Goal: Task Accomplishment & Management: Manage account settings

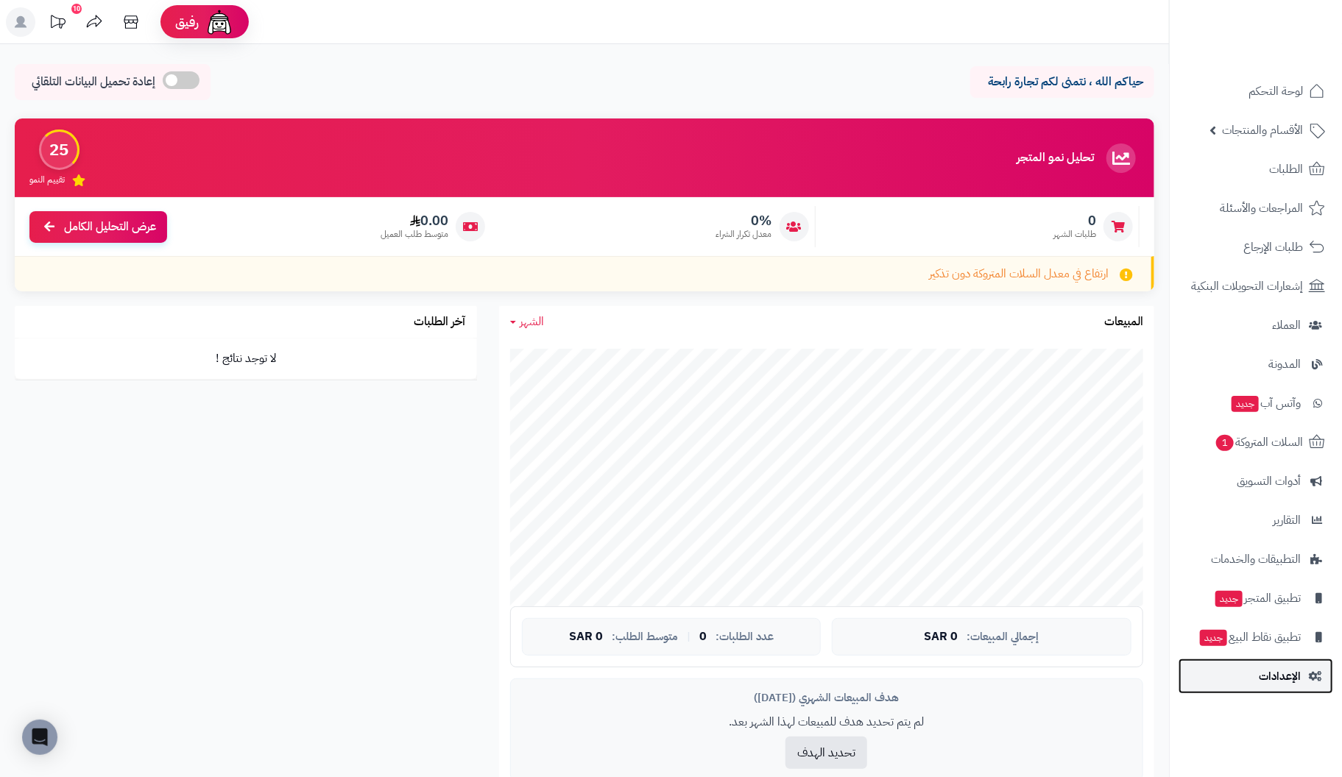
click at [1277, 675] on span "الإعدادات" at bounding box center [1280, 676] width 42 height 21
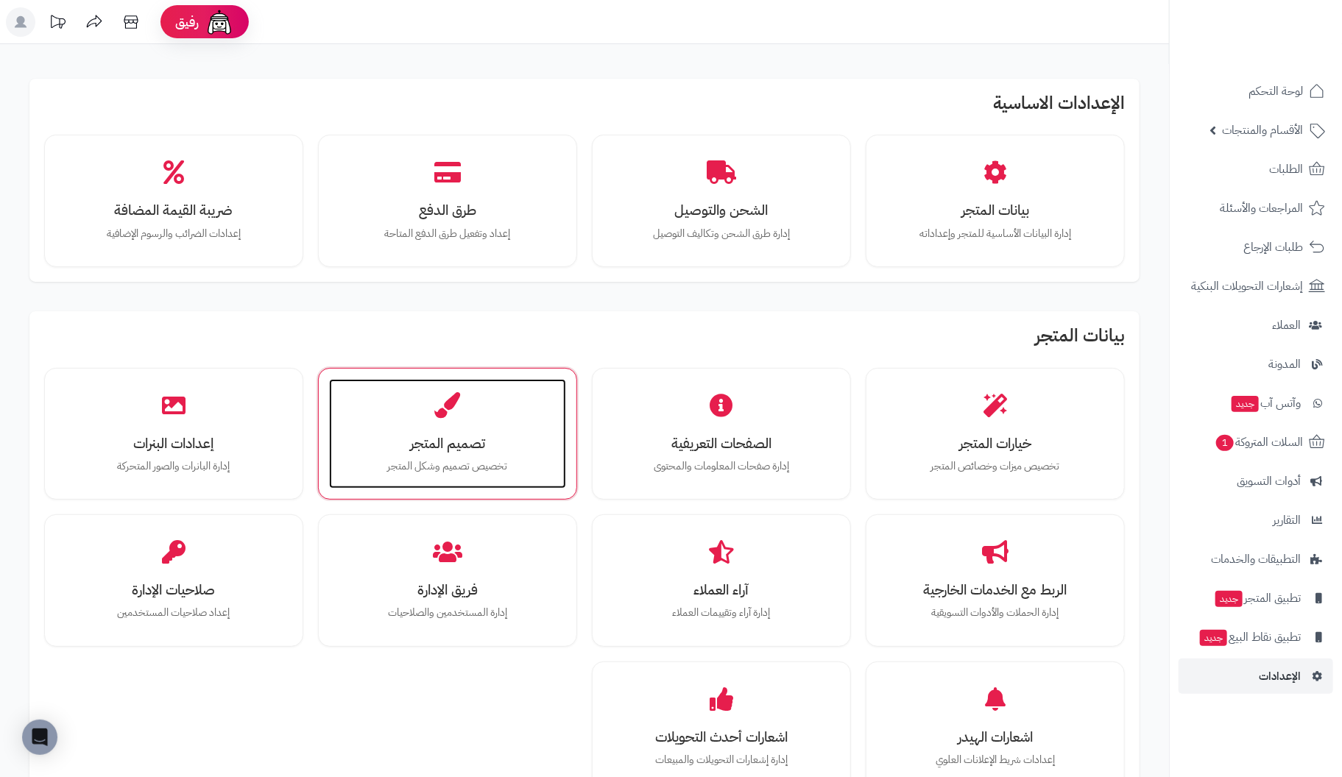
click at [437, 436] on h3 "تصميم المتجر" at bounding box center [448, 443] width 208 height 15
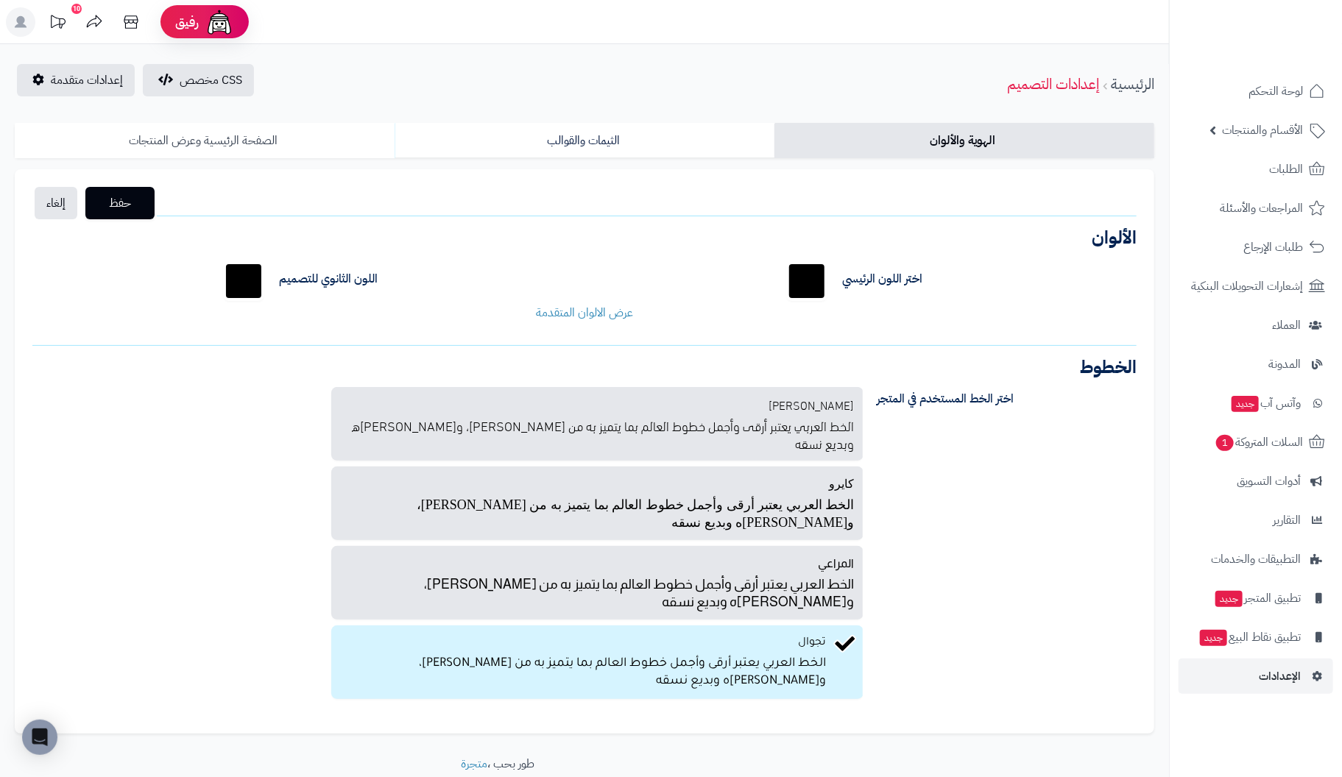
click at [213, 135] on link "الصفحة الرئيسية وعرض المنتجات" at bounding box center [205, 140] width 380 height 35
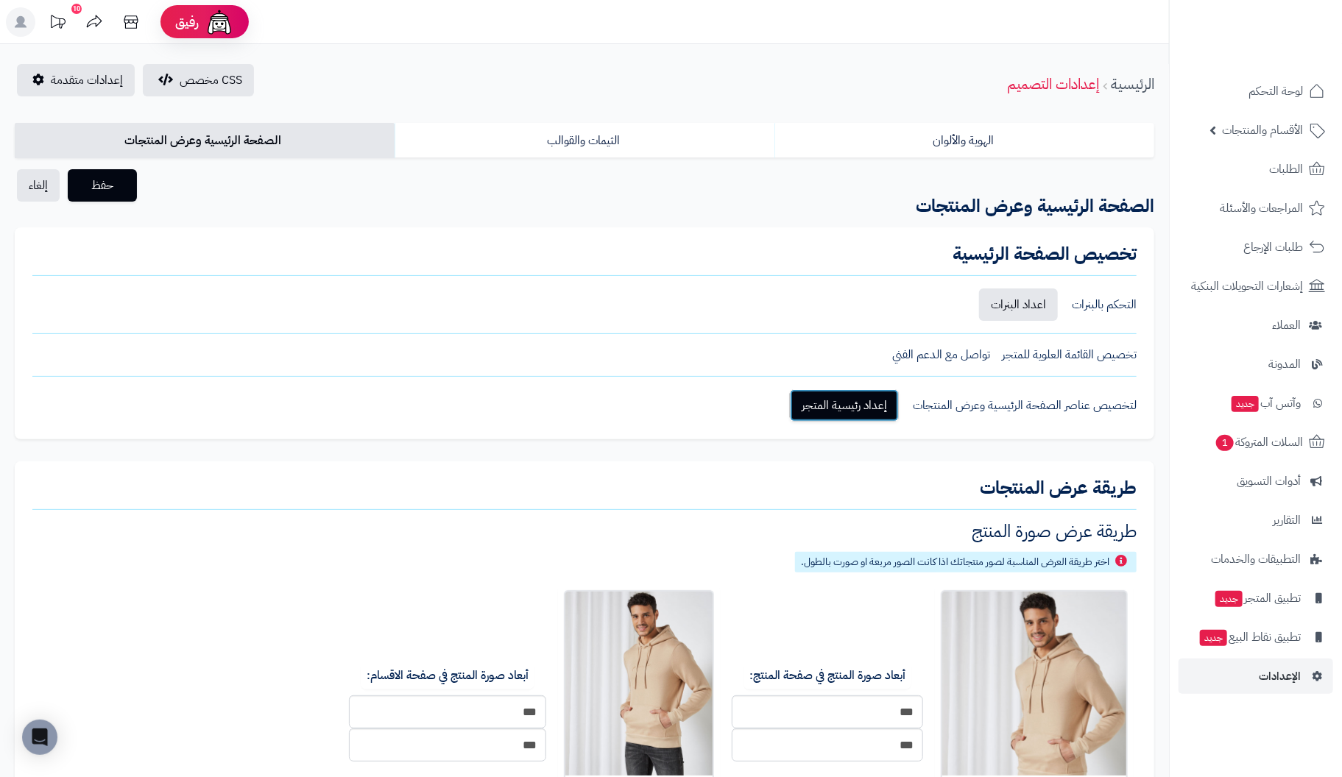
click at [869, 398] on link "إعداد رئيسية المتجر" at bounding box center [844, 405] width 109 height 32
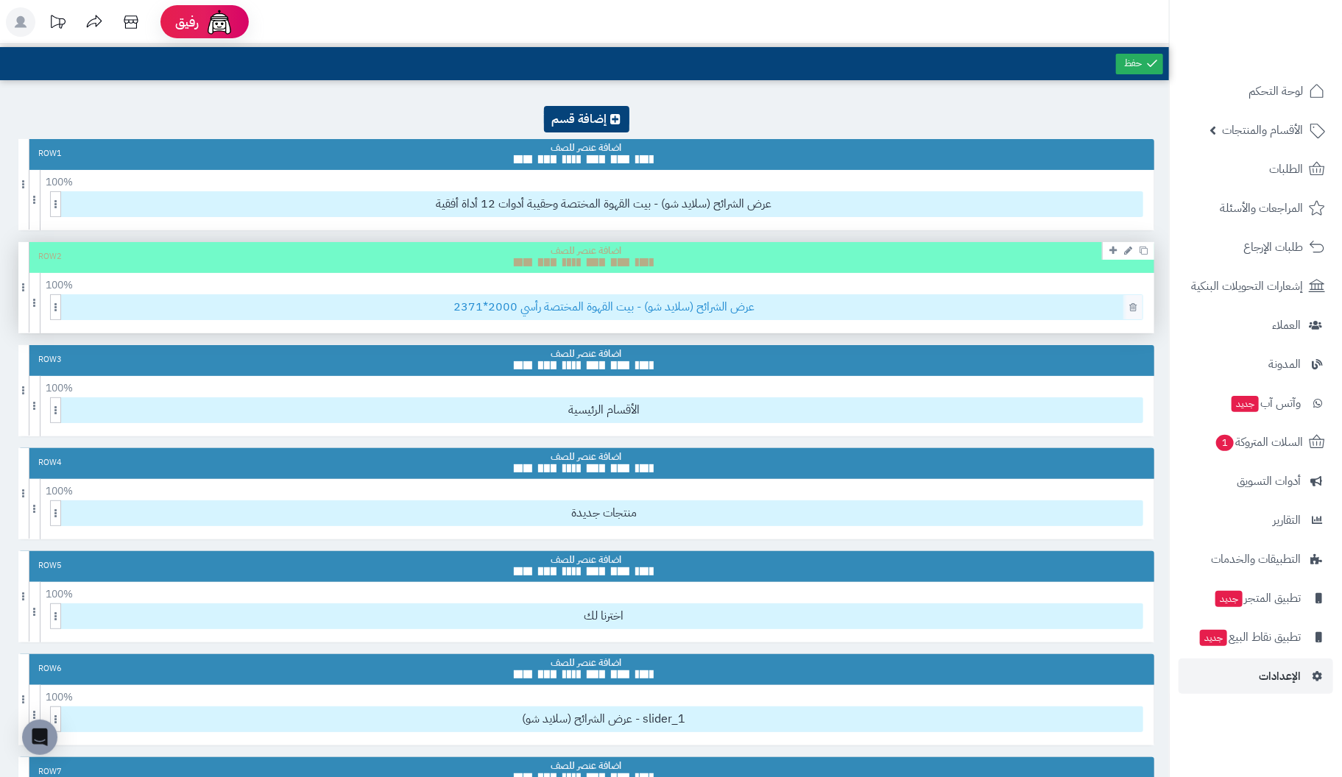
click at [866, 311] on span "عرض الشرائح (سلايد شو) - بيت القهوة المختصة رأسي 2000*2371" at bounding box center [604, 307] width 1077 height 24
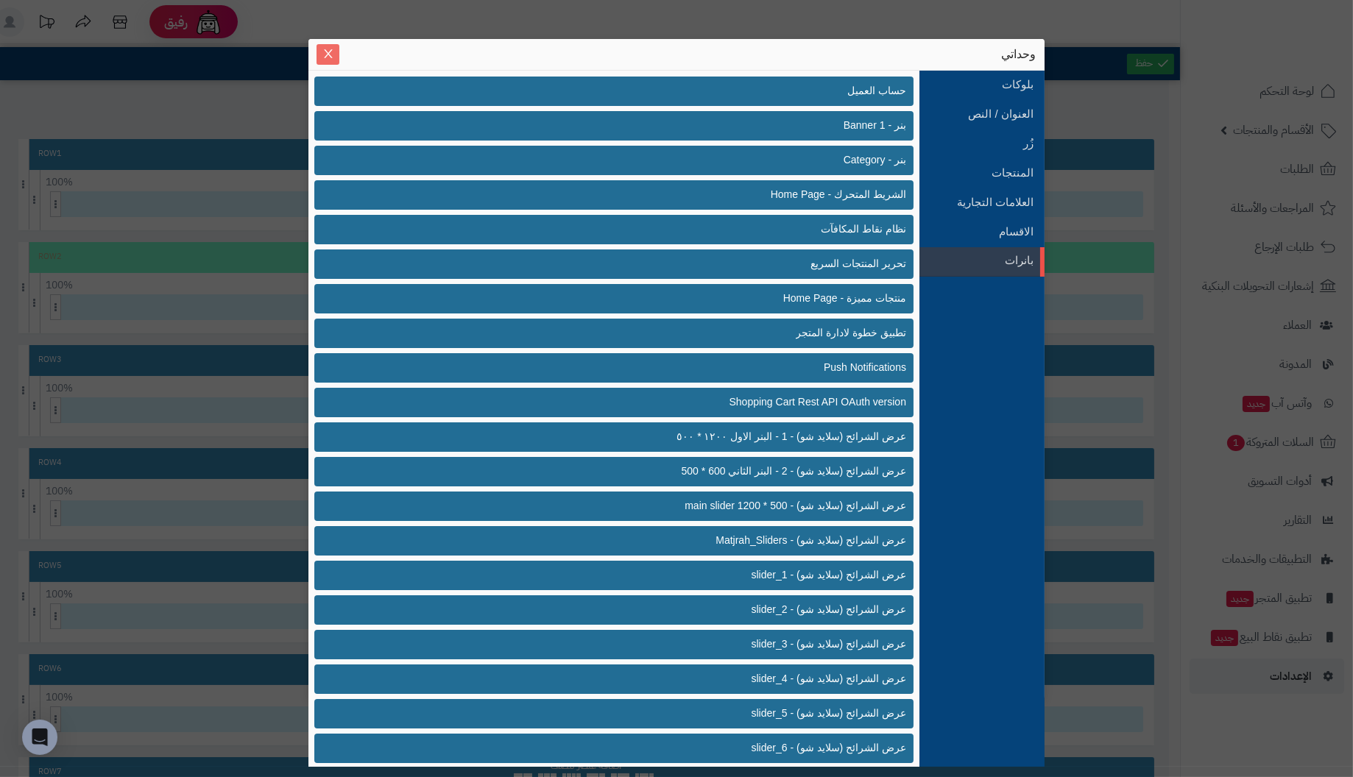
click at [332, 49] on icon "Close" at bounding box center [328, 54] width 12 height 12
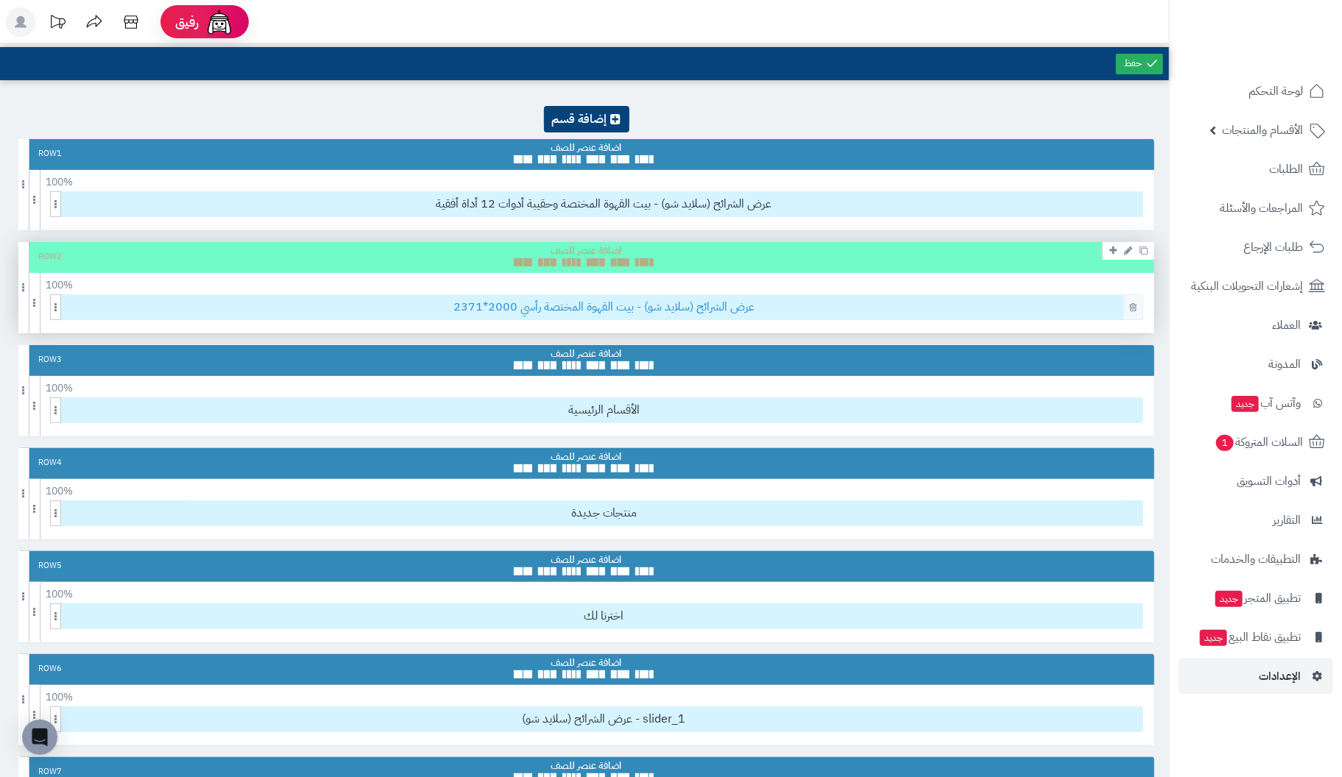
click at [861, 306] on span "عرض الشرائح (سلايد شو) - بيت القهوة المختصة رأسي 2000*2371" at bounding box center [604, 307] width 1077 height 24
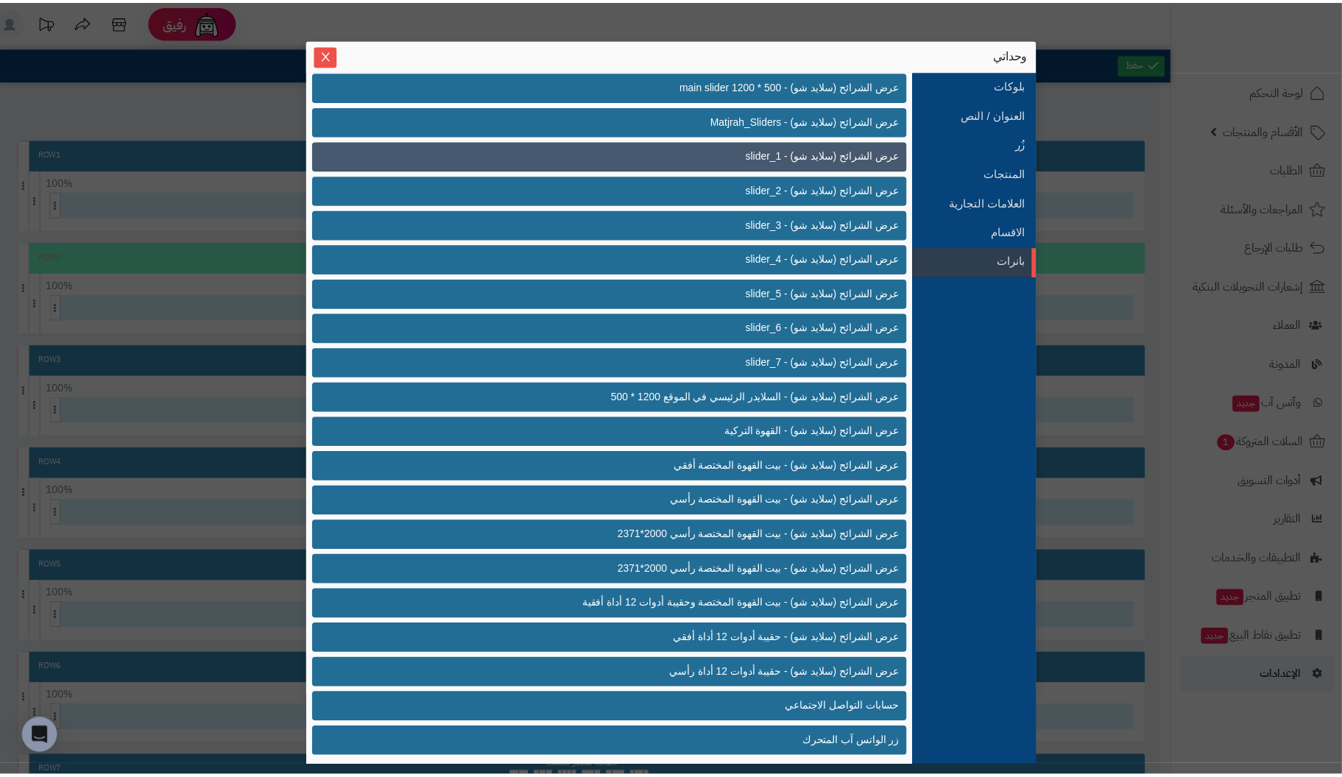
scroll to position [422, 0]
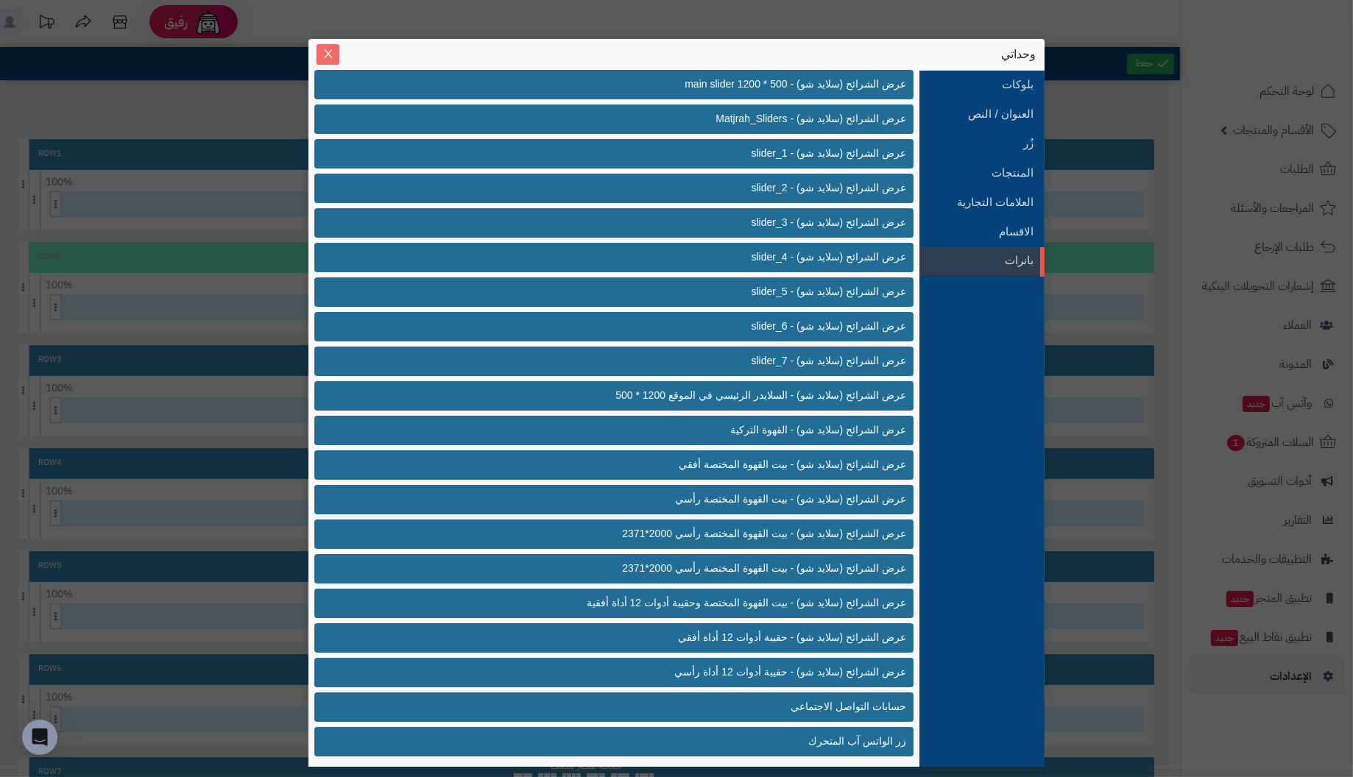
click at [327, 55] on icon "Close" at bounding box center [328, 53] width 8 height 9
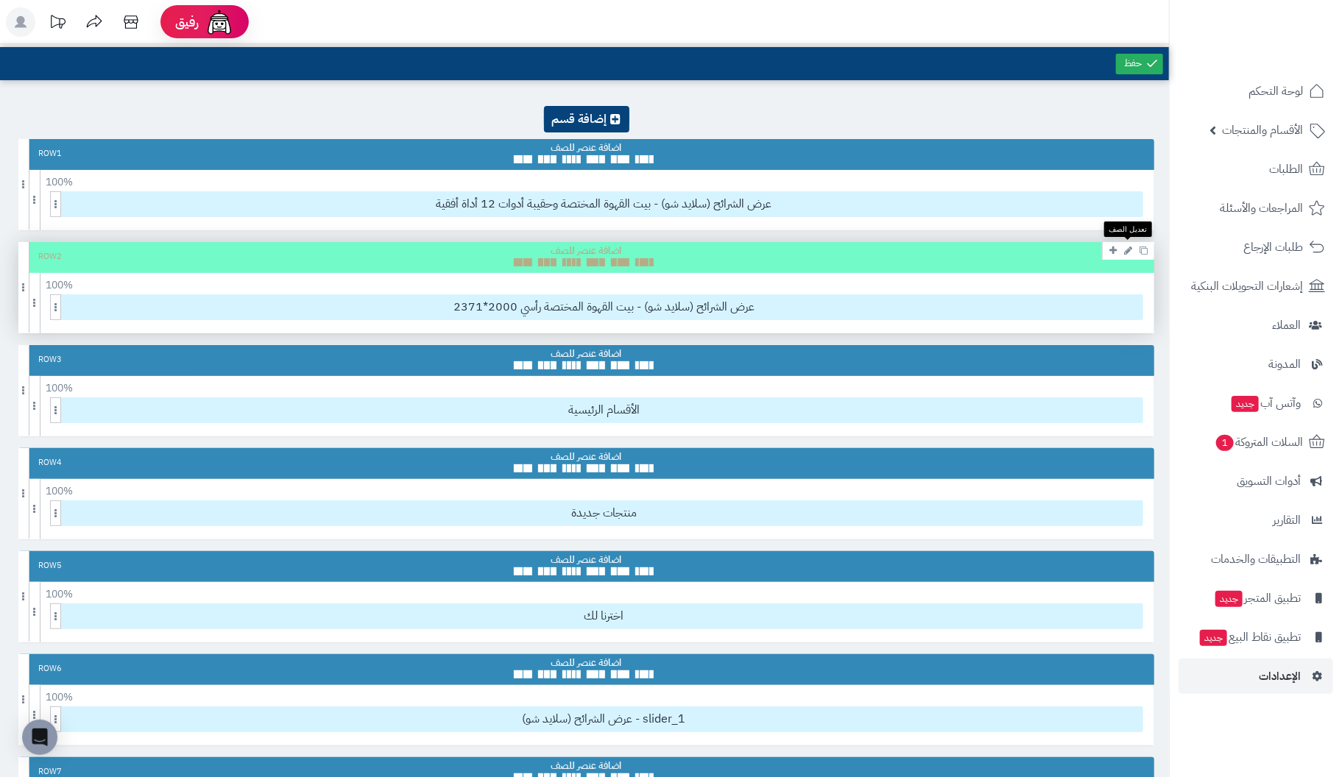
click at [1127, 249] on icon at bounding box center [1128, 251] width 8 height 10
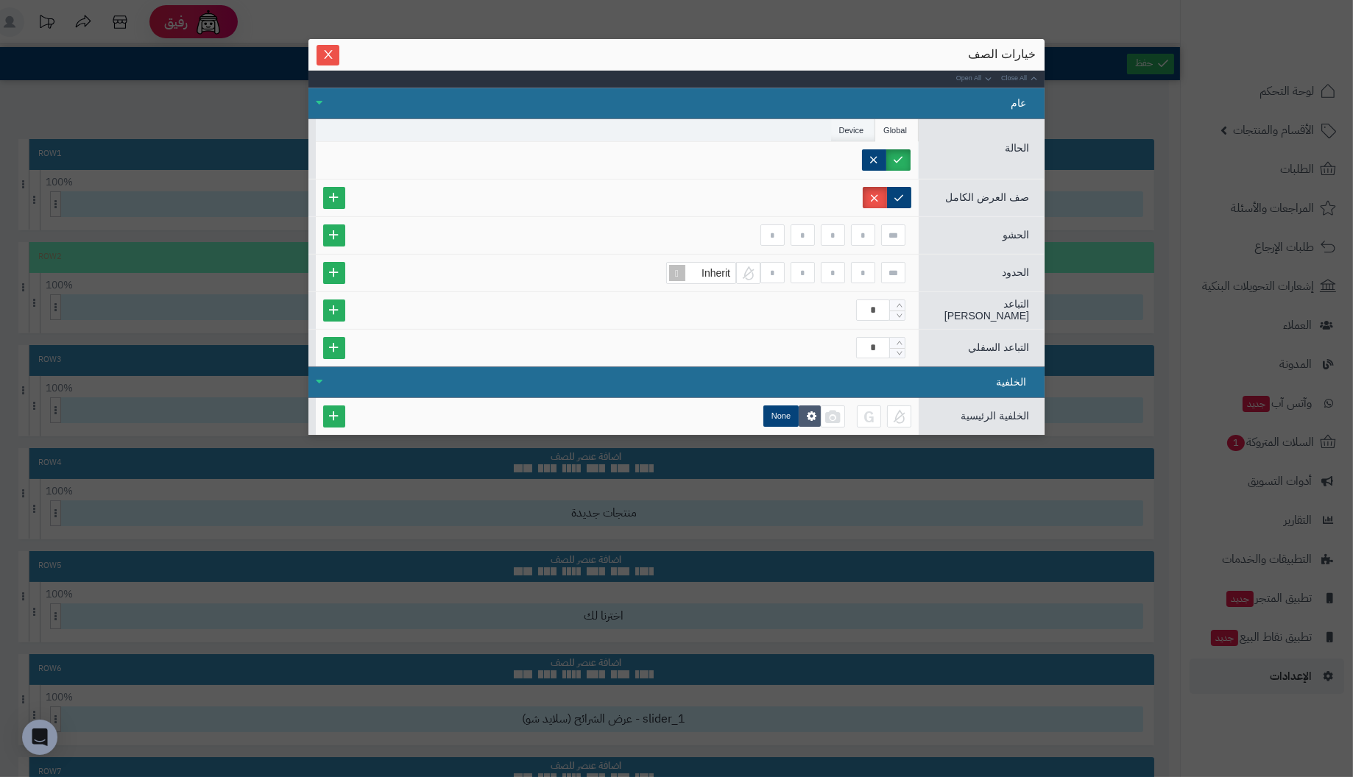
click at [857, 130] on li "Device" at bounding box center [853, 130] width 45 height 22
click at [892, 160] on label "Phone" at bounding box center [879, 159] width 63 height 21
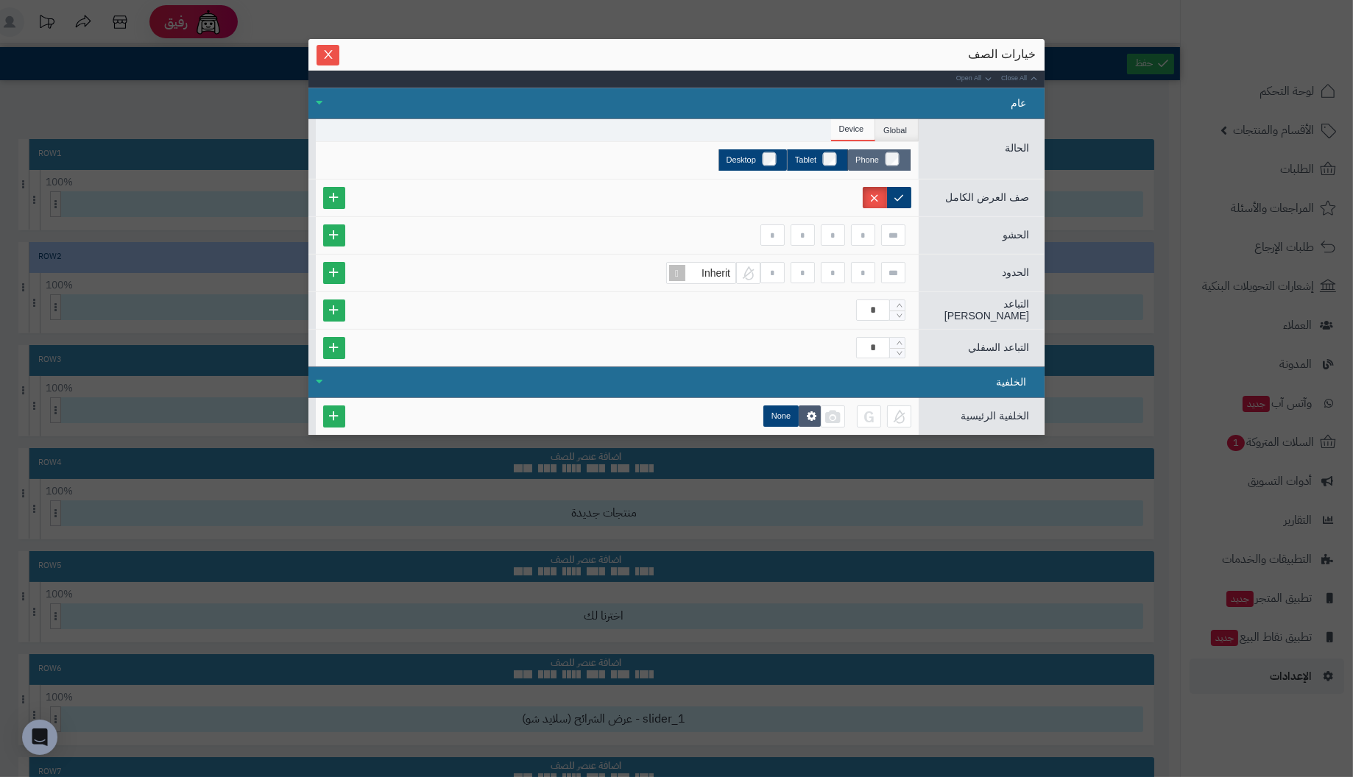
click at [892, 160] on label "Phone" at bounding box center [879, 159] width 63 height 21
click at [573, 166] on div "Phone Tablet Desktop" at bounding box center [616, 159] width 587 height 21
click at [901, 130] on li "Global" at bounding box center [896, 130] width 43 height 22
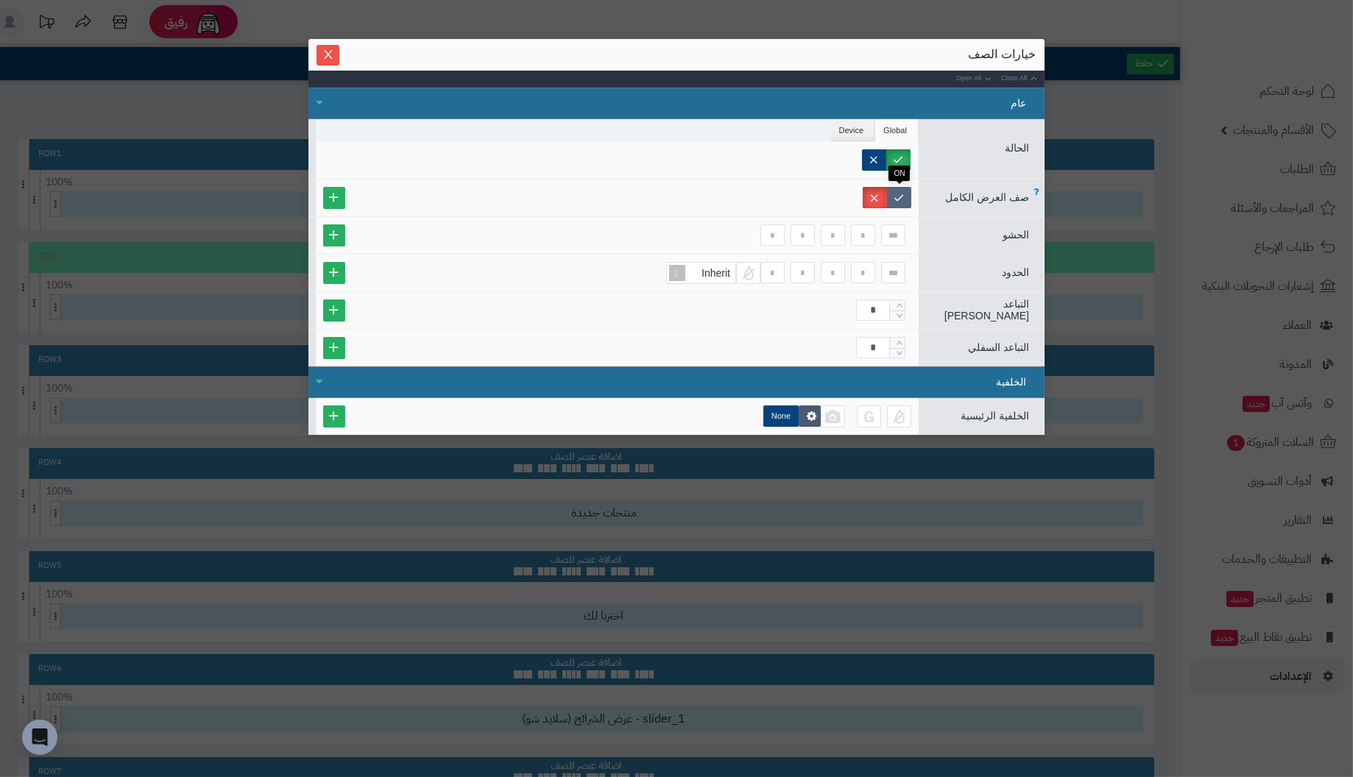
click at [902, 195] on label at bounding box center [899, 197] width 24 height 21
click at [336, 50] on span "Close" at bounding box center [328, 54] width 23 height 13
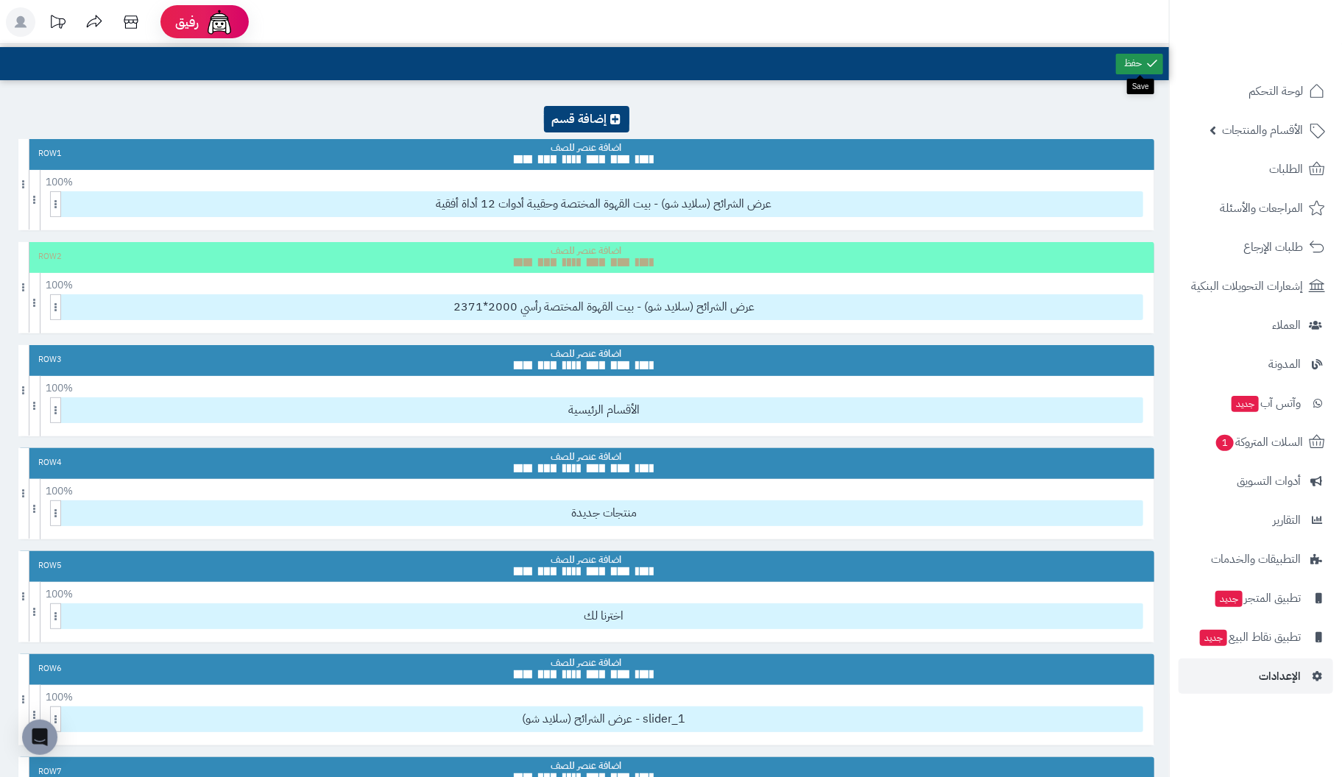
click at [1141, 60] on link at bounding box center [1139, 64] width 47 height 21
click at [1294, 671] on span "الإعدادات" at bounding box center [1280, 676] width 42 height 21
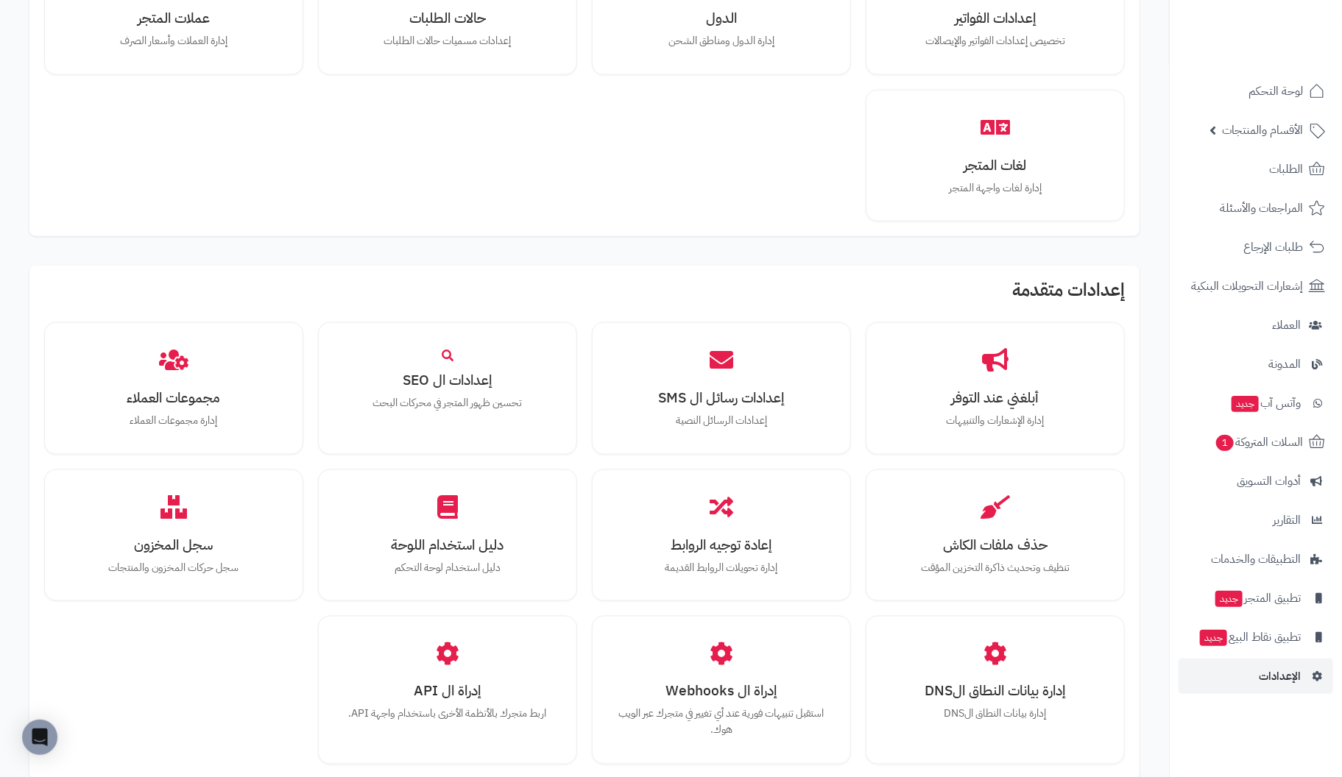
scroll to position [956, 0]
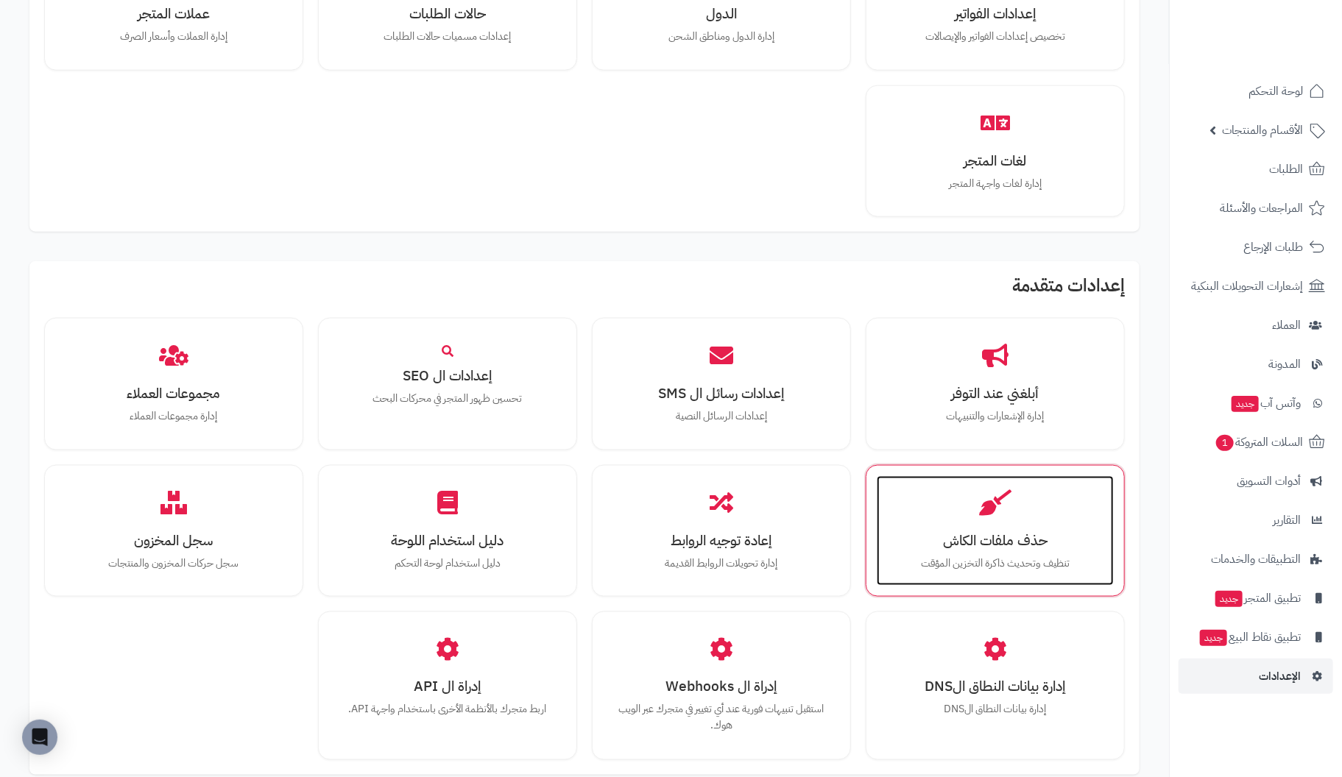
click at [1012, 533] on h3 "حذف ملفات الكاش" at bounding box center [996, 540] width 208 height 15
click at [994, 539] on h3 "حذف ملفات الكاش" at bounding box center [996, 540] width 208 height 15
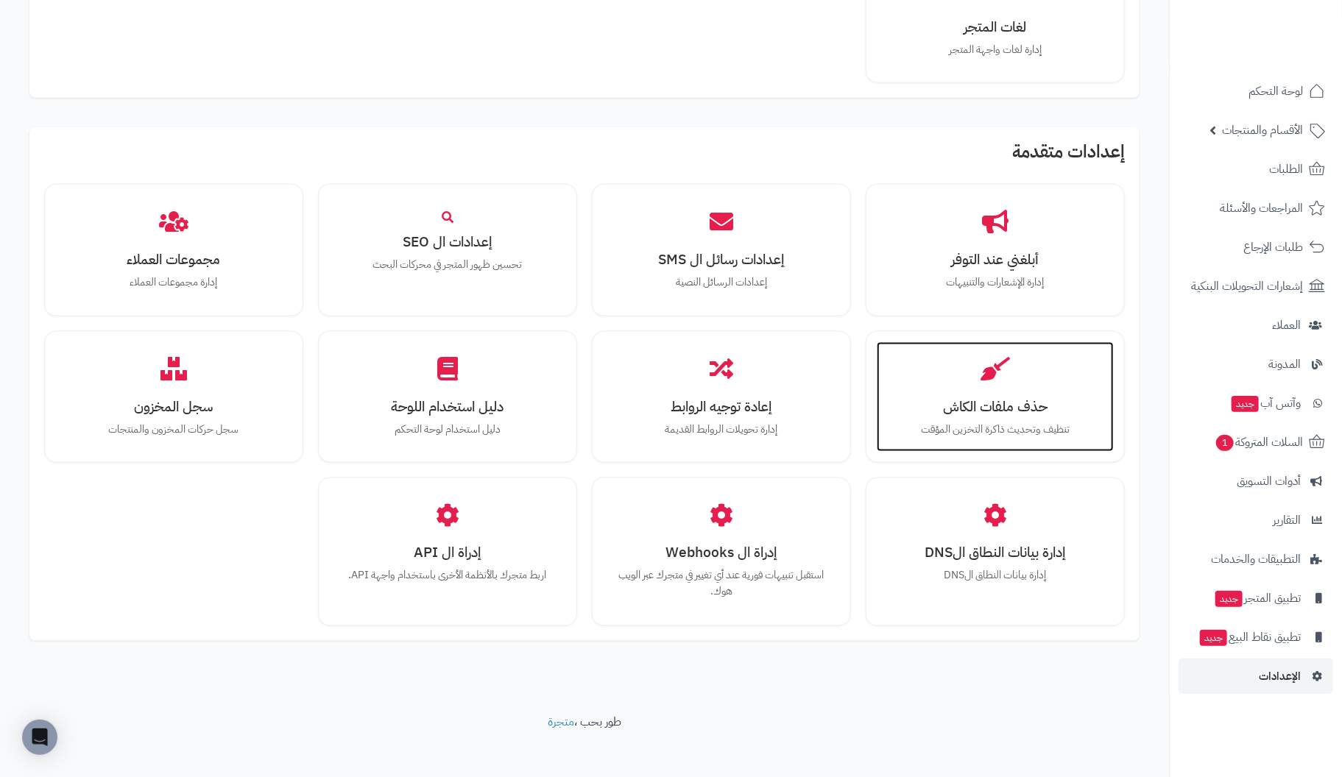
scroll to position [1095, 0]
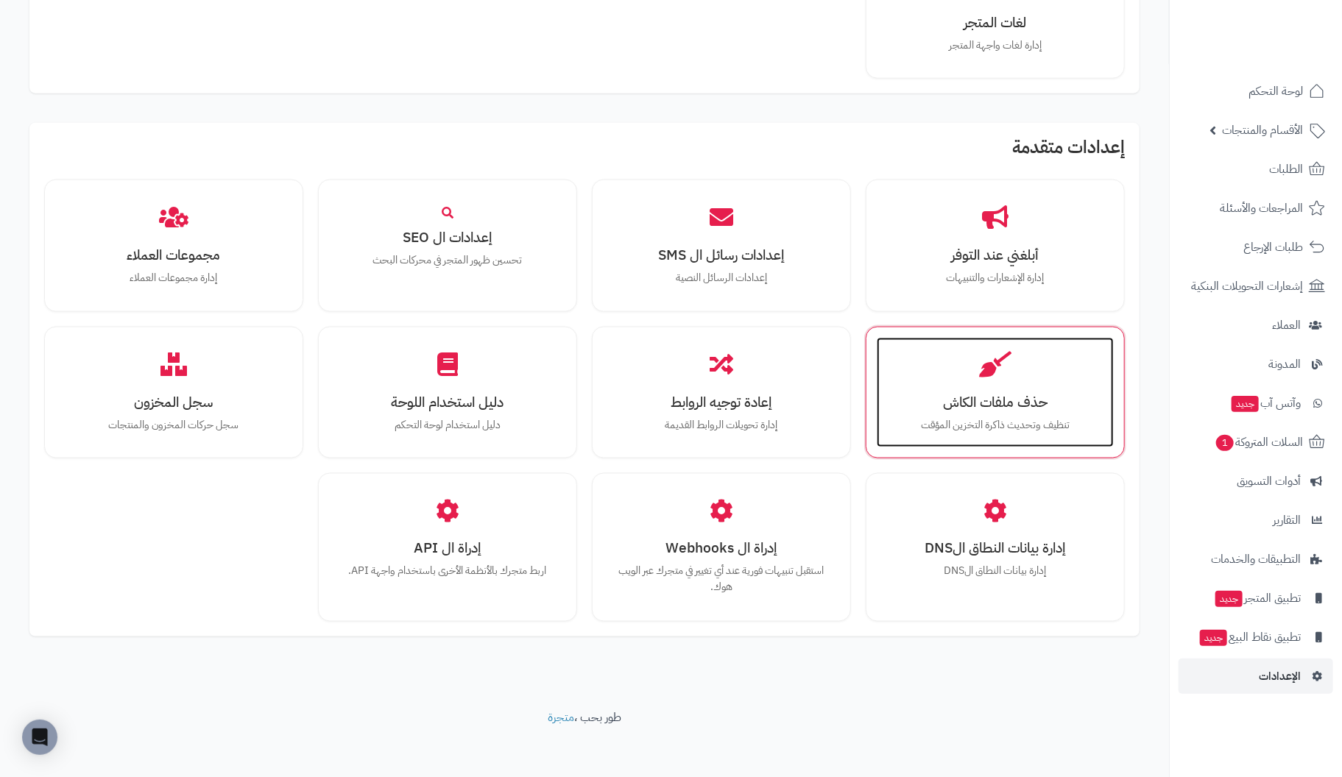
click at [1027, 395] on h3 "حذف ملفات الكاش" at bounding box center [996, 402] width 208 height 15
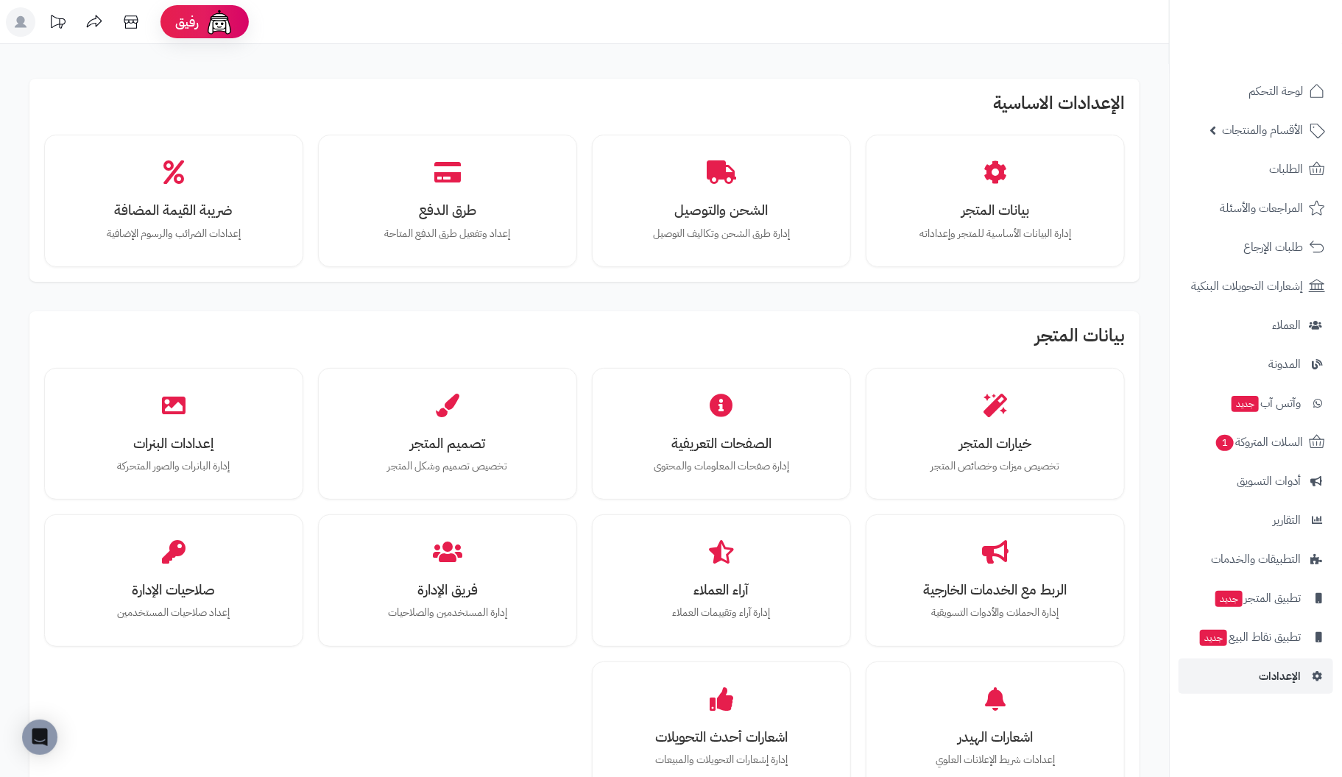
scroll to position [0, 0]
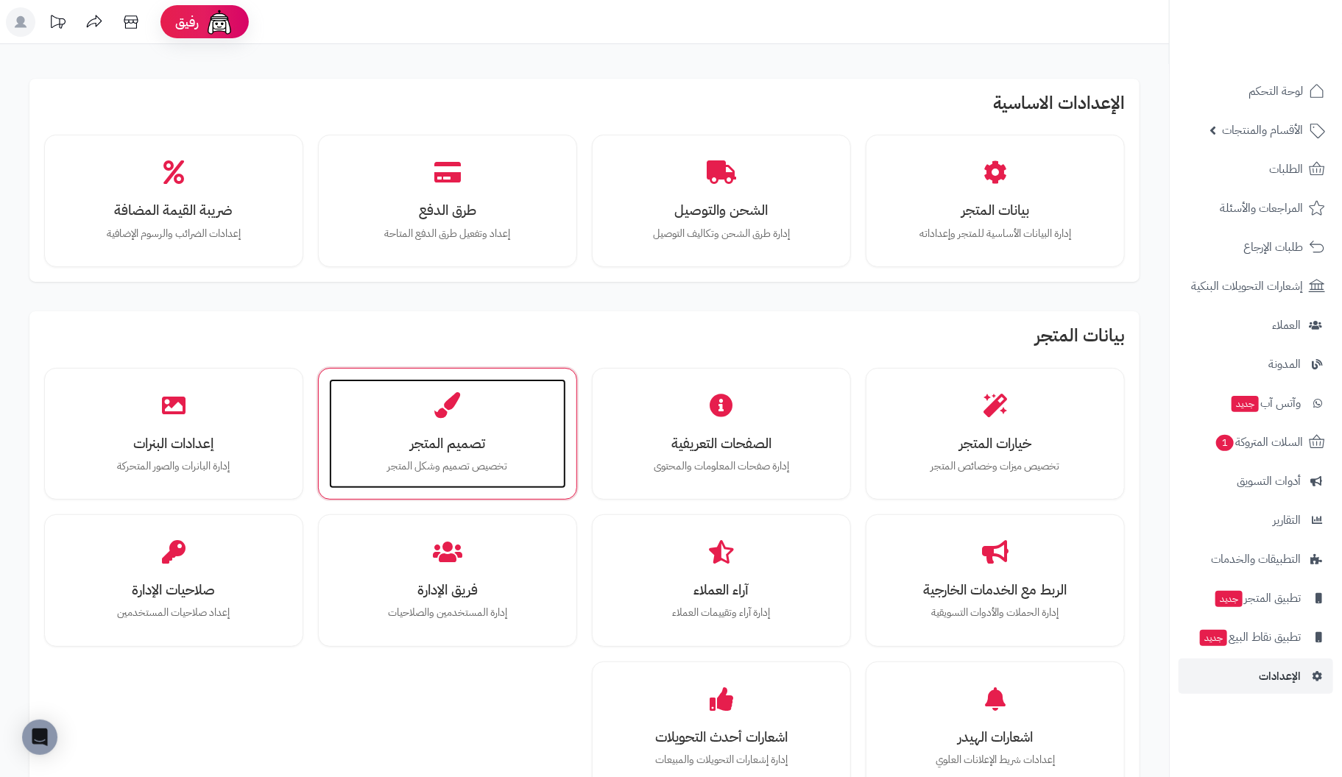
click at [458, 437] on h3 "تصميم المتجر" at bounding box center [448, 443] width 208 height 15
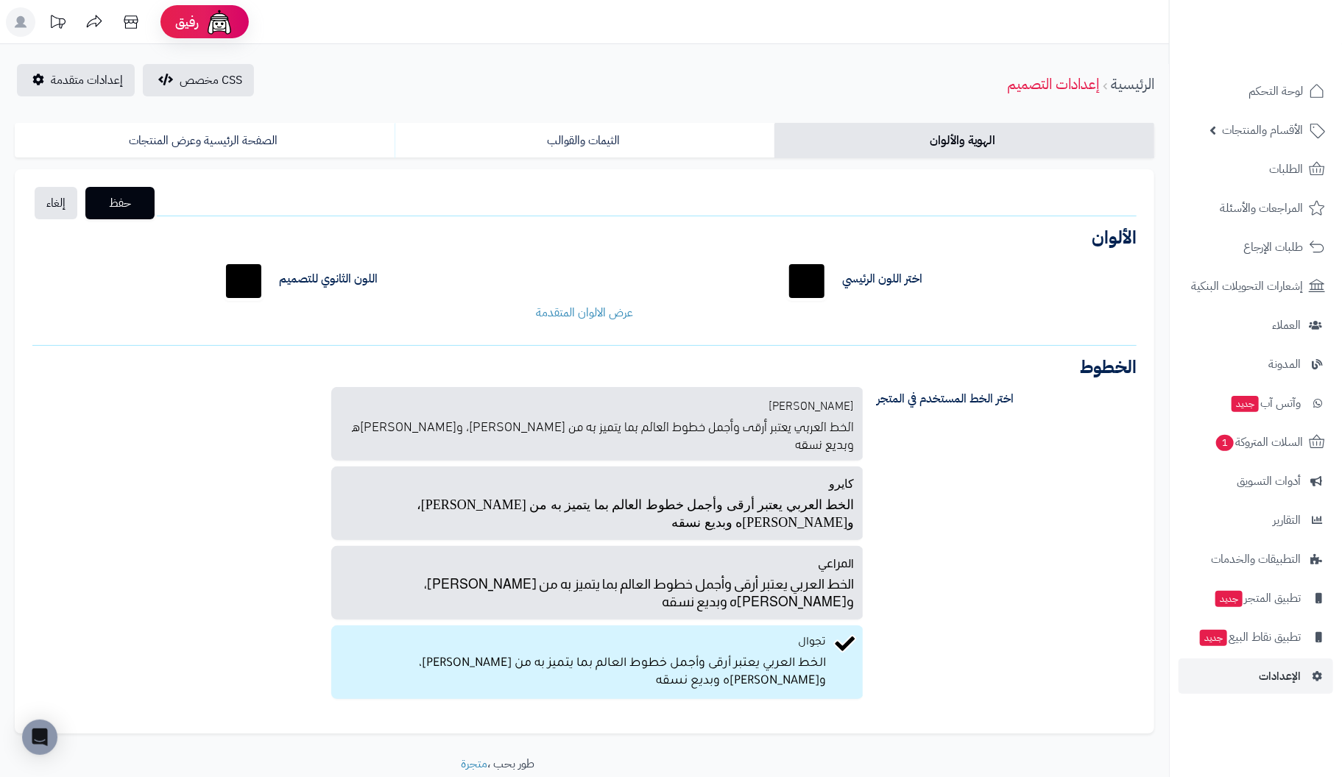
click at [336, 279] on label "اللون الثانوي للتصميم" at bounding box center [328, 279] width 99 height 17
drag, startPoint x: 113, startPoint y: 200, endPoint x: 177, endPoint y: 188, distance: 64.5
click at [110, 264] on div "حفظ إلغاء الشعار الصيغ المدعومة: JPG, PNG الحجم: 5 ميجا بحد أقصى الأبعاد: 160 ب…" at bounding box center [585, 451] width 1140 height 565
click at [111, 202] on span "حفظ" at bounding box center [120, 203] width 46 height 18
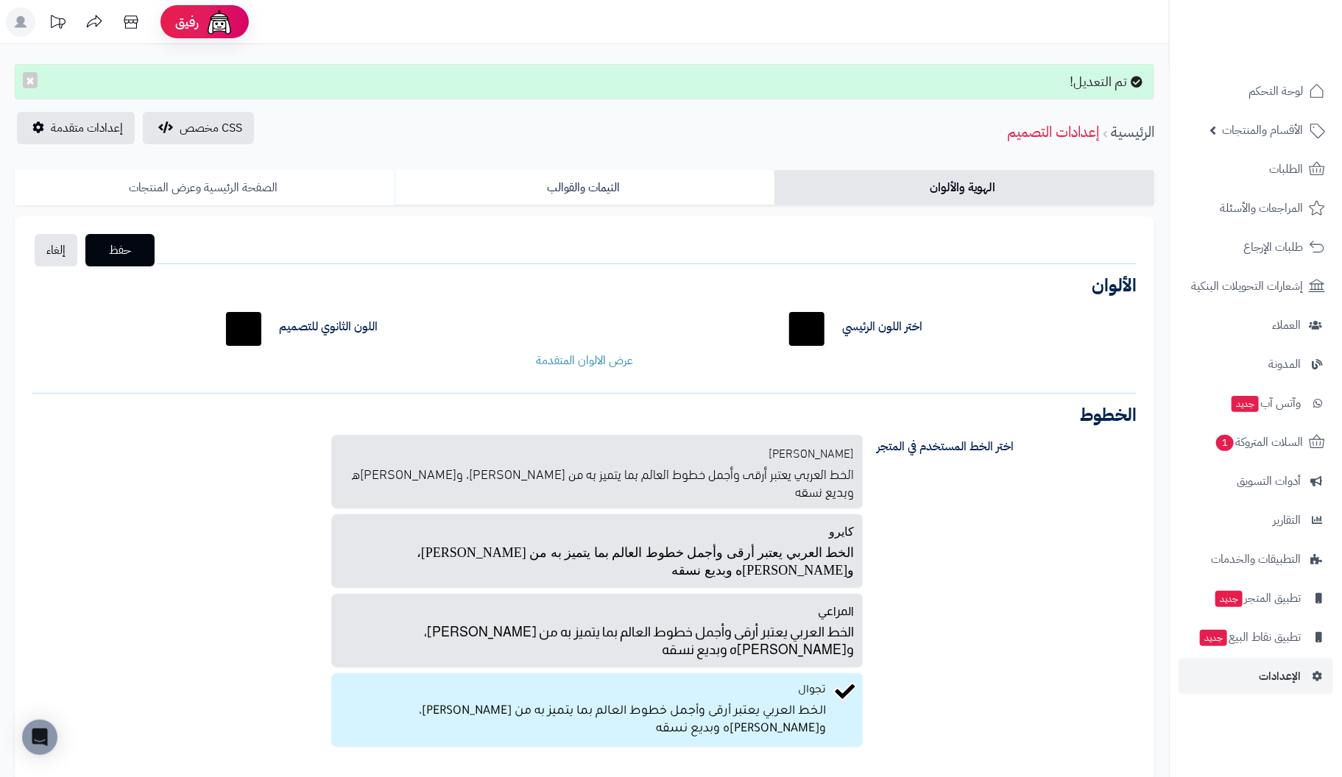
click at [241, 187] on link "الصفحة الرئيسية وعرض المنتجات" at bounding box center [205, 187] width 380 height 35
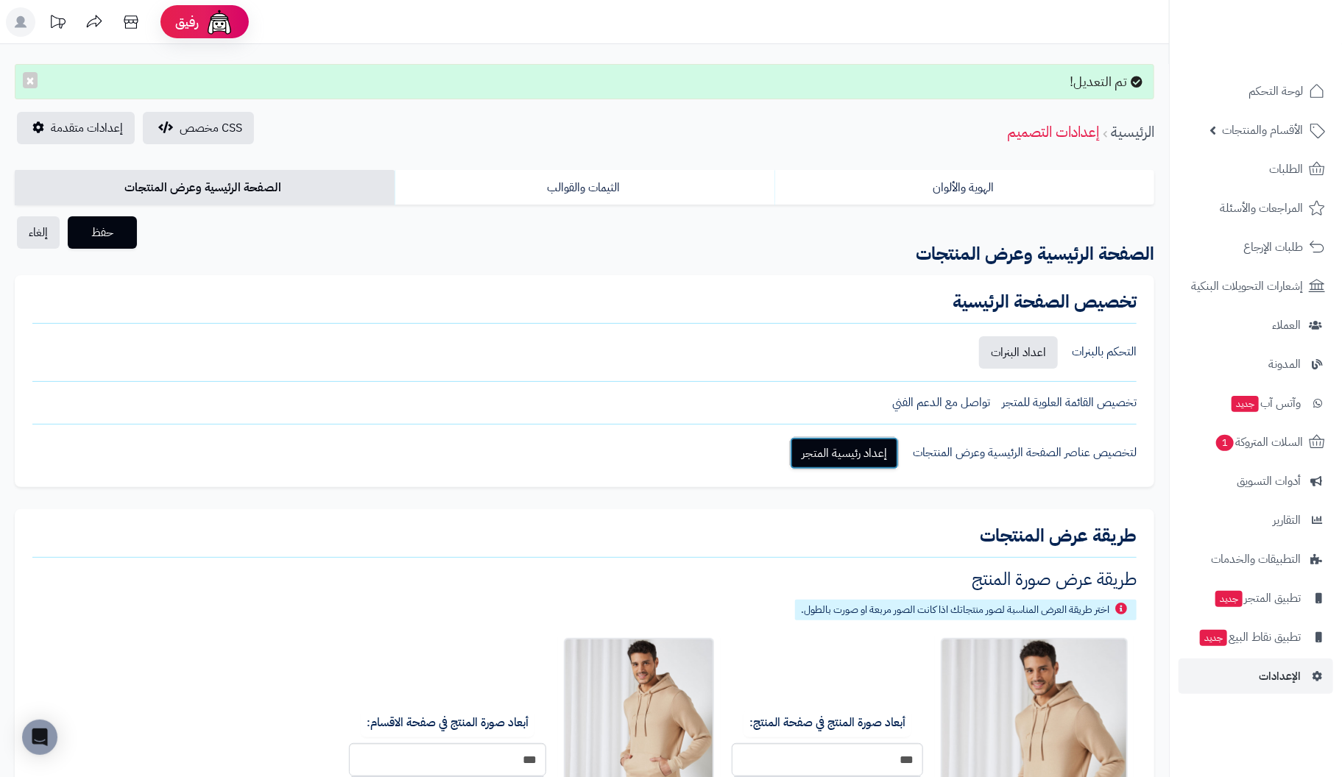
click at [817, 457] on link "إعداد رئيسية المتجر" at bounding box center [844, 453] width 109 height 32
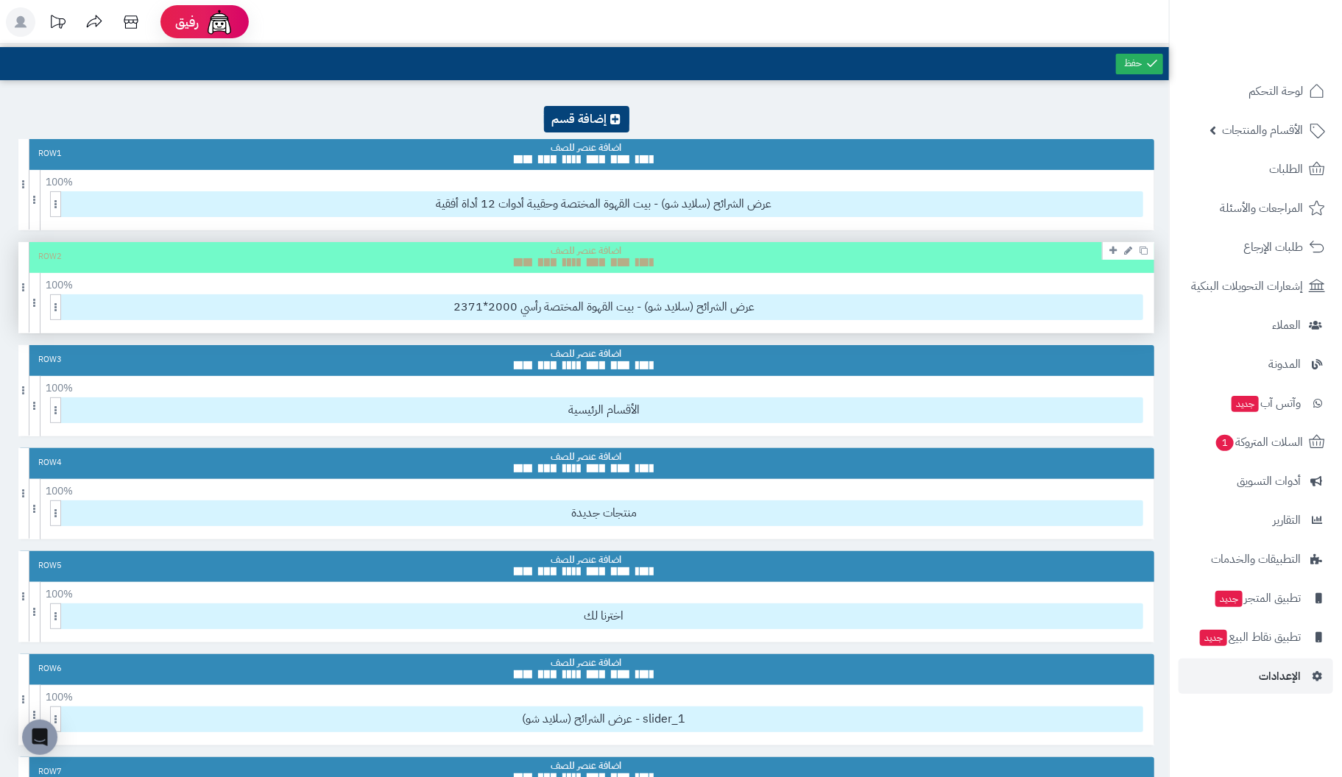
click at [1018, 255] on div "Row 2" at bounding box center [586, 257] width 1136 height 31
click at [1129, 250] on icon at bounding box center [1128, 251] width 8 height 10
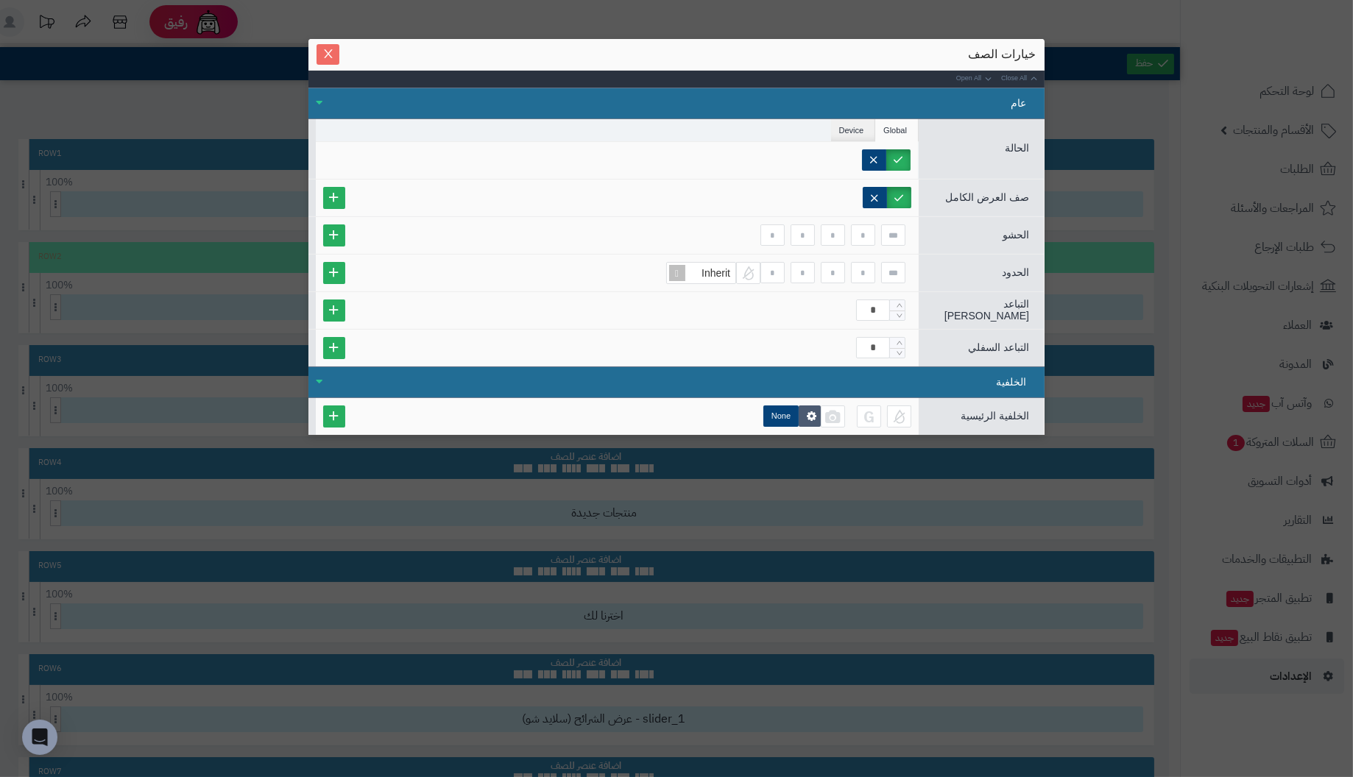
click at [334, 53] on span "Close" at bounding box center [328, 54] width 23 height 13
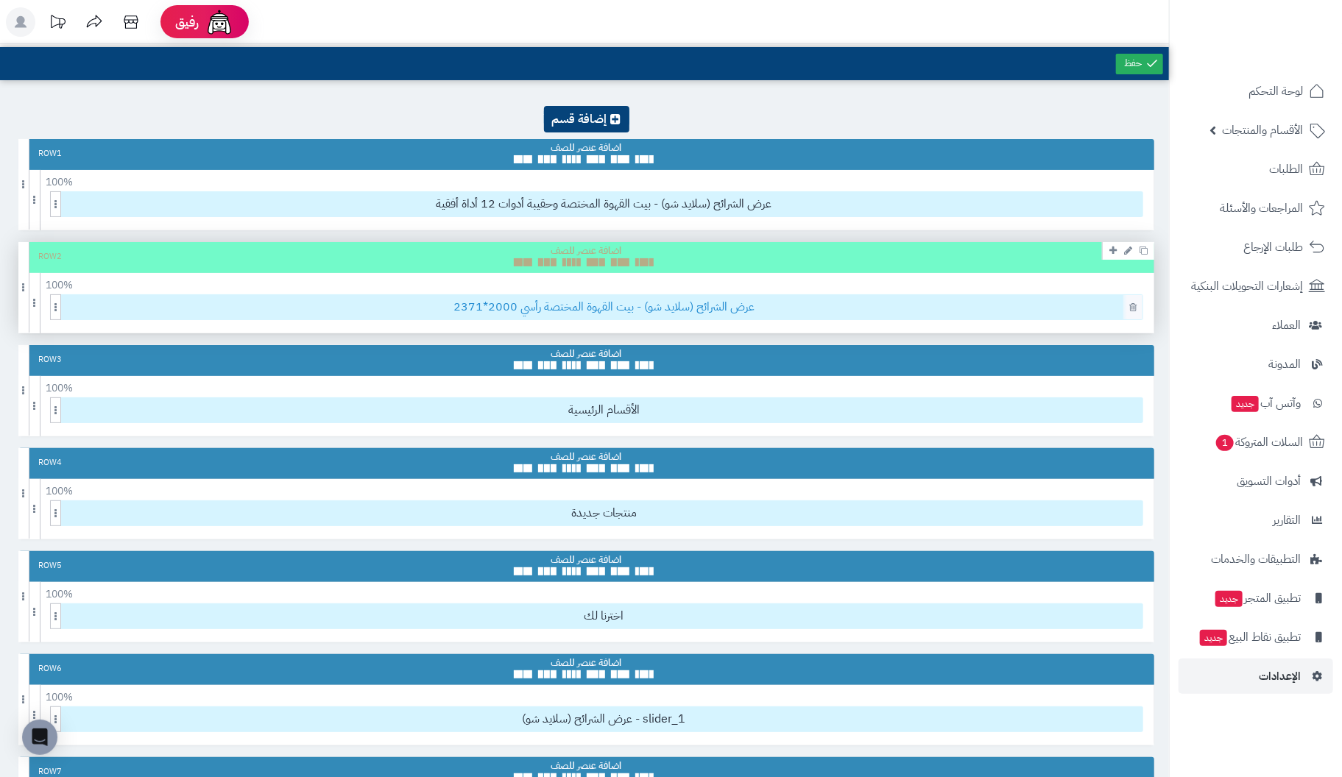
click at [1030, 310] on span "عرض الشرائح (سلايد شو) - بيت القهوة المختصة رأسي 2000*2371" at bounding box center [604, 307] width 1077 height 24
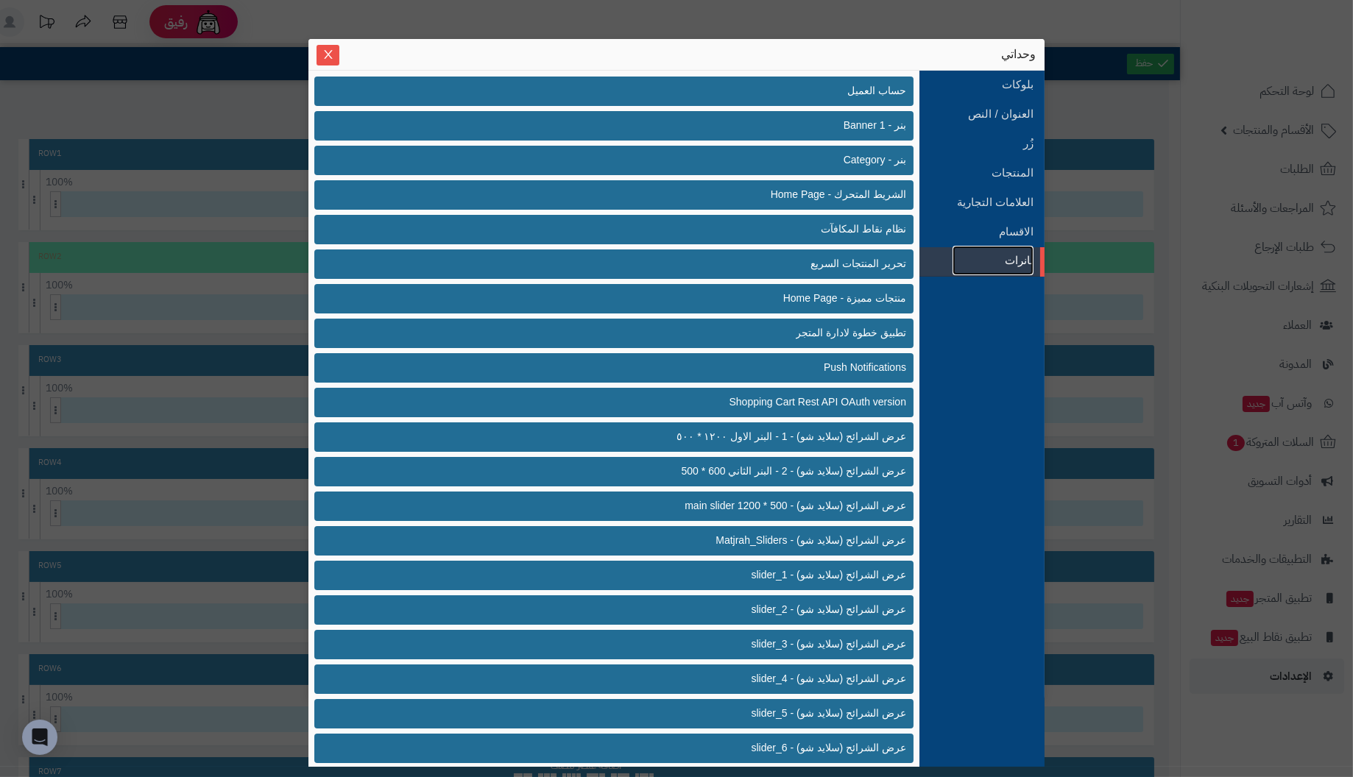
click at [1000, 253] on link "بانرات" at bounding box center [993, 260] width 81 height 29
click at [1012, 234] on link "الاقسام" at bounding box center [993, 231] width 81 height 29
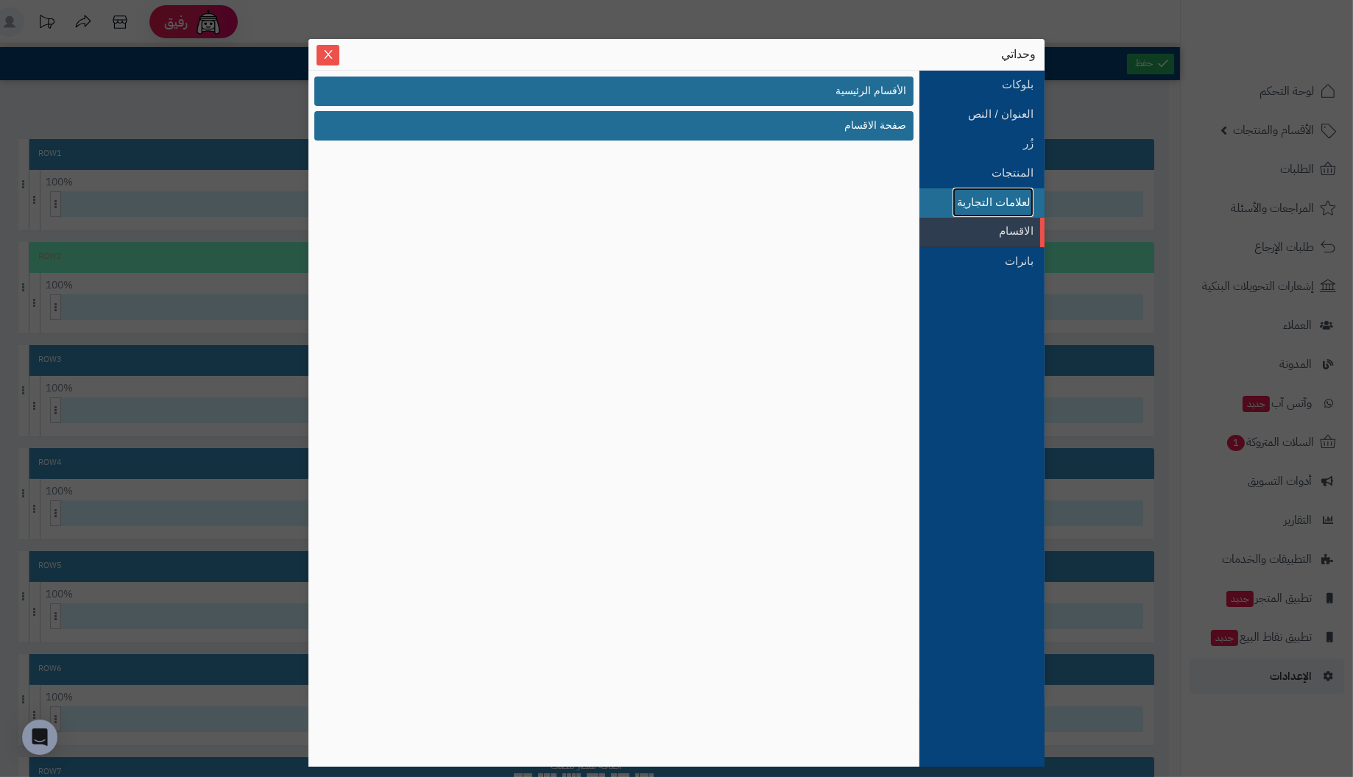
click at [1012, 206] on link "العلامات التجارية" at bounding box center [993, 202] width 81 height 29
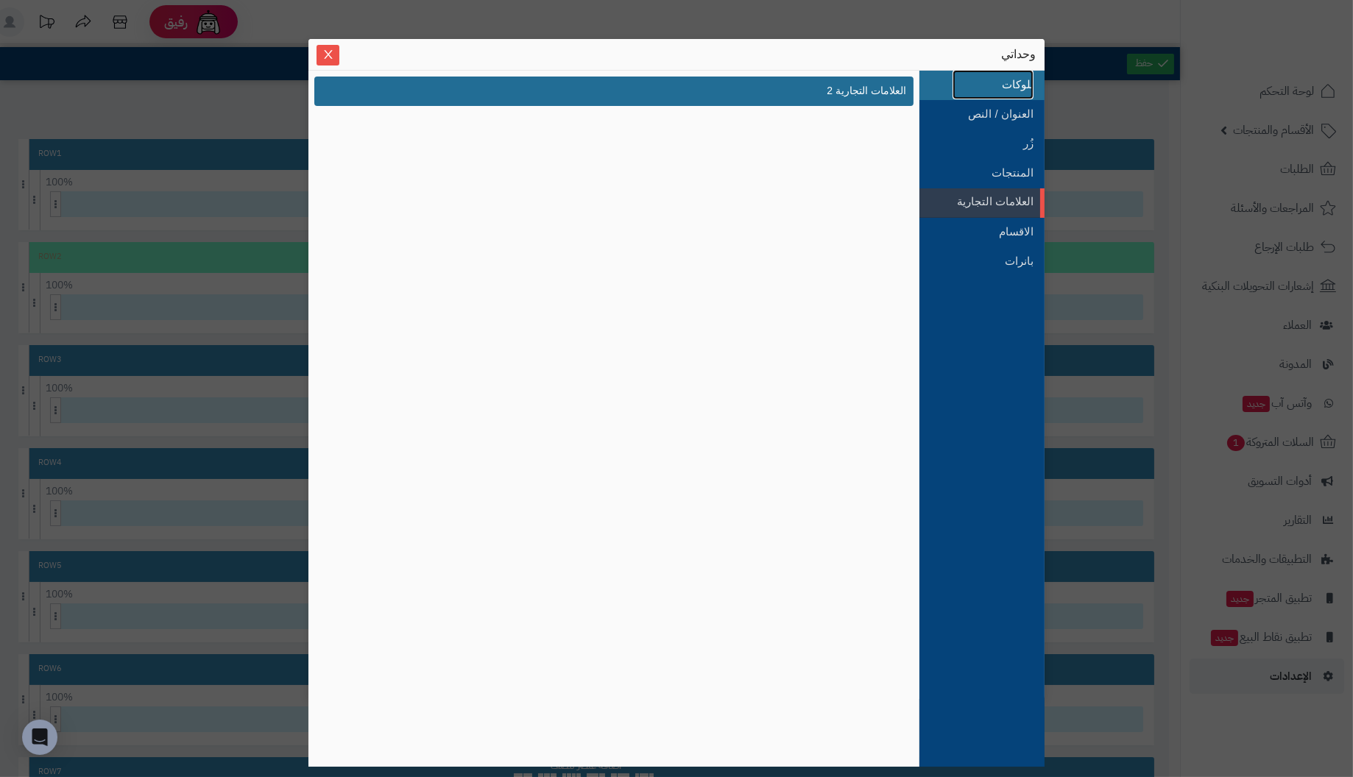
click at [1029, 85] on link "بلوكات" at bounding box center [993, 84] width 81 height 29
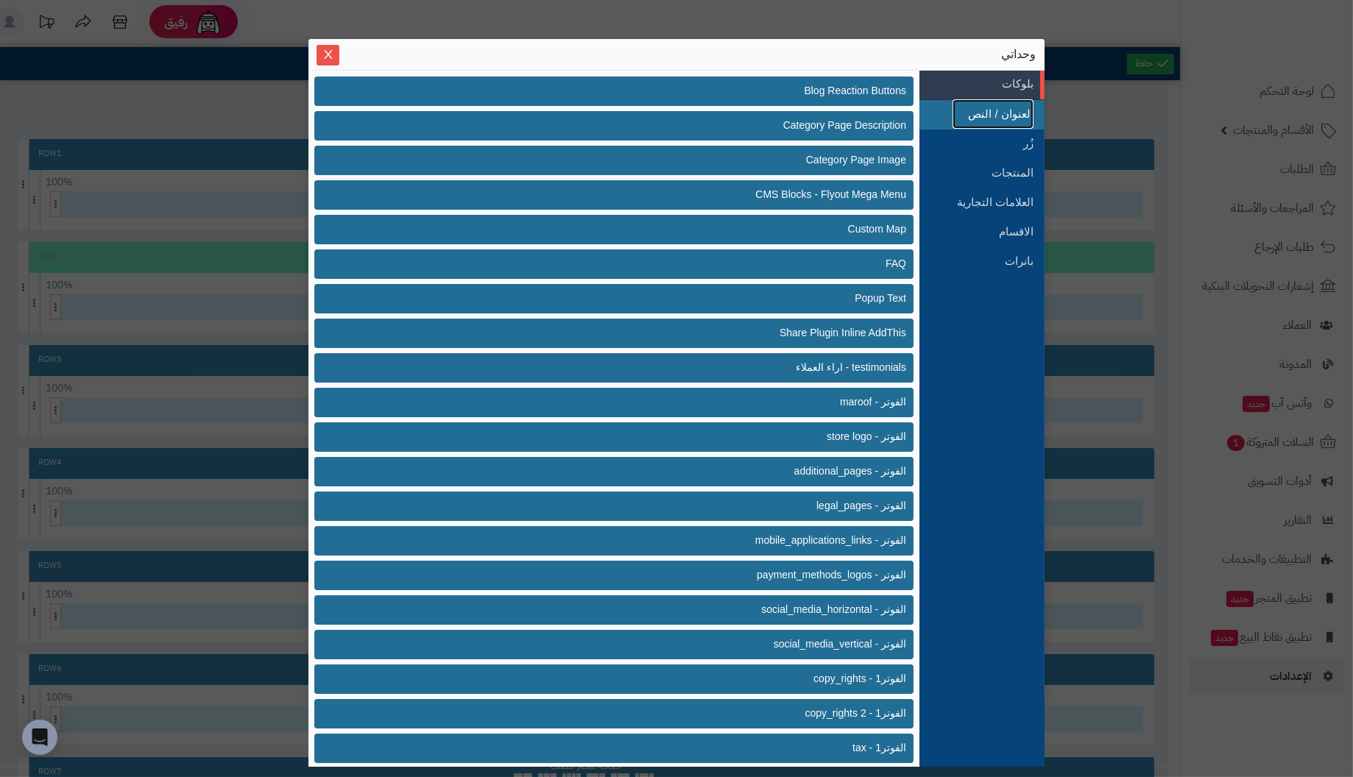
click at [1006, 110] on link "العنوان / النص" at bounding box center [993, 113] width 81 height 29
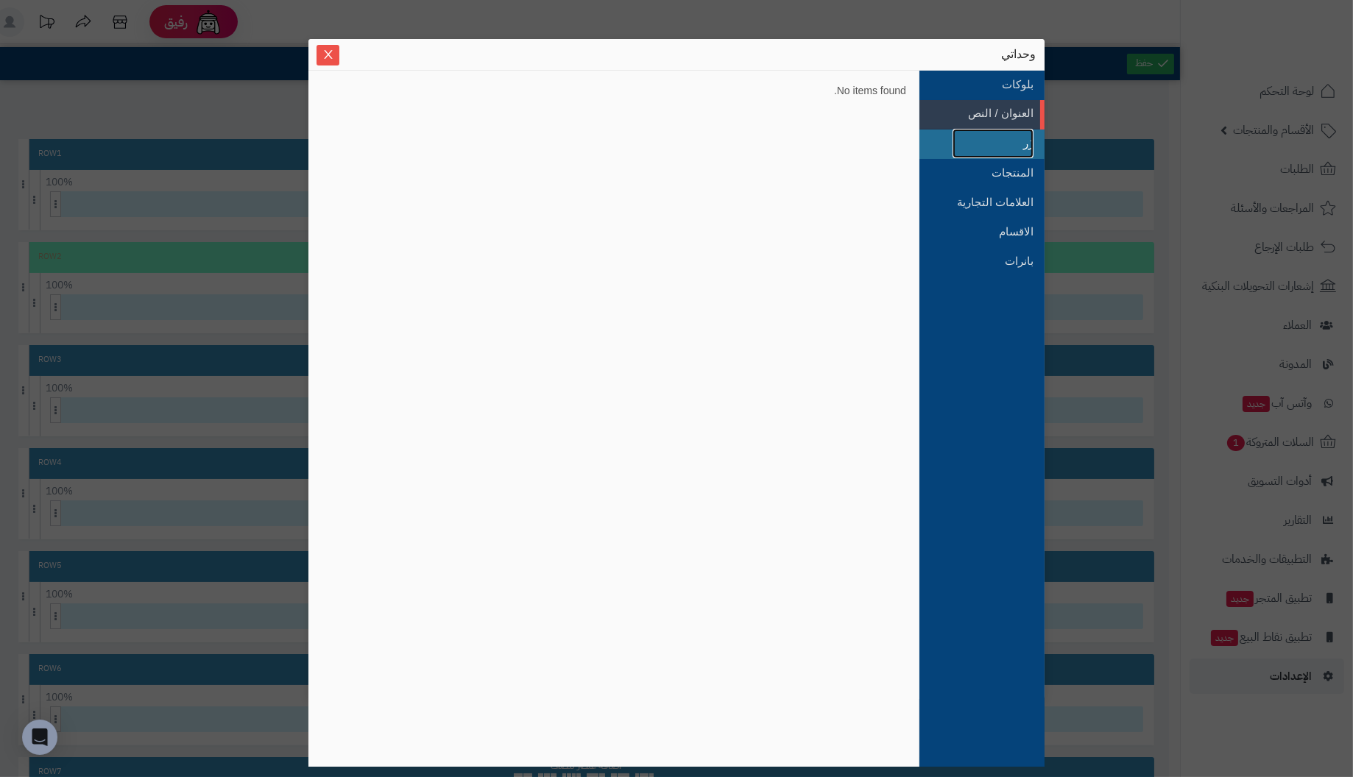
click at [1016, 141] on link "زُر" at bounding box center [993, 143] width 81 height 29
click at [1015, 172] on link "المنتجات" at bounding box center [993, 172] width 81 height 29
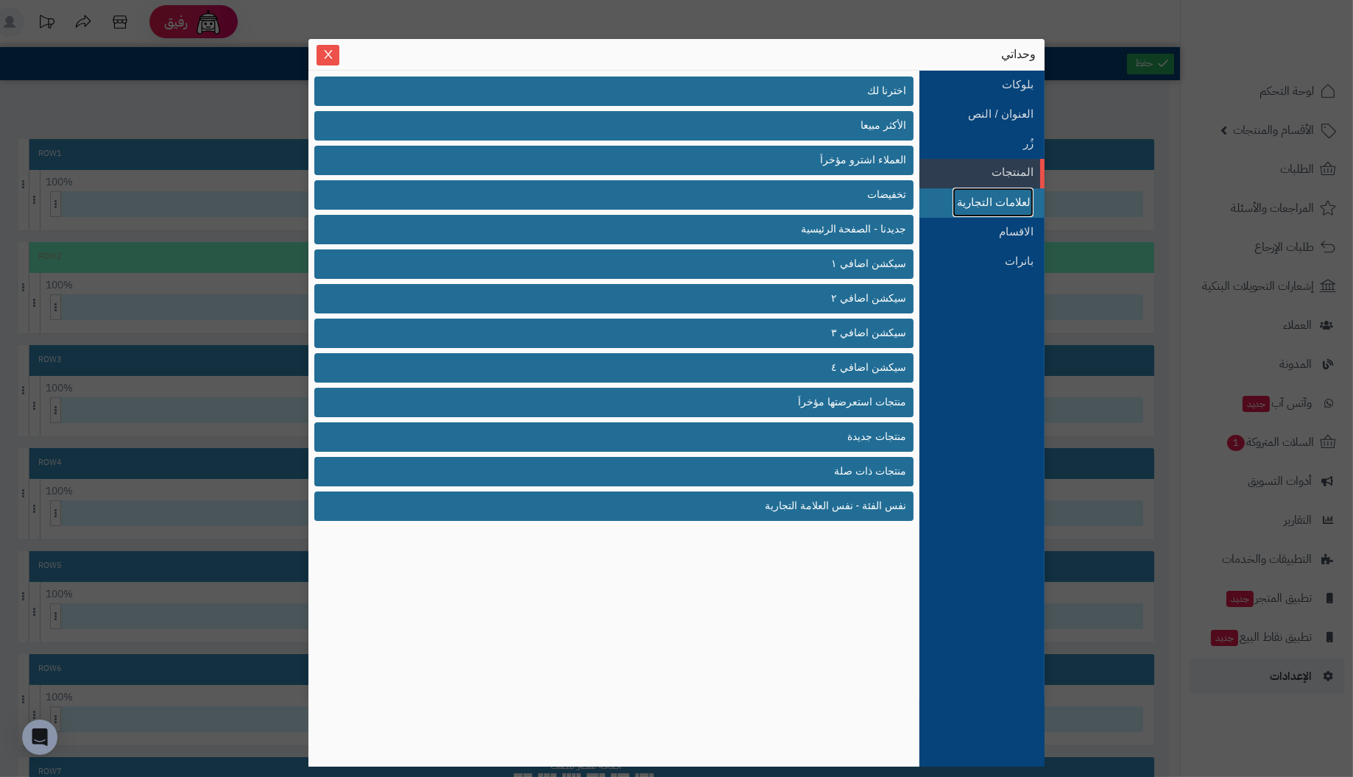
click at [1002, 197] on link "العلامات التجارية" at bounding box center [993, 202] width 81 height 29
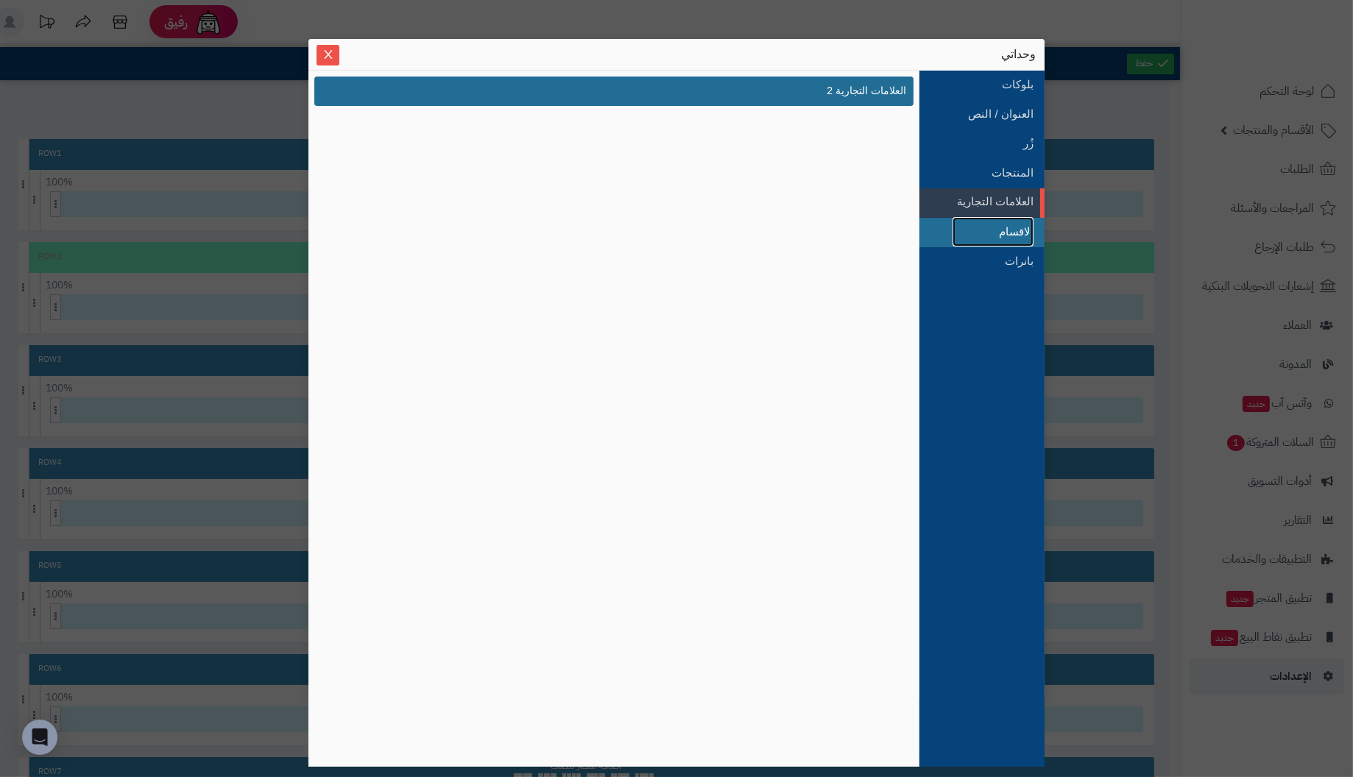
click at [1026, 232] on link "الاقسام" at bounding box center [993, 231] width 81 height 29
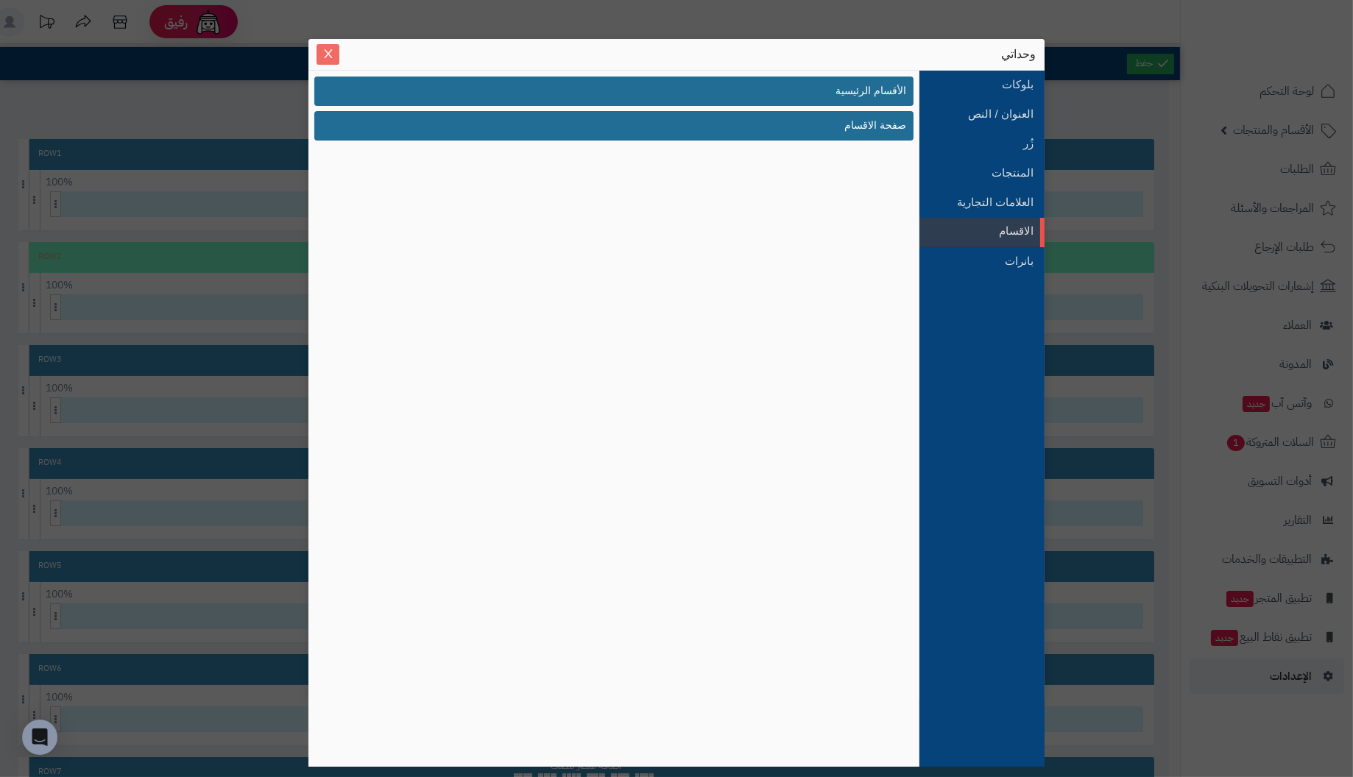
click at [326, 46] on button "Close" at bounding box center [328, 54] width 23 height 21
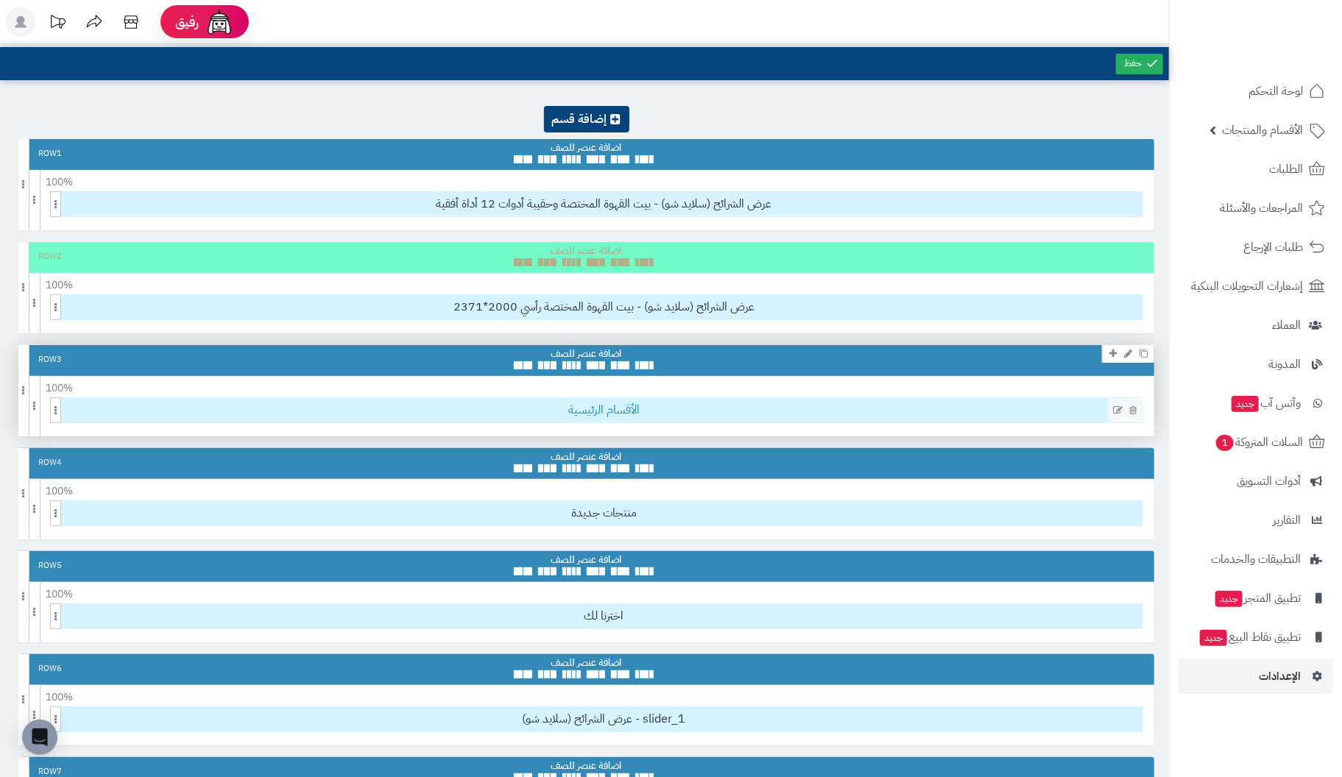
click at [1017, 411] on span "الأقسام الرئيسية" at bounding box center [604, 410] width 1077 height 24
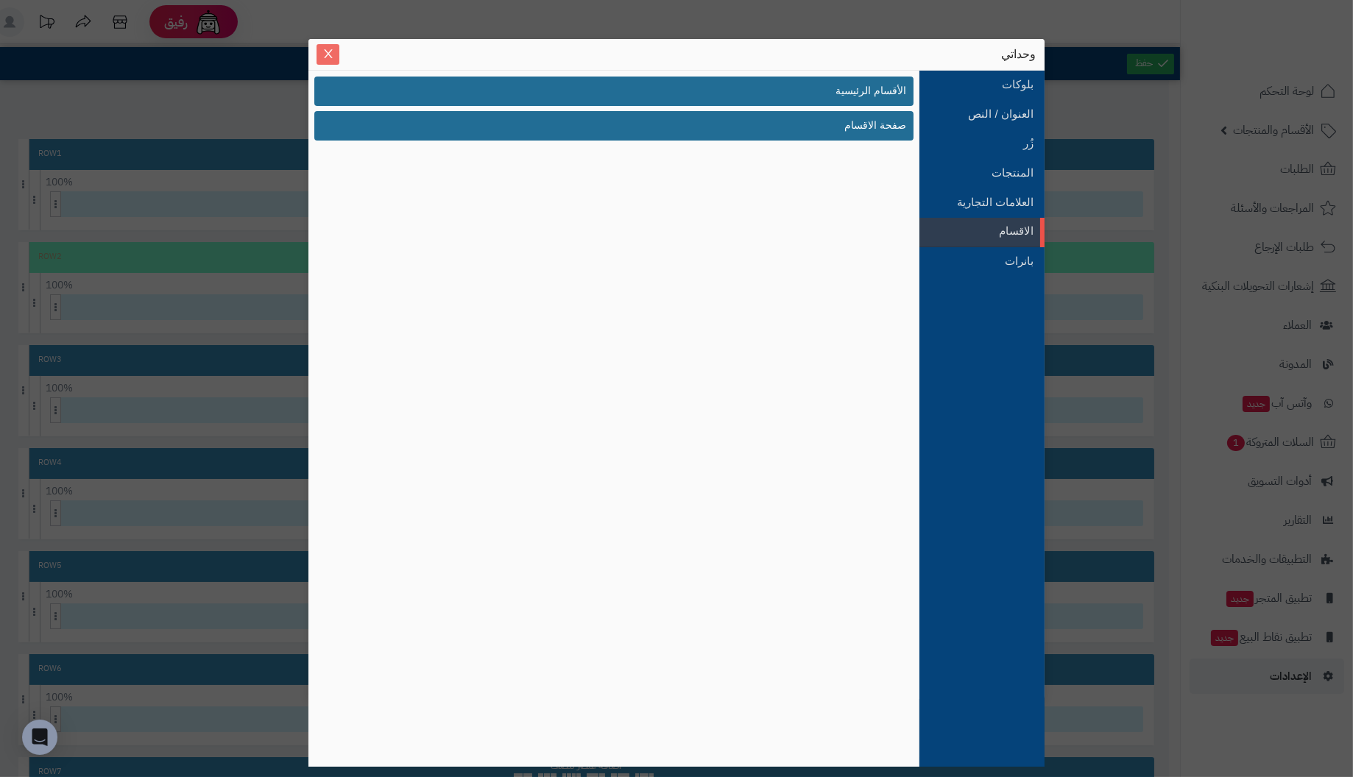
click at [320, 49] on span "Close" at bounding box center [328, 54] width 23 height 13
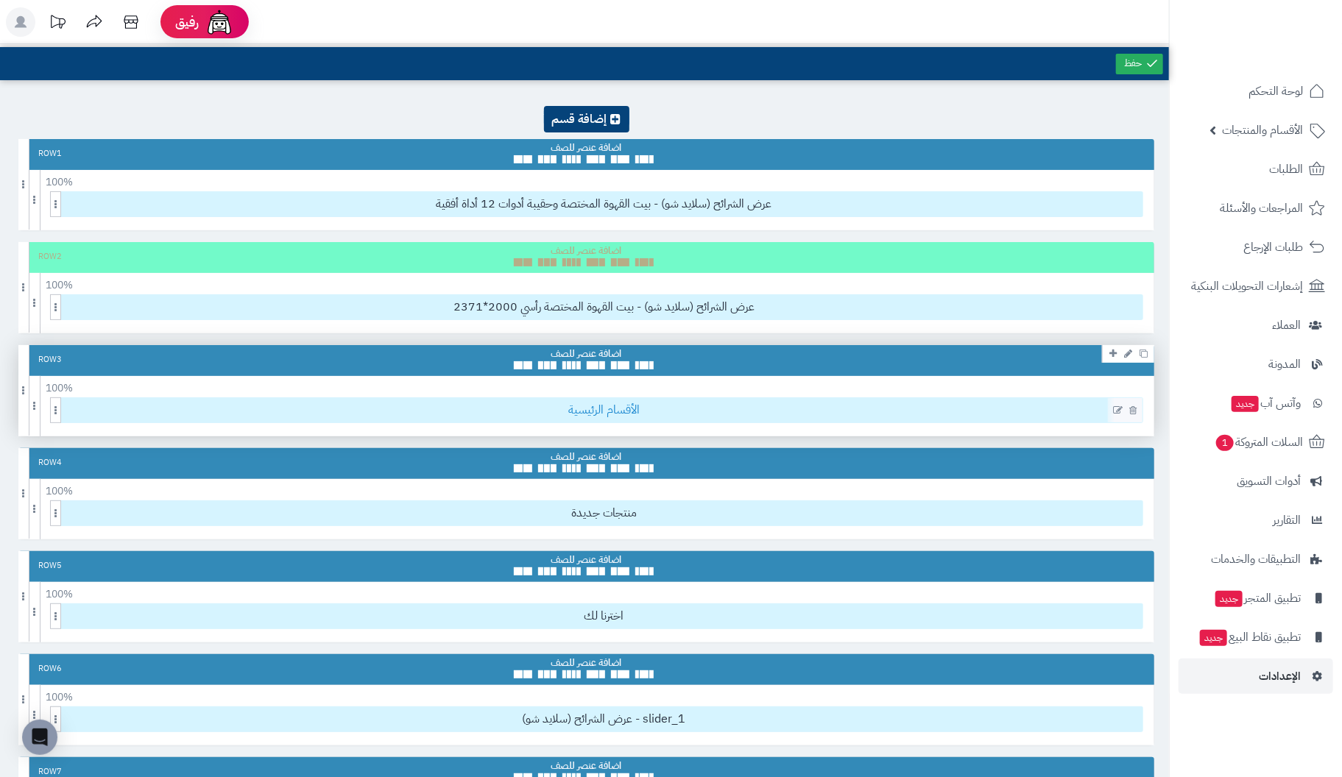
click at [889, 407] on span "الأقسام الرئيسية" at bounding box center [604, 410] width 1077 height 24
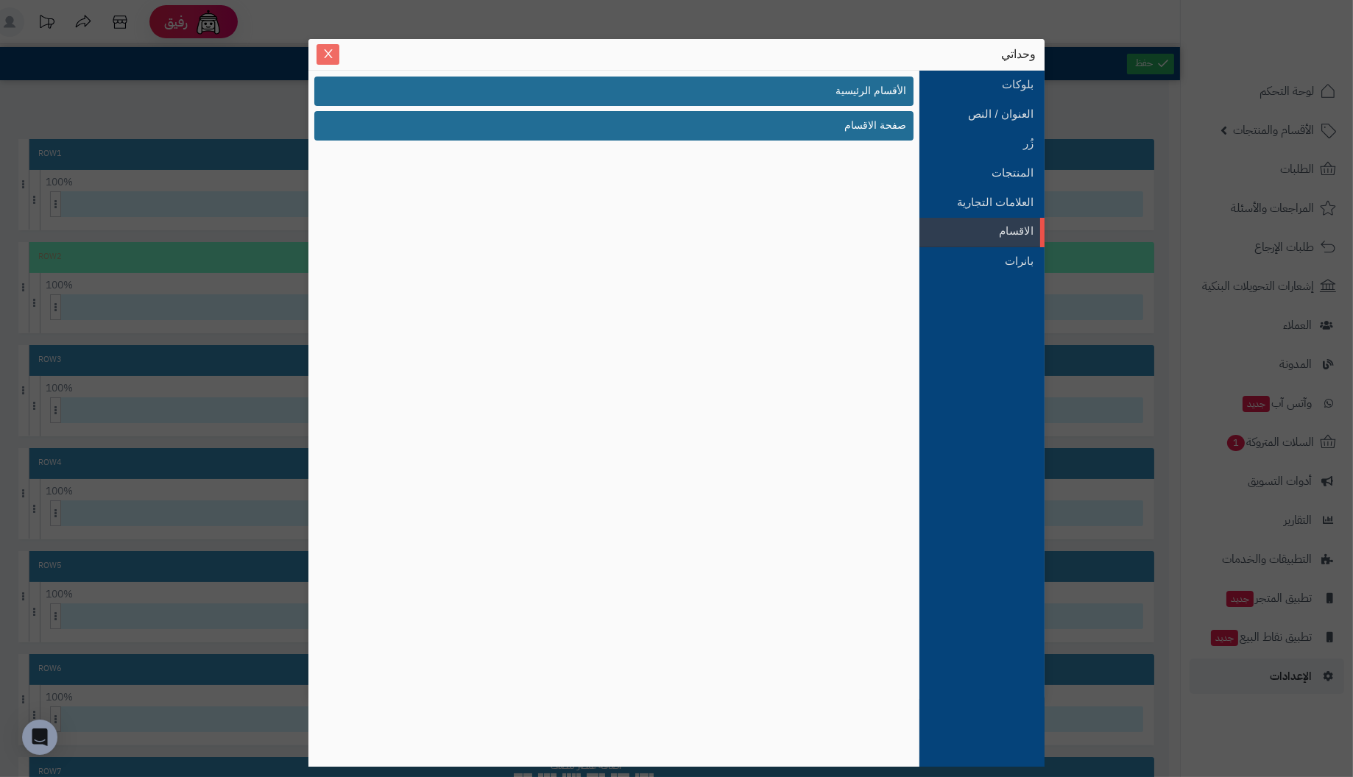
click at [331, 52] on icon "Close" at bounding box center [328, 54] width 12 height 12
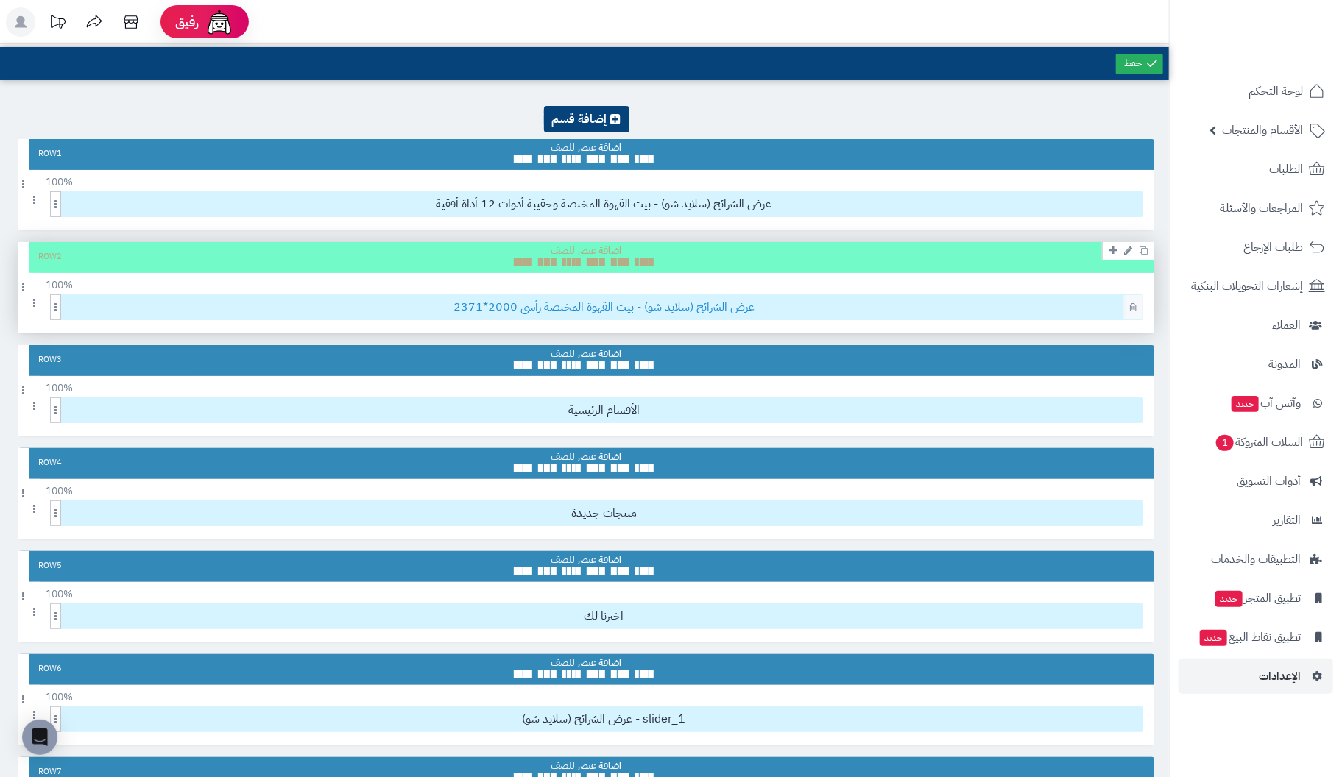
click at [869, 306] on span "عرض الشرائح (سلايد شو) - بيت القهوة المختصة رأسي 2000*2371" at bounding box center [604, 307] width 1077 height 24
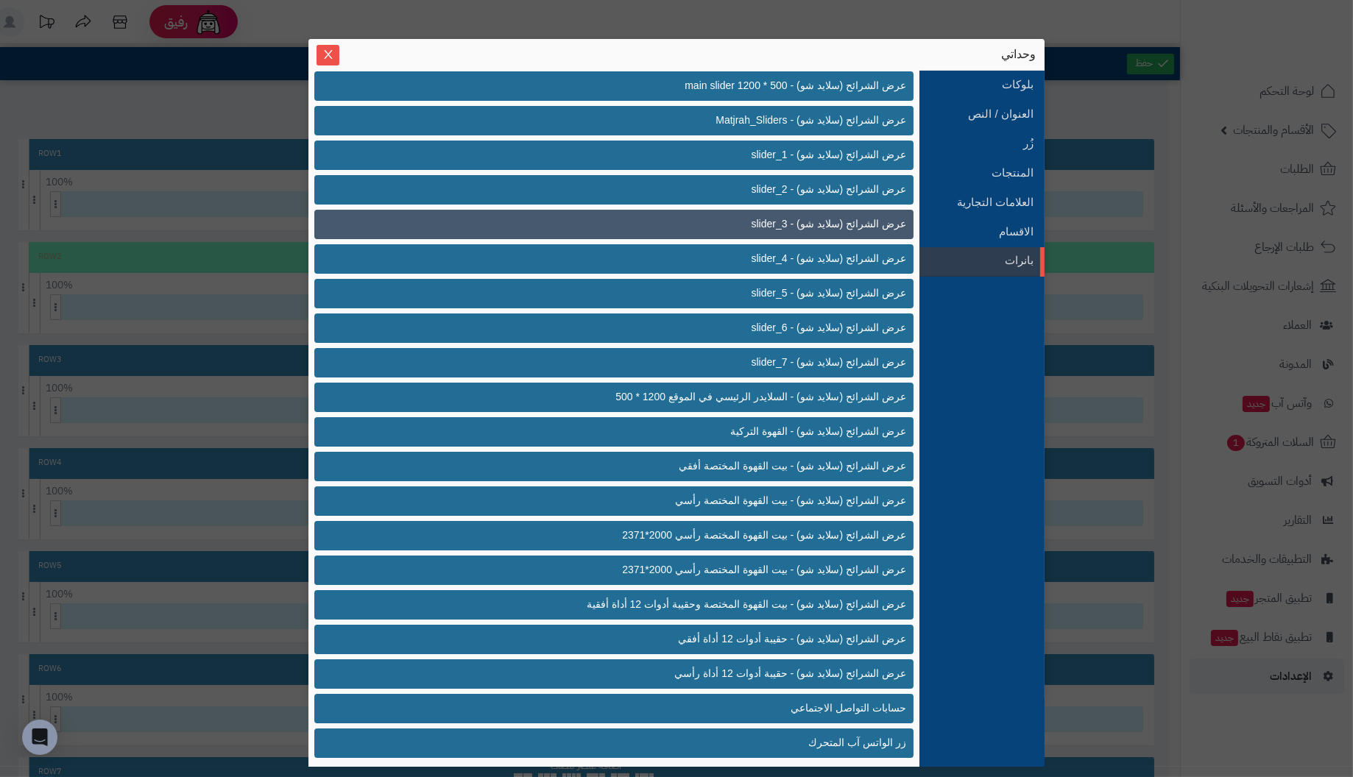
scroll to position [422, 0]
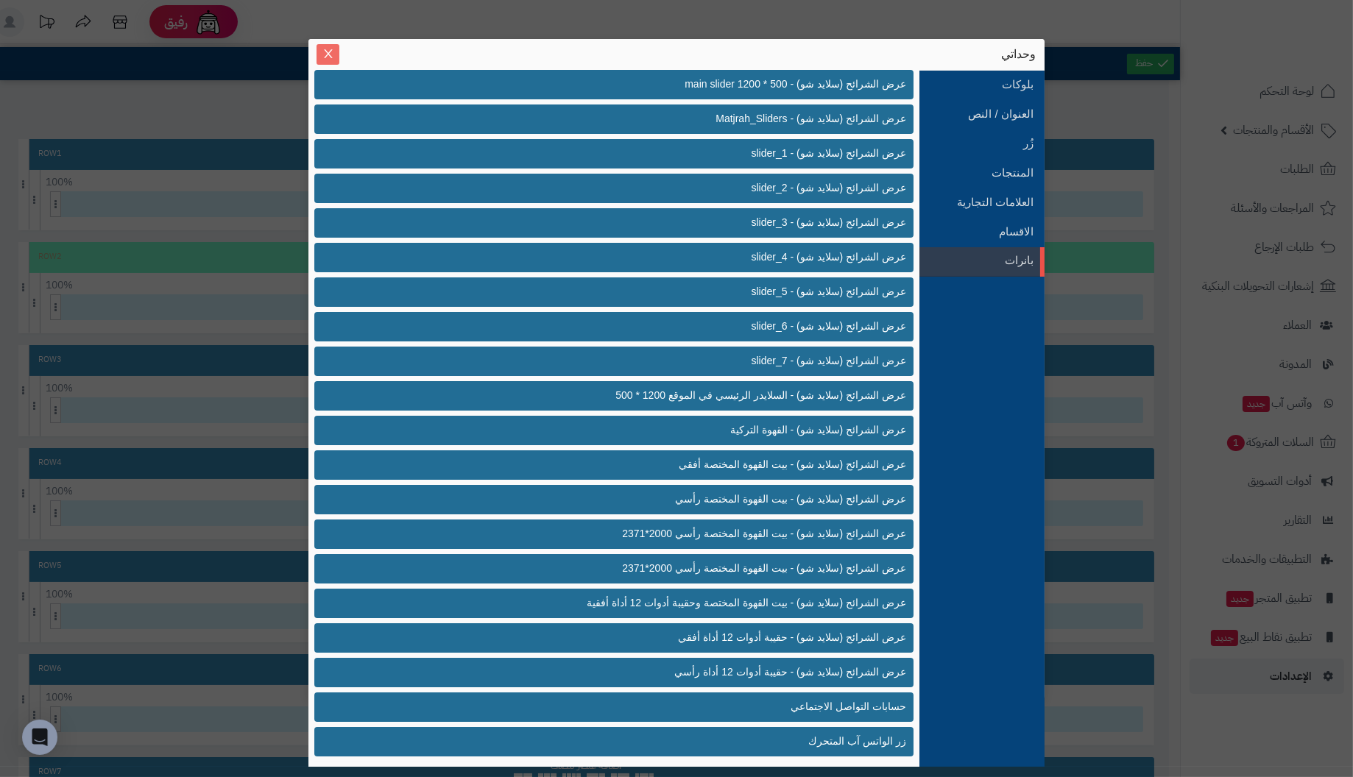
click at [323, 54] on icon "Close" at bounding box center [328, 54] width 12 height 12
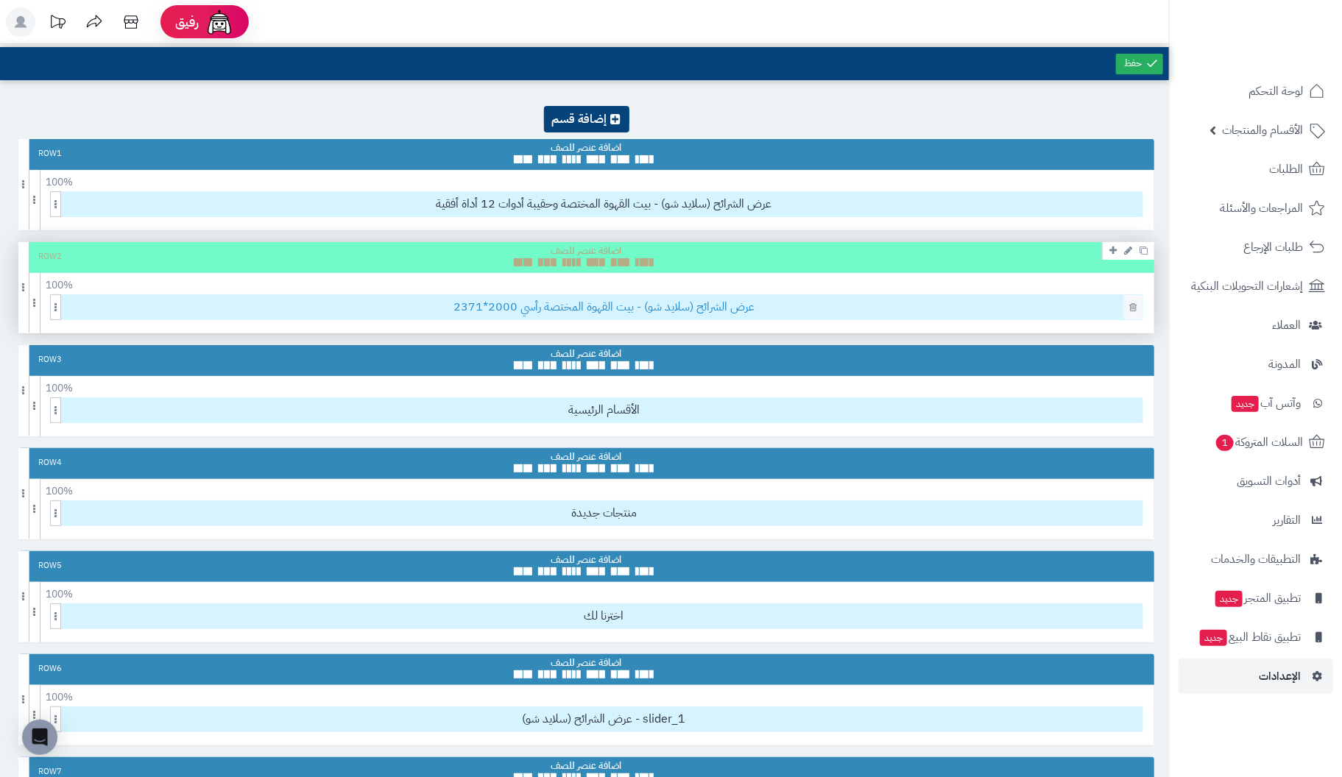
click at [945, 309] on span "عرض الشرائح (سلايد شو) - بيت القهوة المختصة رأسي 2000*2371" at bounding box center [604, 307] width 1077 height 24
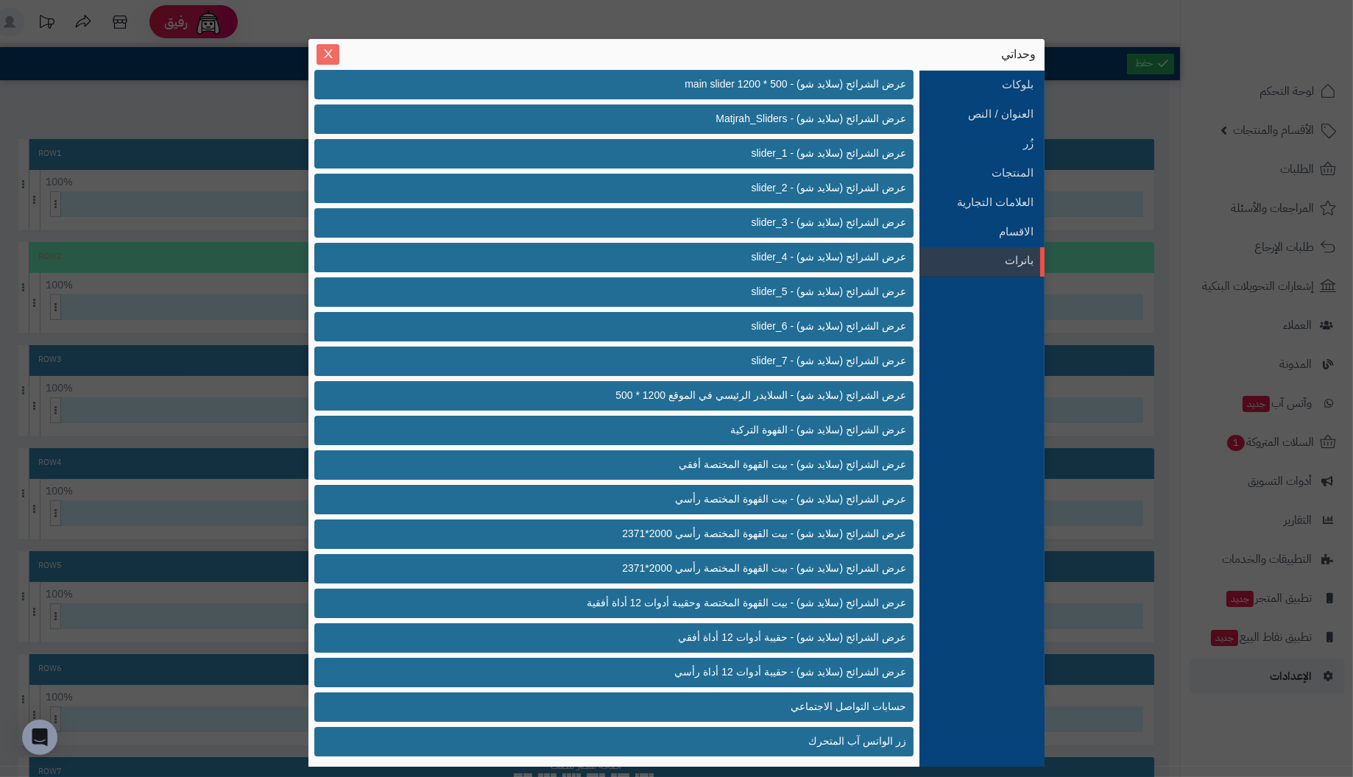
click at [328, 54] on icon "Close" at bounding box center [328, 53] width 8 height 9
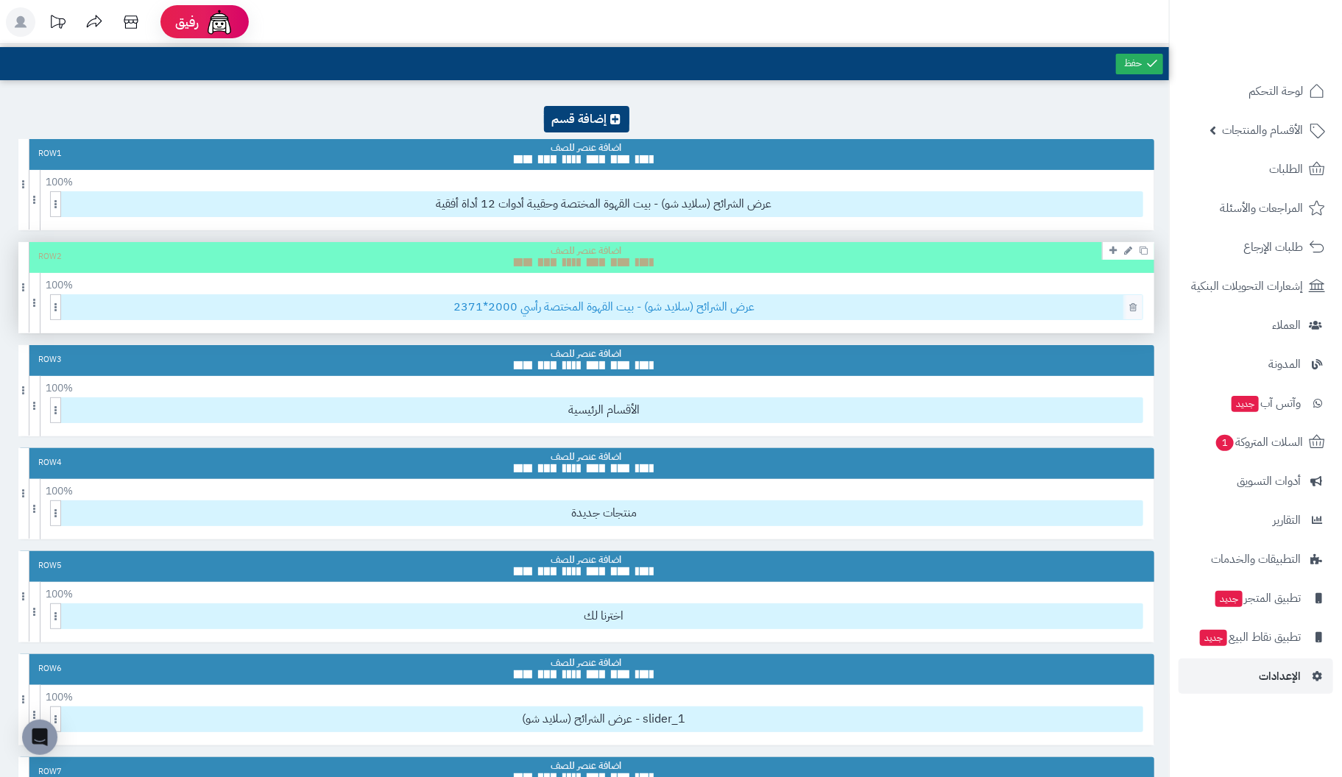
click at [981, 311] on span "عرض الشرائح (سلايد شو) - بيت القهوة المختصة رأسي 2000*2371" at bounding box center [604, 307] width 1077 height 24
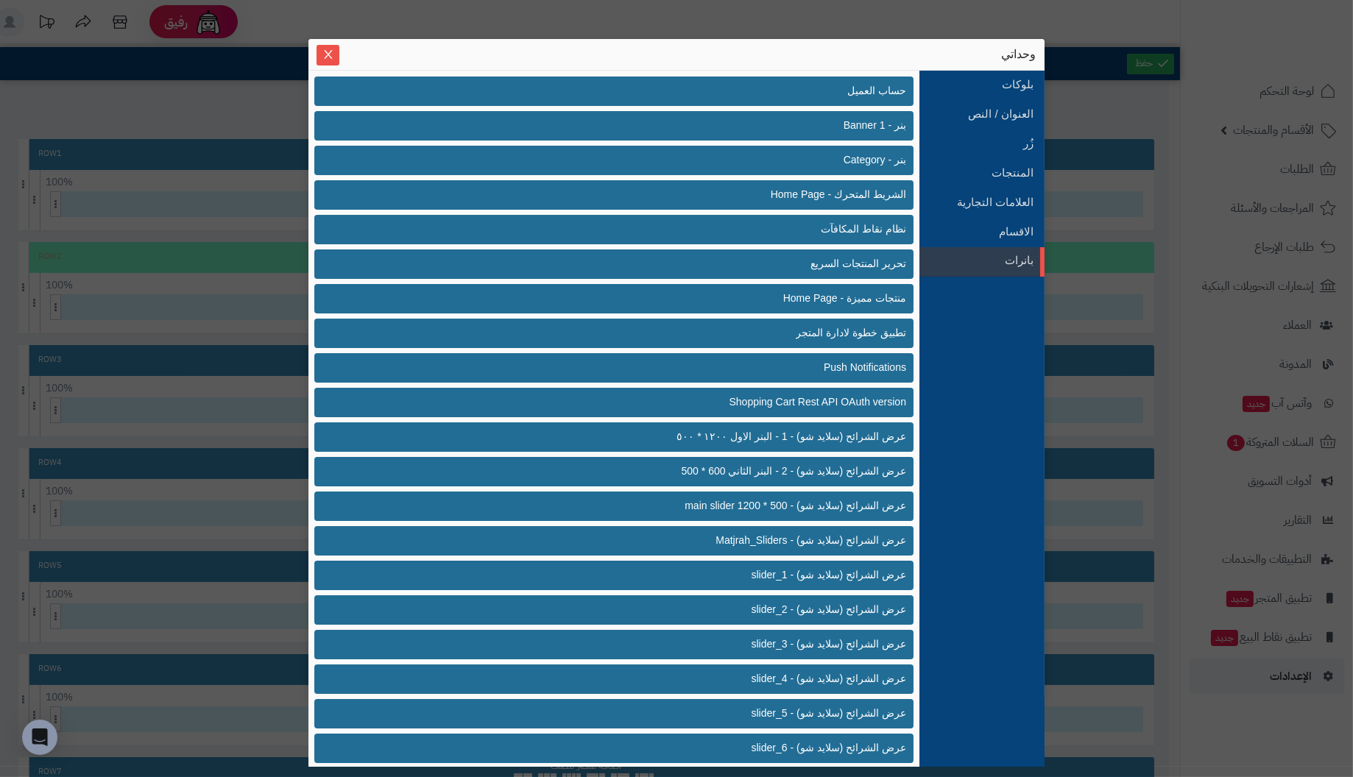
drag, startPoint x: 792, startPoint y: 363, endPoint x: 795, endPoint y: 53, distance: 309.9
click at [795, 53] on div "وحداتي" at bounding box center [676, 54] width 719 height 16
click at [328, 50] on icon "Close" at bounding box center [328, 54] width 12 height 12
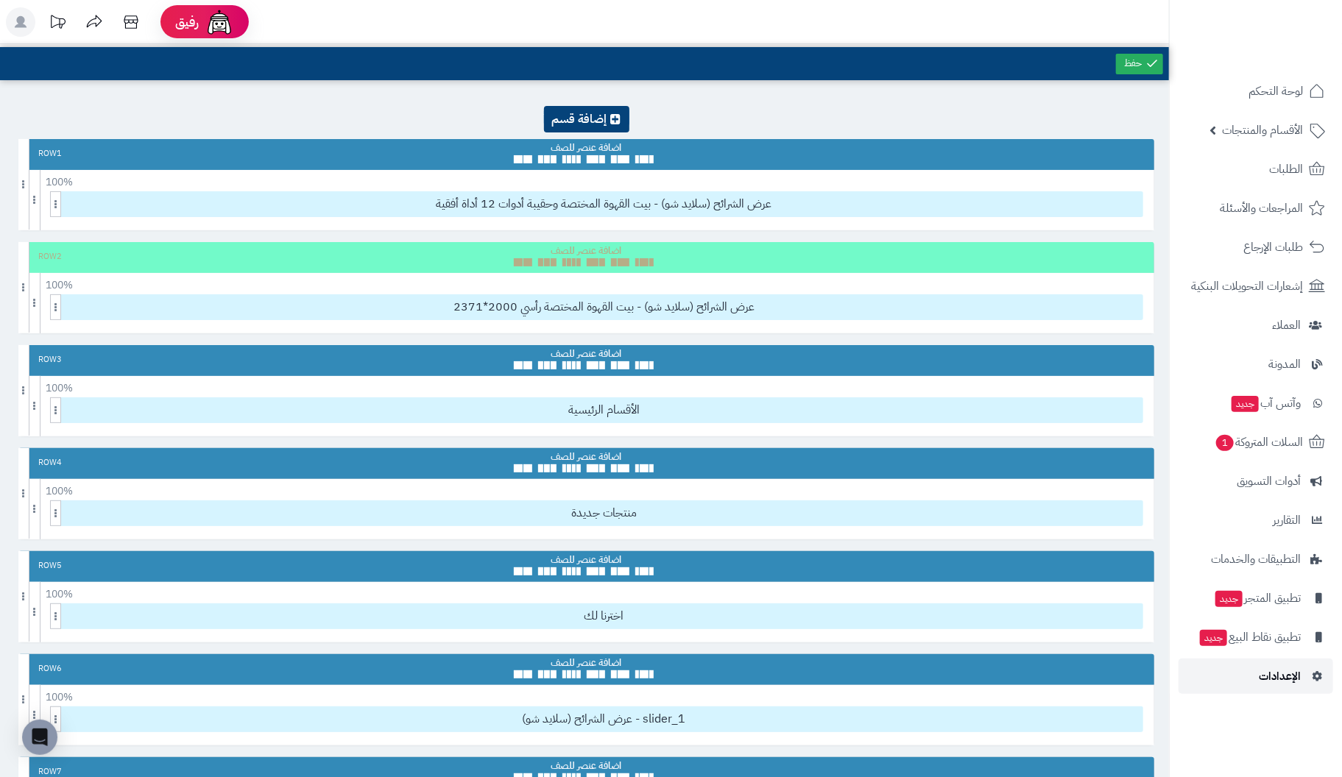
click at [1263, 677] on span "الإعدادات" at bounding box center [1280, 676] width 42 height 21
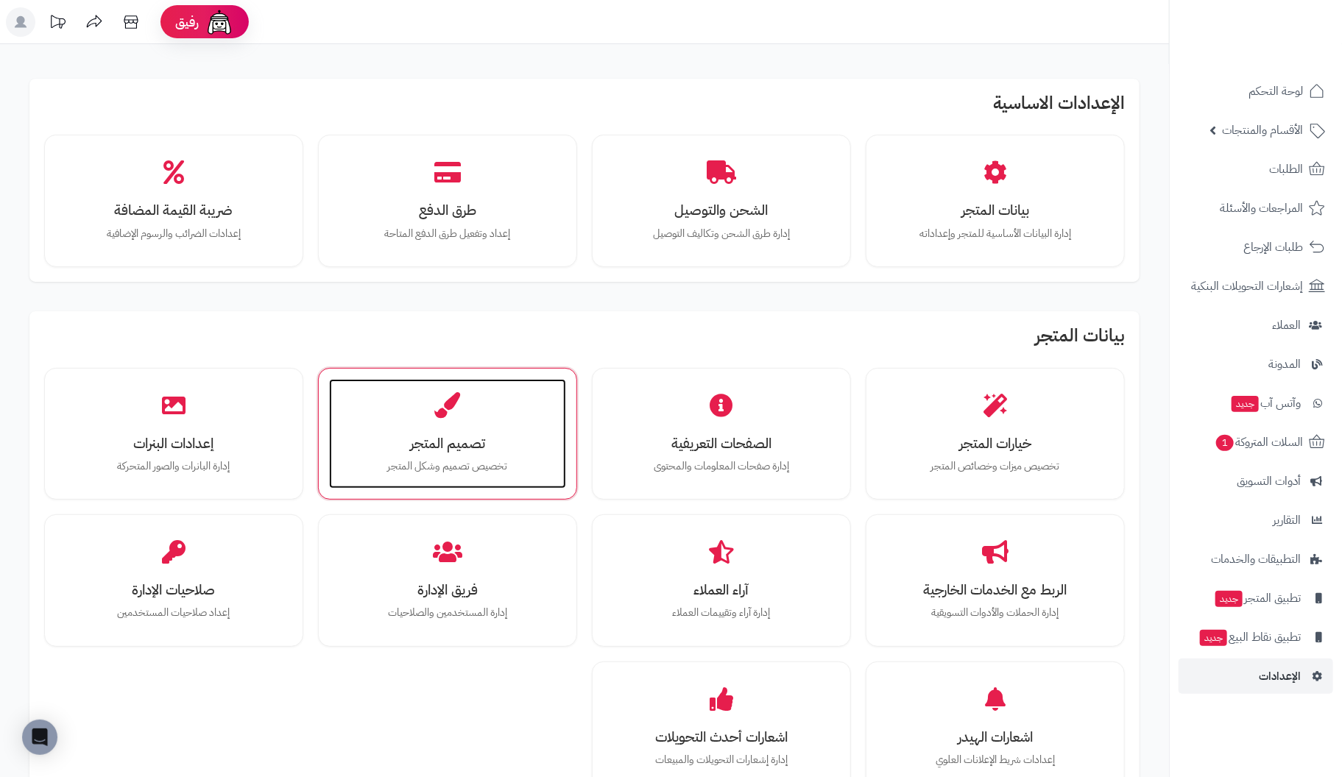
click at [450, 473] on div "تصميم المتجر تخصيص تصميم وشكل المتجر" at bounding box center [447, 434] width 237 height 110
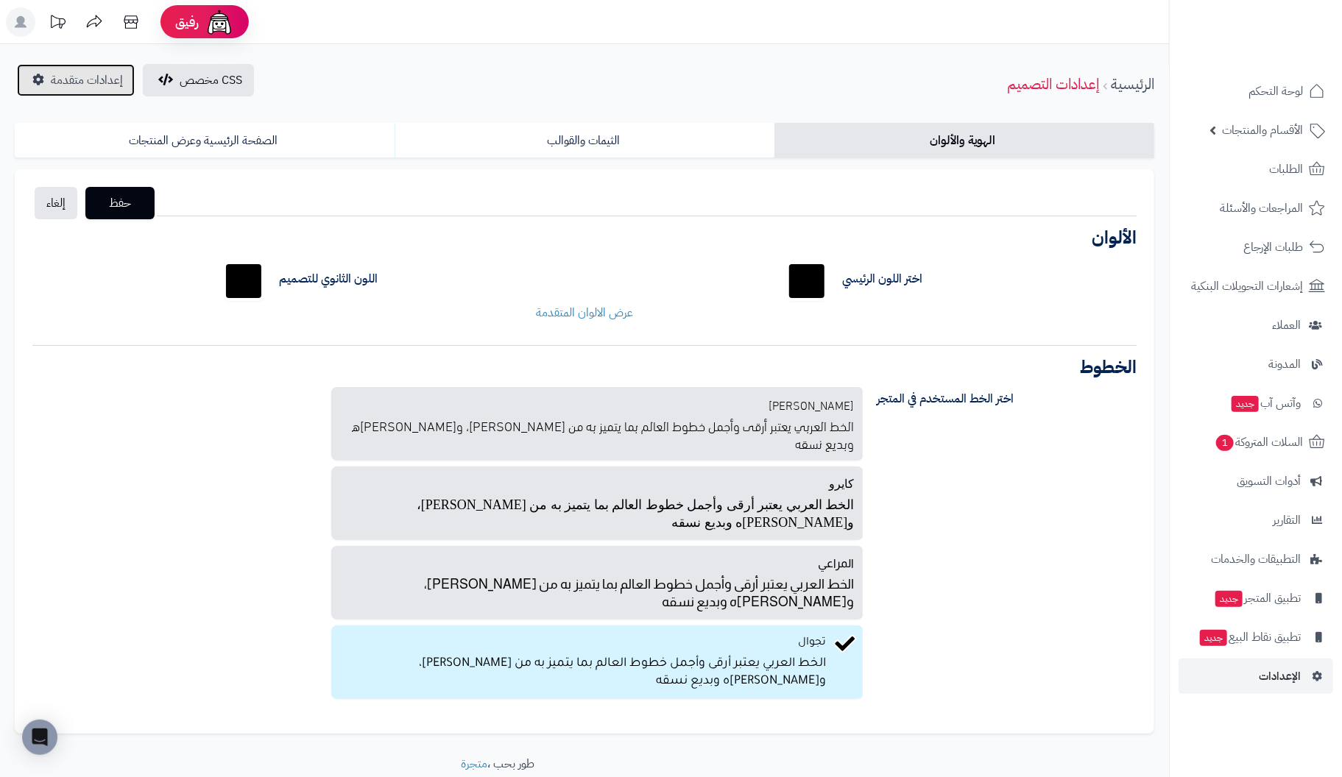
click at [57, 74] on span "إعدادات متقدمة" at bounding box center [87, 80] width 72 height 18
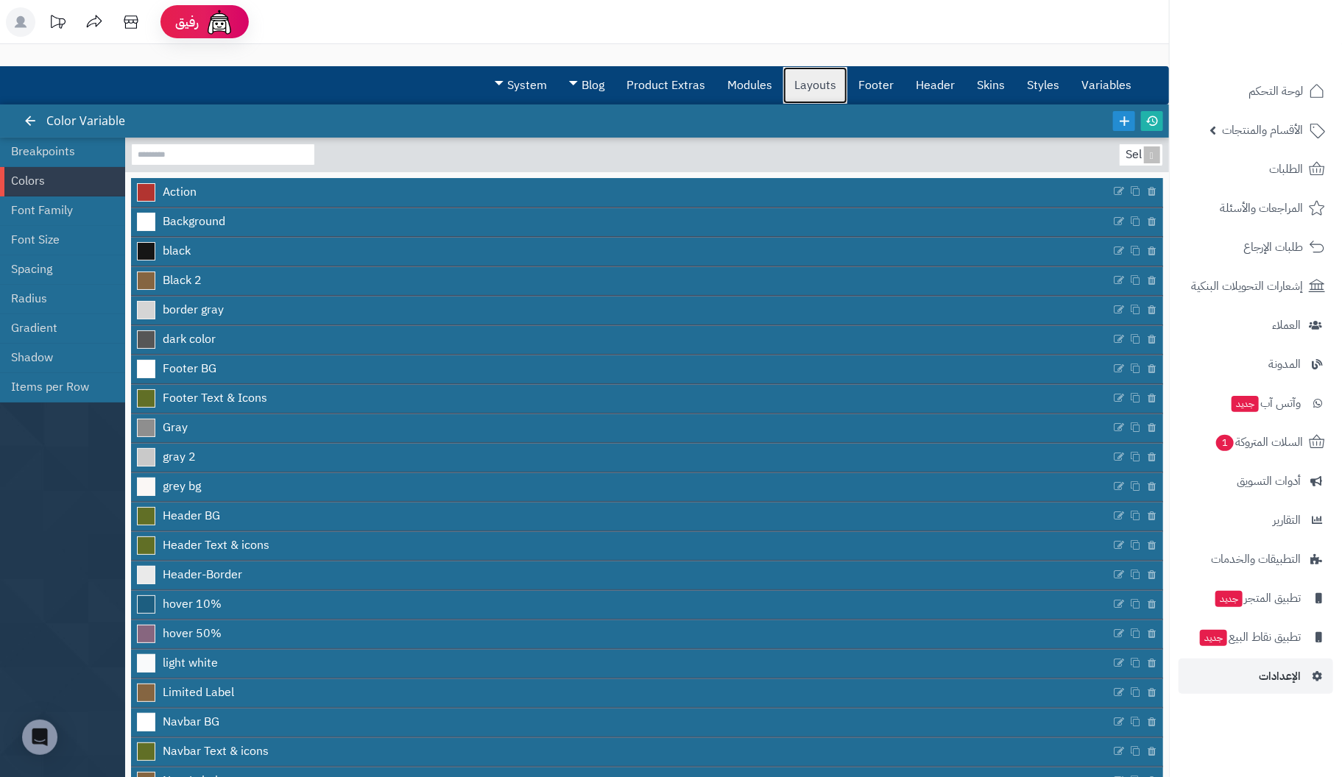
click at [831, 82] on link "Layouts" at bounding box center [815, 85] width 64 height 37
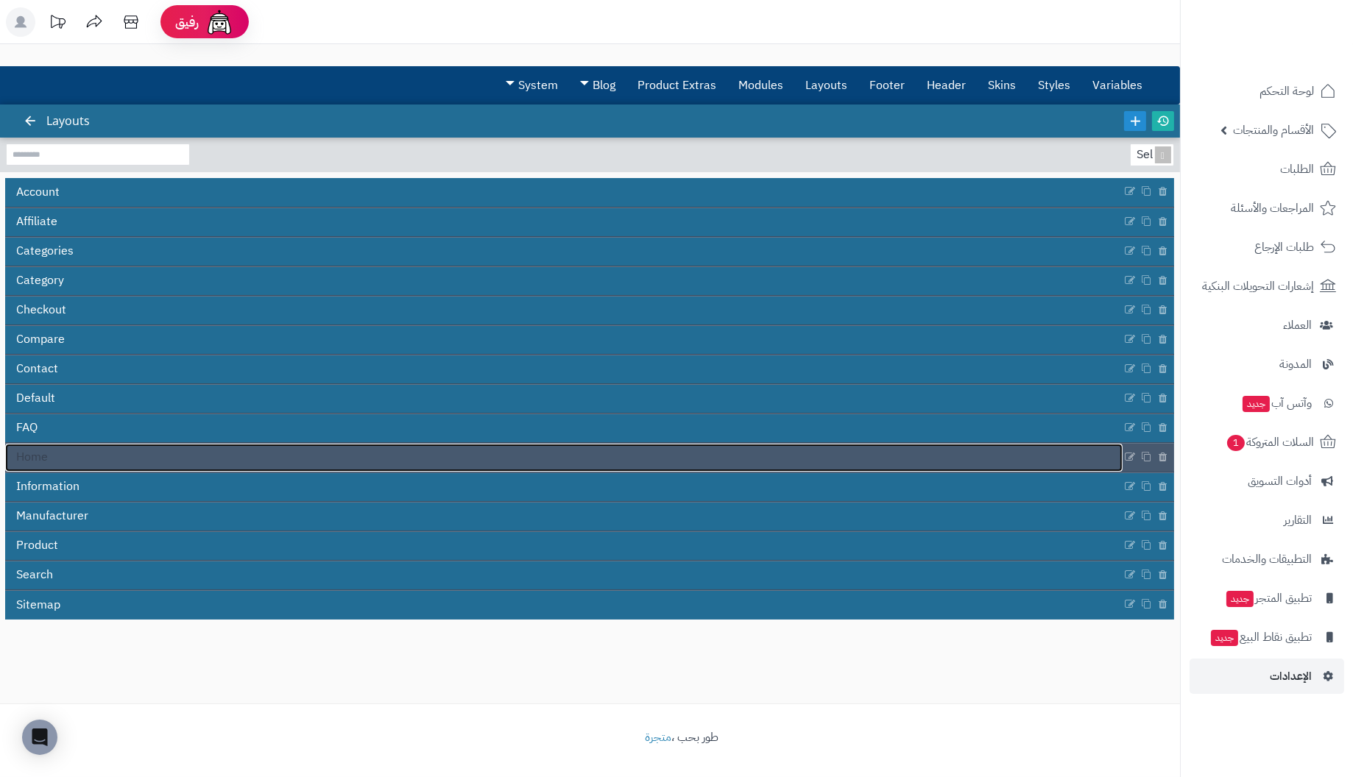
click at [50, 459] on link "Home" at bounding box center [564, 458] width 1118 height 28
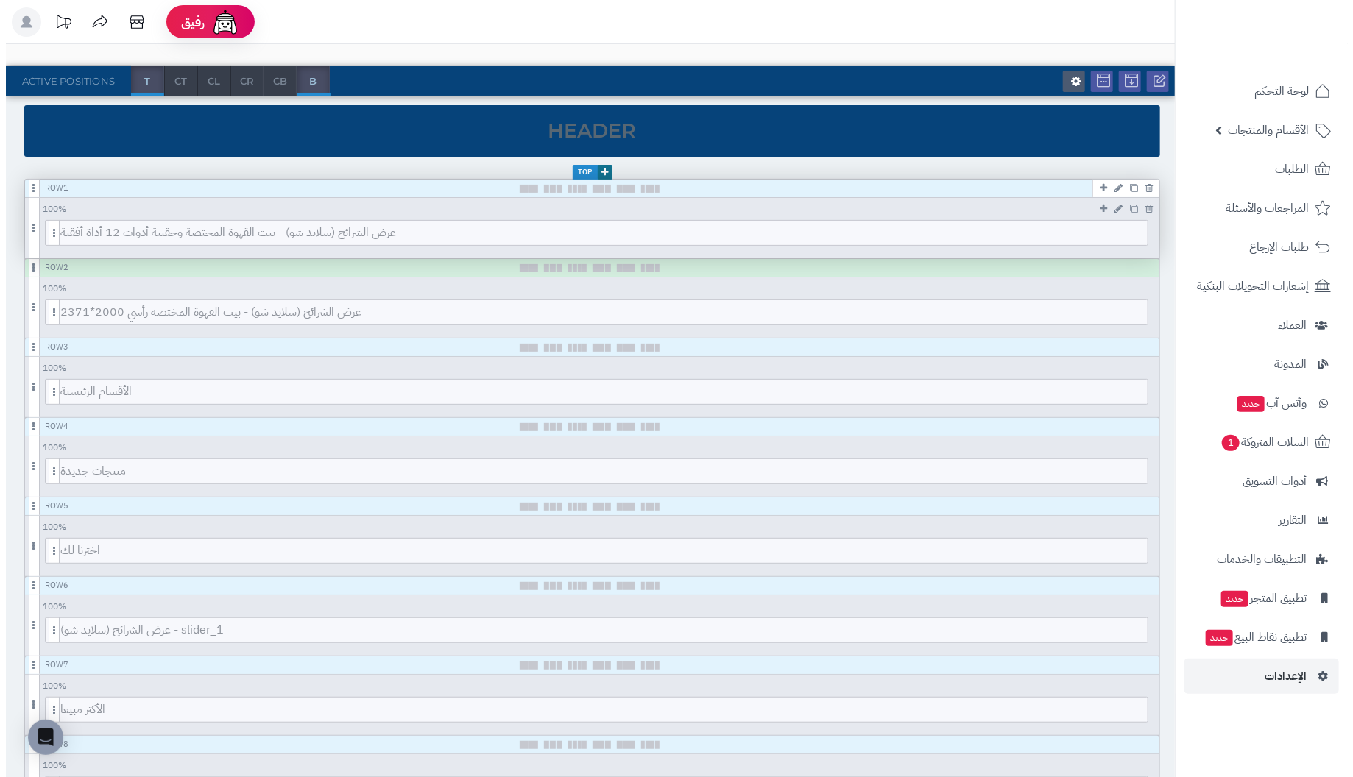
scroll to position [147, 0]
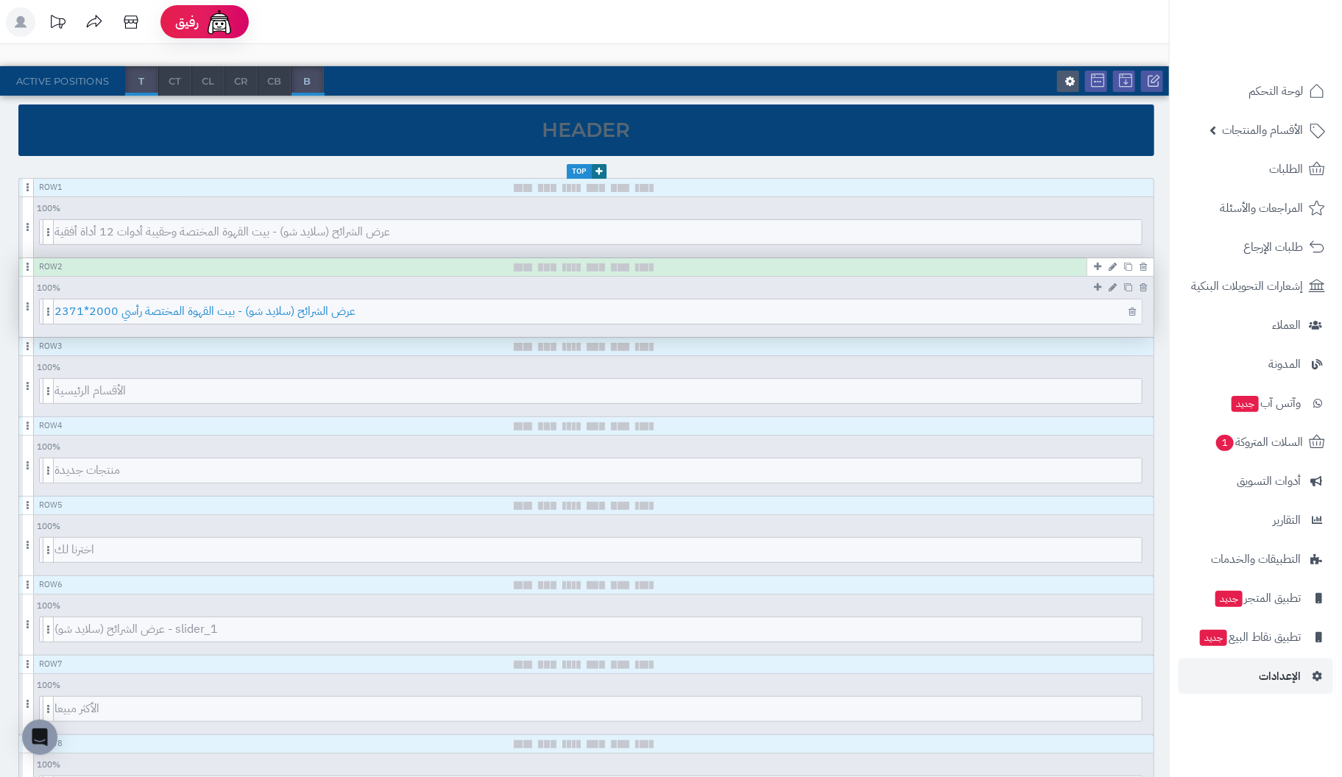
click at [564, 309] on span "عرض الشرائح (سلايد شو) - بيت القهوة المختصة رأسي 2000*2371" at bounding box center [597, 312] width 1087 height 24
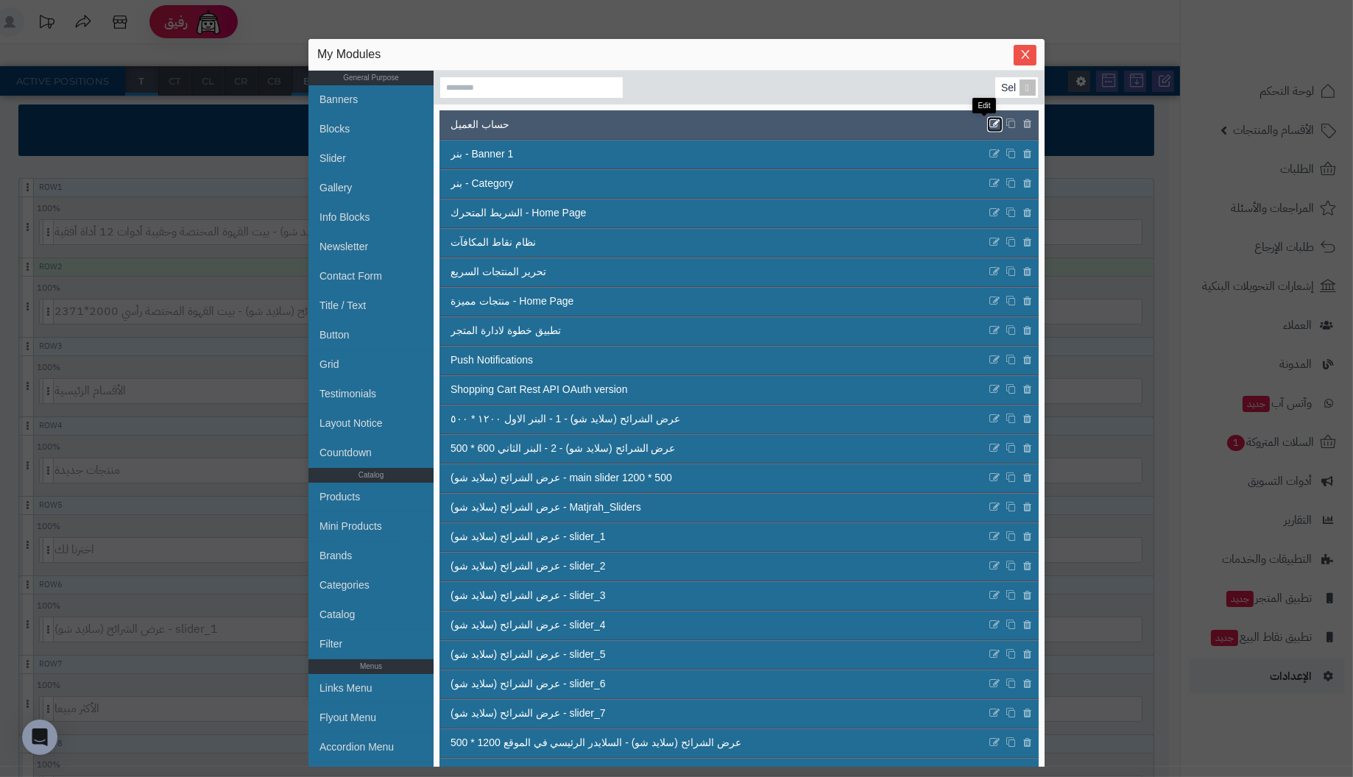
click at [989, 121] on icon at bounding box center [995, 125] width 12 height 13
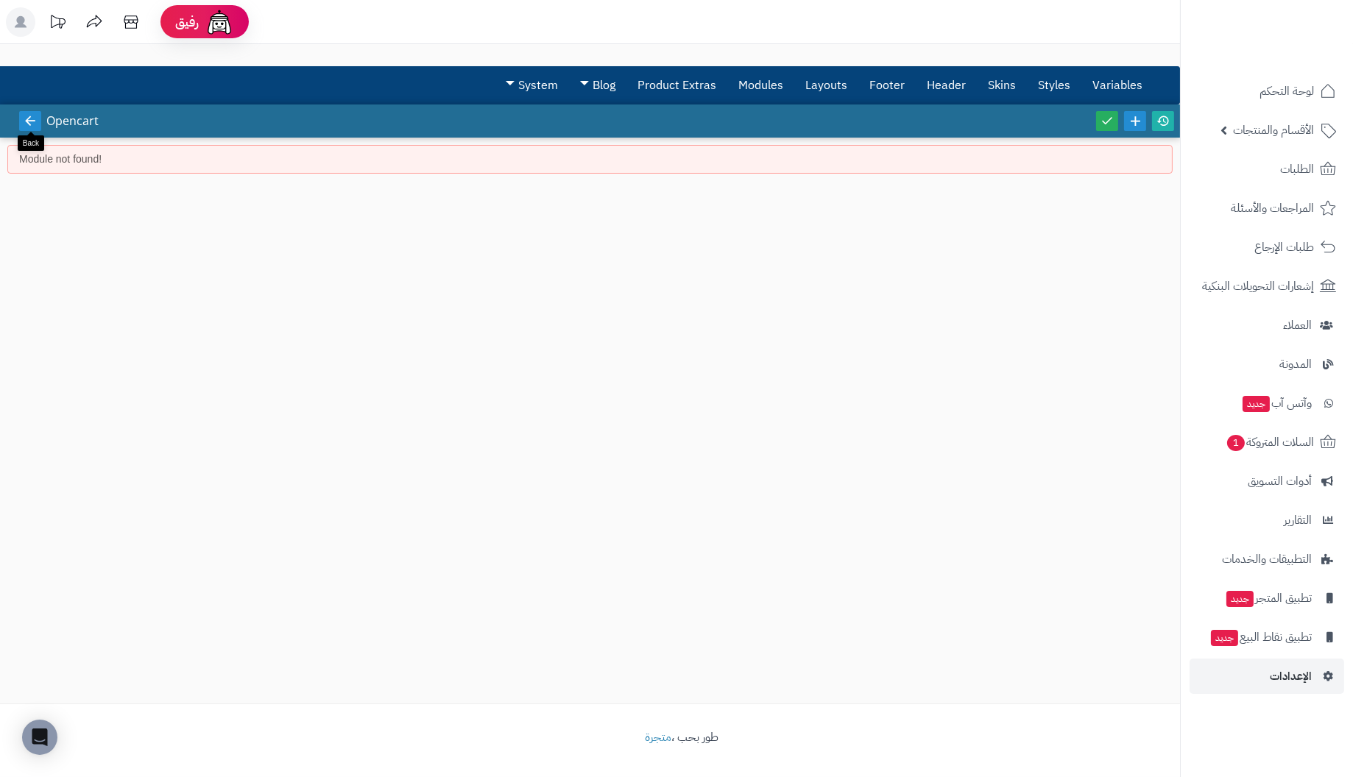
click at [32, 114] on icon at bounding box center [30, 120] width 13 height 13
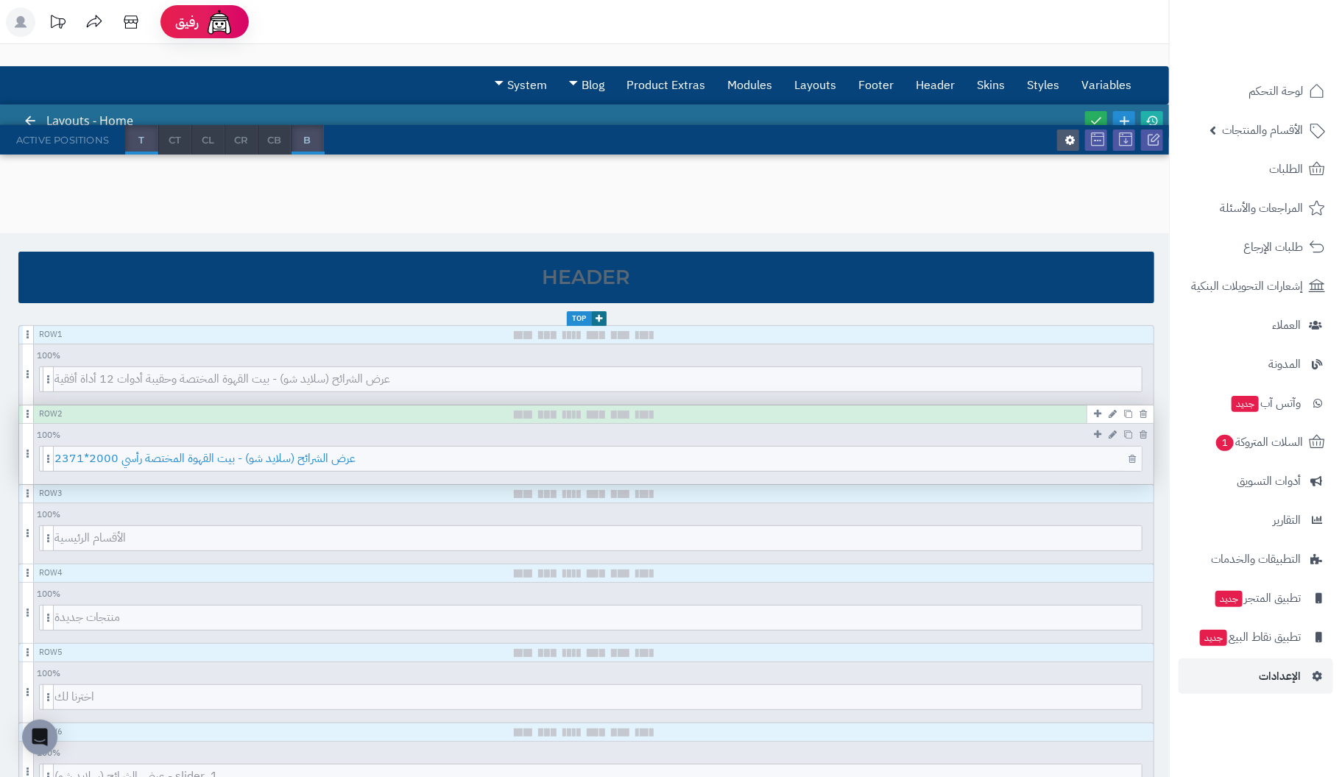
click at [609, 460] on span "عرض الشرائح (سلايد شو) - بيت القهوة المختصة رأسي 2000*2371" at bounding box center [597, 459] width 1087 height 24
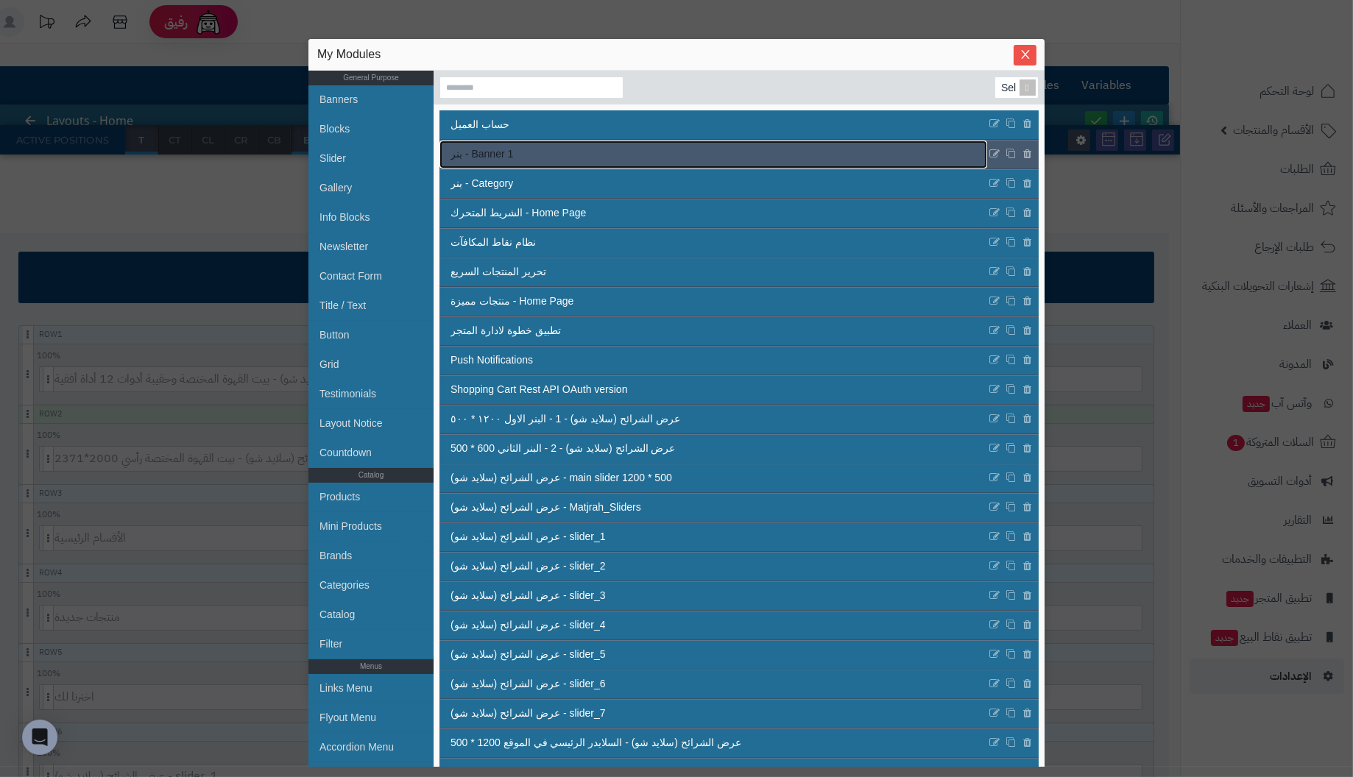
click at [914, 154] on link "بنر - Banner 1" at bounding box center [714, 155] width 548 height 28
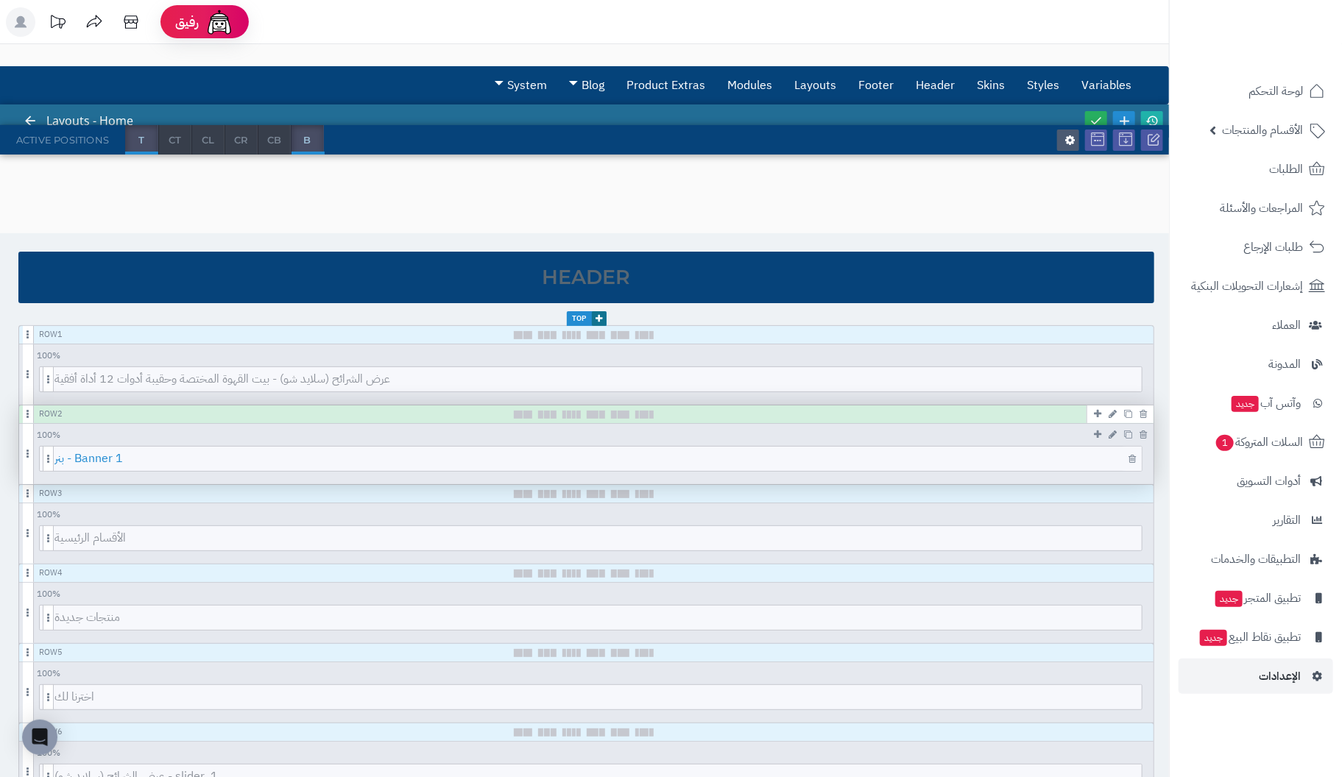
click at [772, 457] on span "بنر - Banner 1" at bounding box center [597, 459] width 1087 height 24
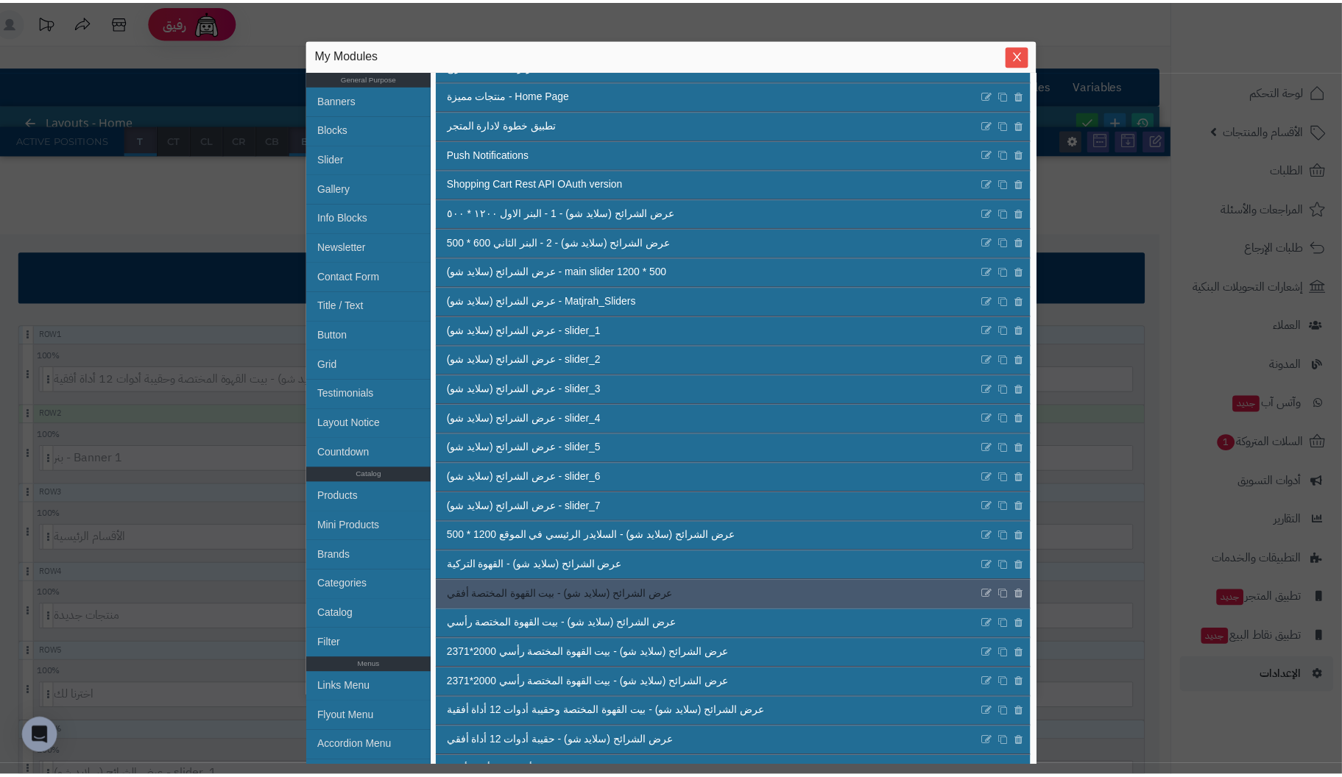
scroll to position [220, 0]
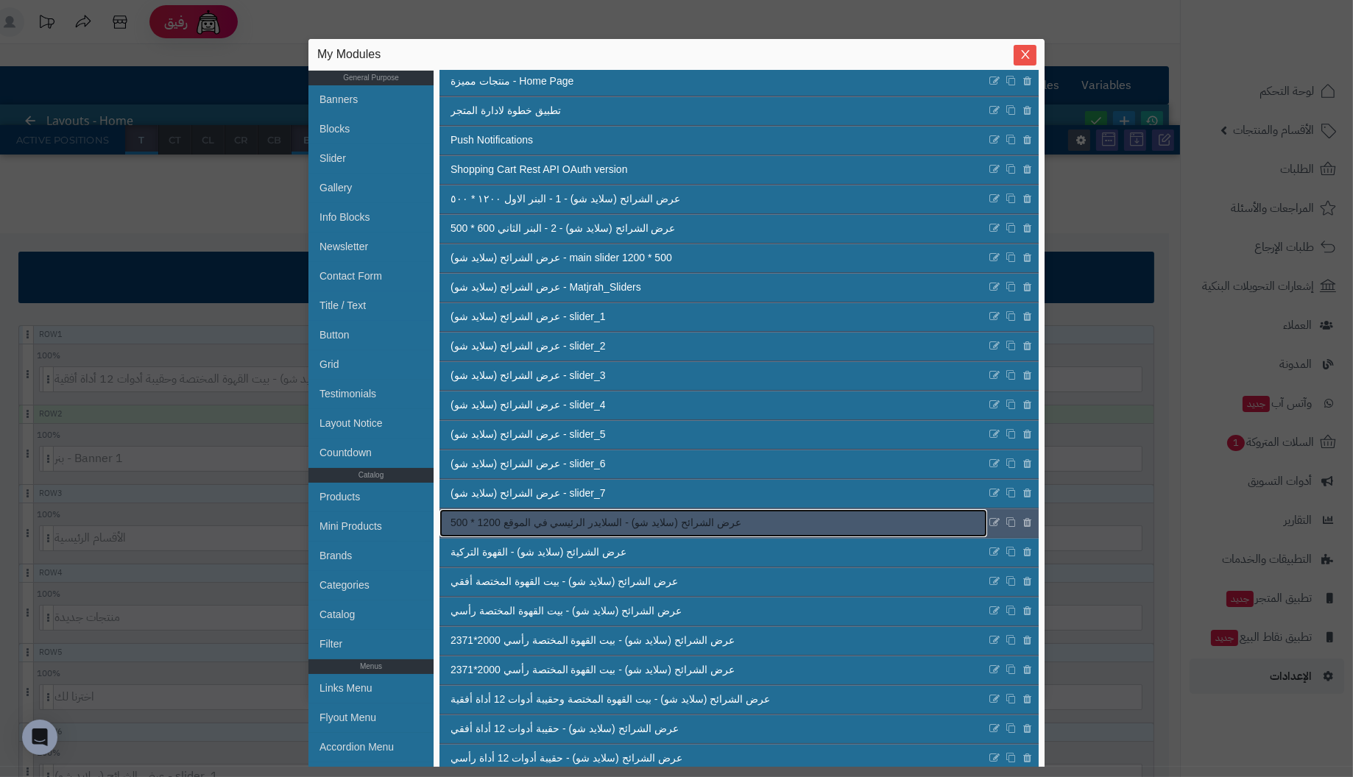
click at [695, 523] on span "عرض الشرائح (سلايد شو) - السلايدر الرئيسي في الموقع 1200 * 500" at bounding box center [596, 522] width 291 height 15
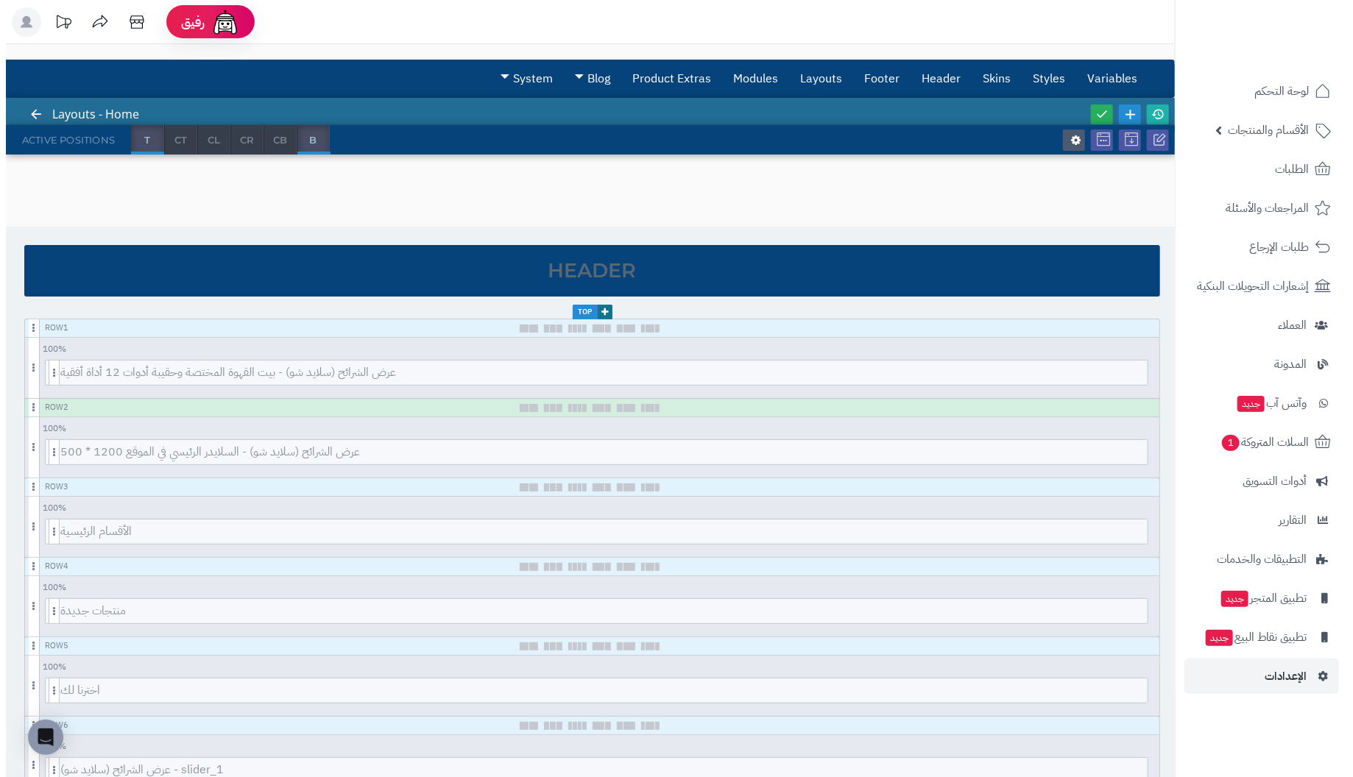
scroll to position [0, 0]
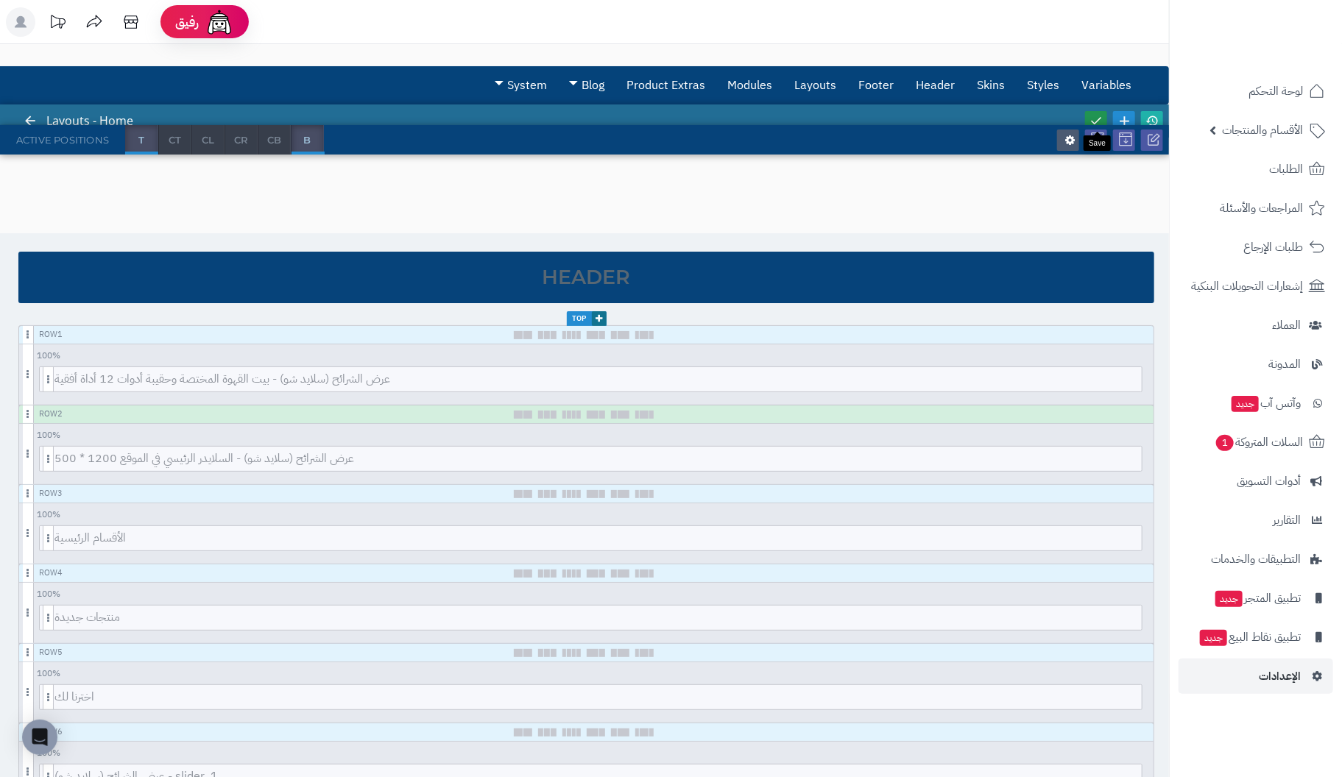
click at [1096, 117] on icon at bounding box center [1096, 120] width 13 height 13
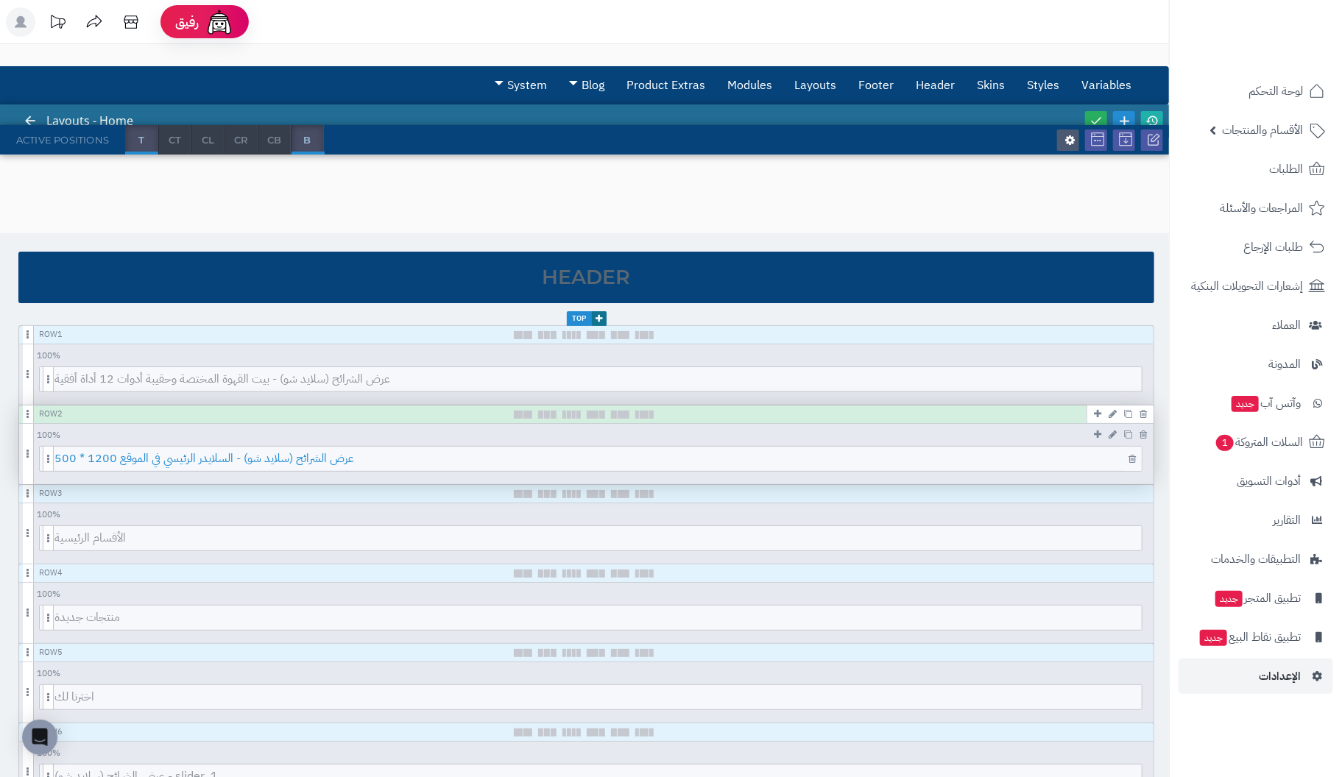
click at [810, 457] on span "عرض الشرائح (سلايد شو) - السلايدر الرئيسي في الموقع 1200 * 500" at bounding box center [597, 459] width 1087 height 24
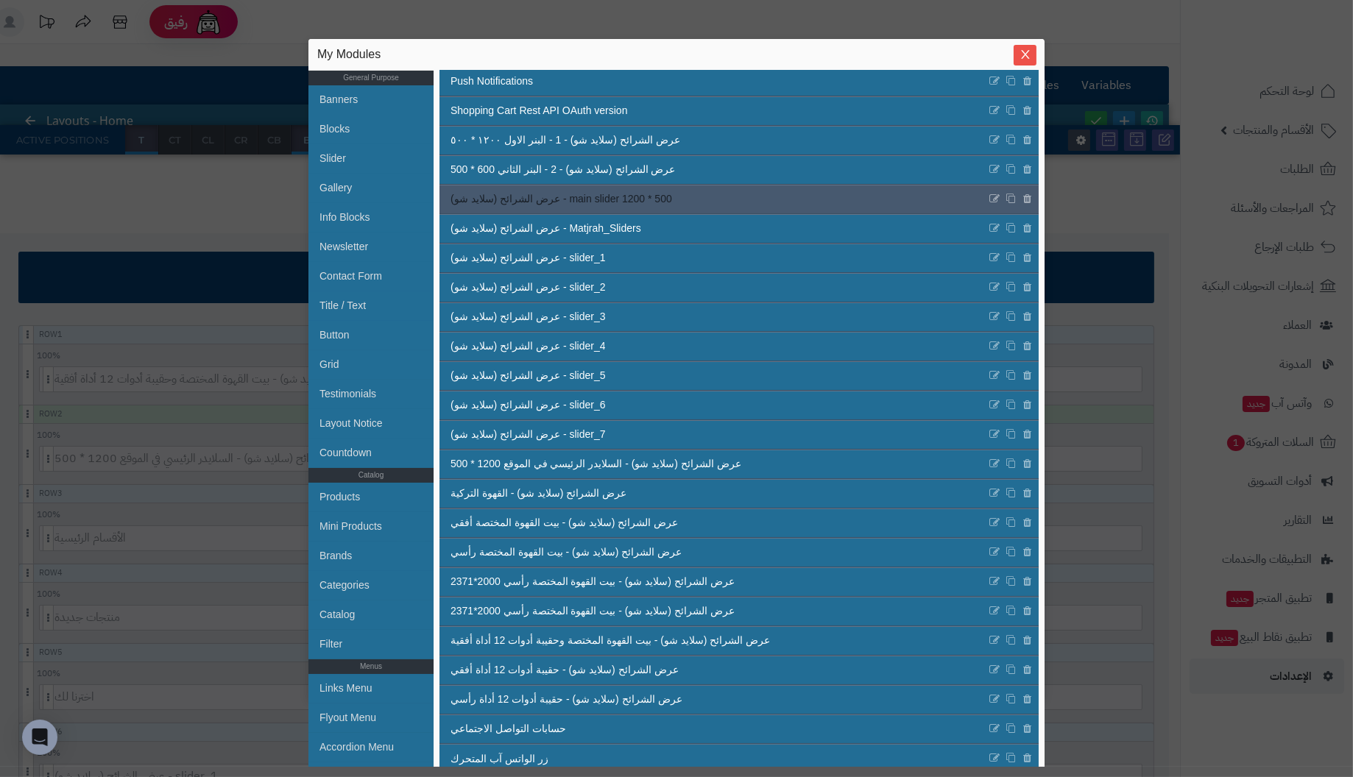
scroll to position [291, 0]
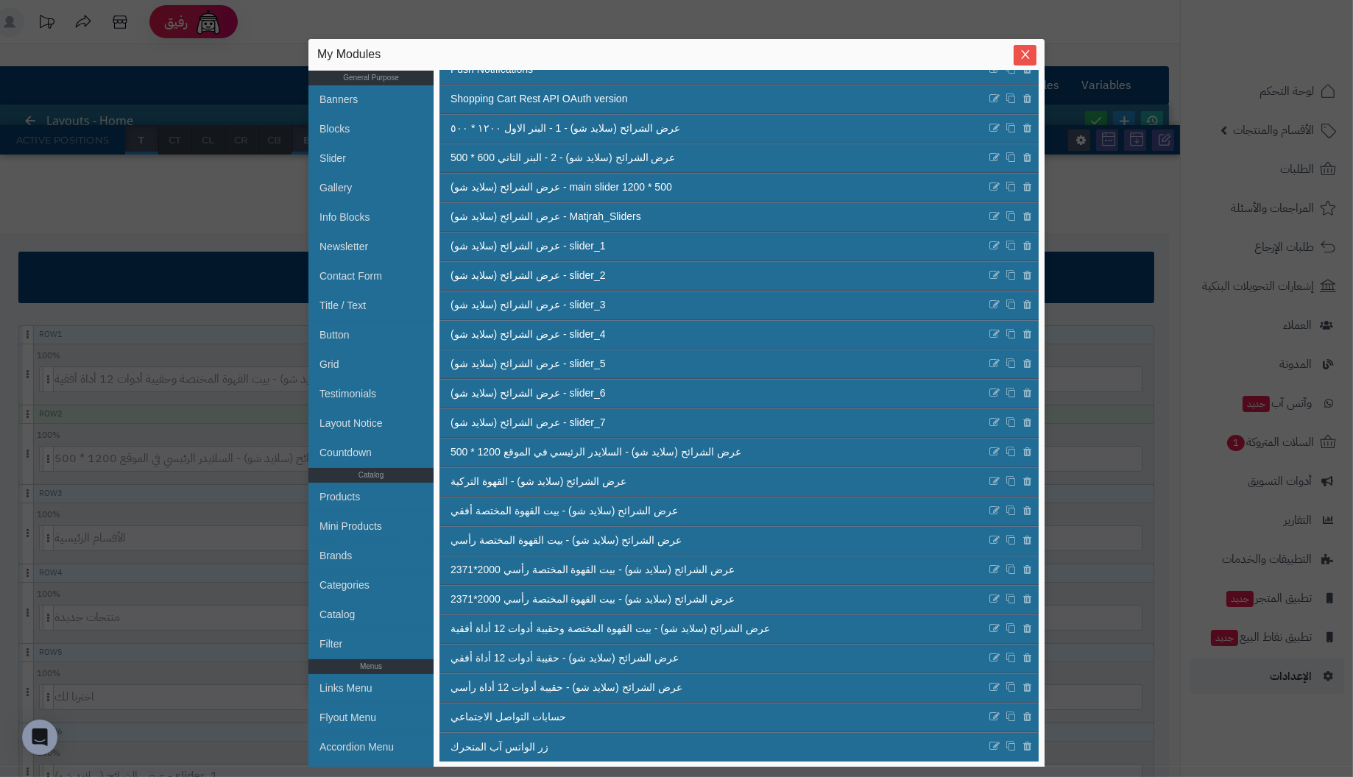
drag, startPoint x: 853, startPoint y: 48, endPoint x: 864, endPoint y: 26, distance: 24.7
click at [864, 26] on div "sentinelStart My Modules General Purpose Banners Blocks Slider Gallery Info Blo…" at bounding box center [676, 388] width 1353 height 777
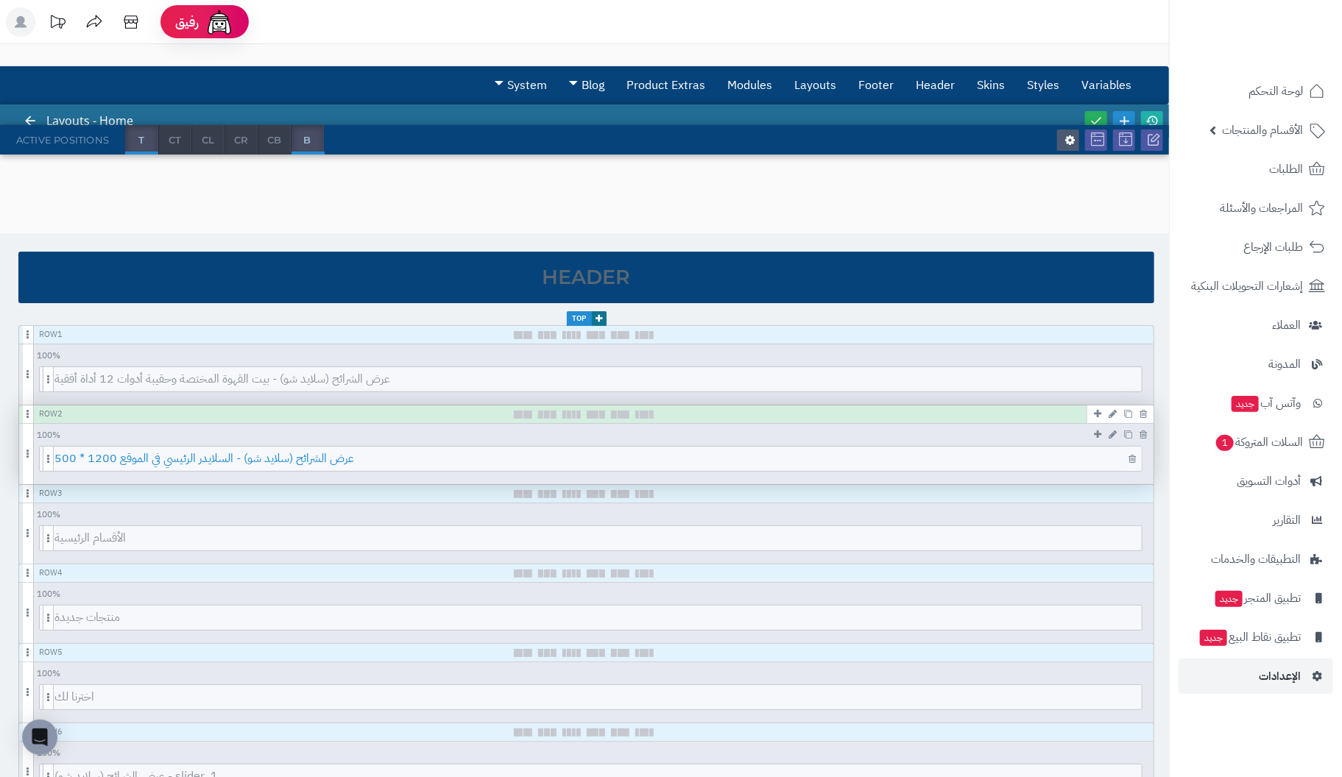
click at [748, 456] on span "عرض الشرائح (سلايد شو) - السلايدر الرئيسي في الموقع 1200 * 500" at bounding box center [597, 459] width 1087 height 24
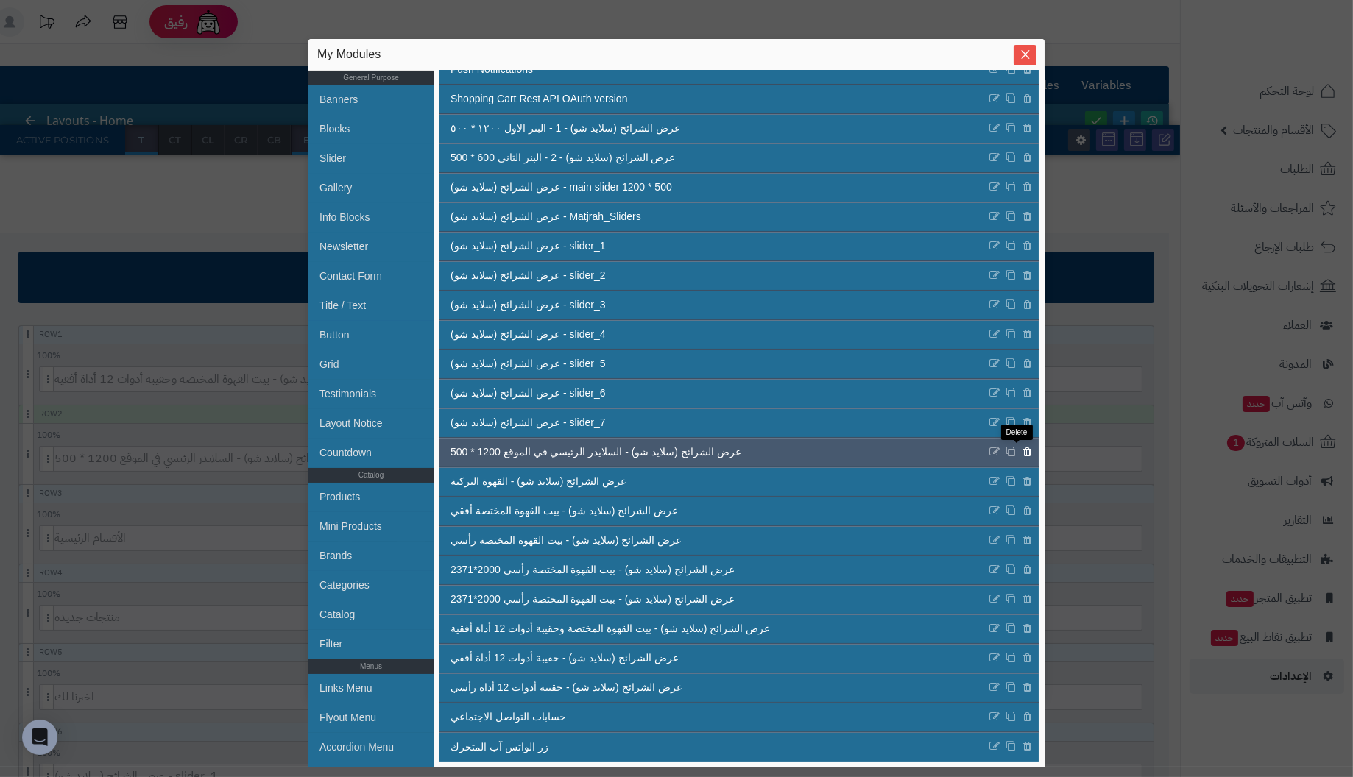
click at [1023, 448] on icon at bounding box center [1028, 452] width 10 height 13
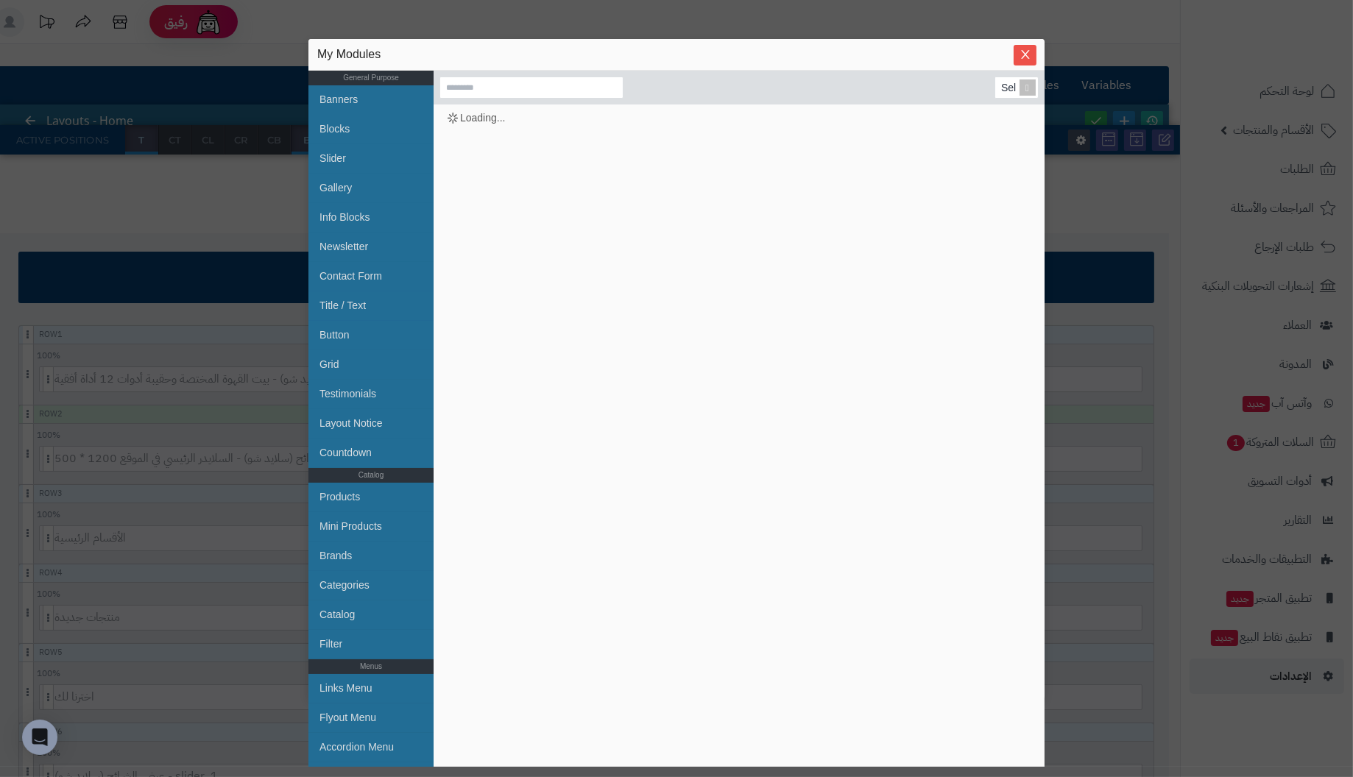
scroll to position [0, 0]
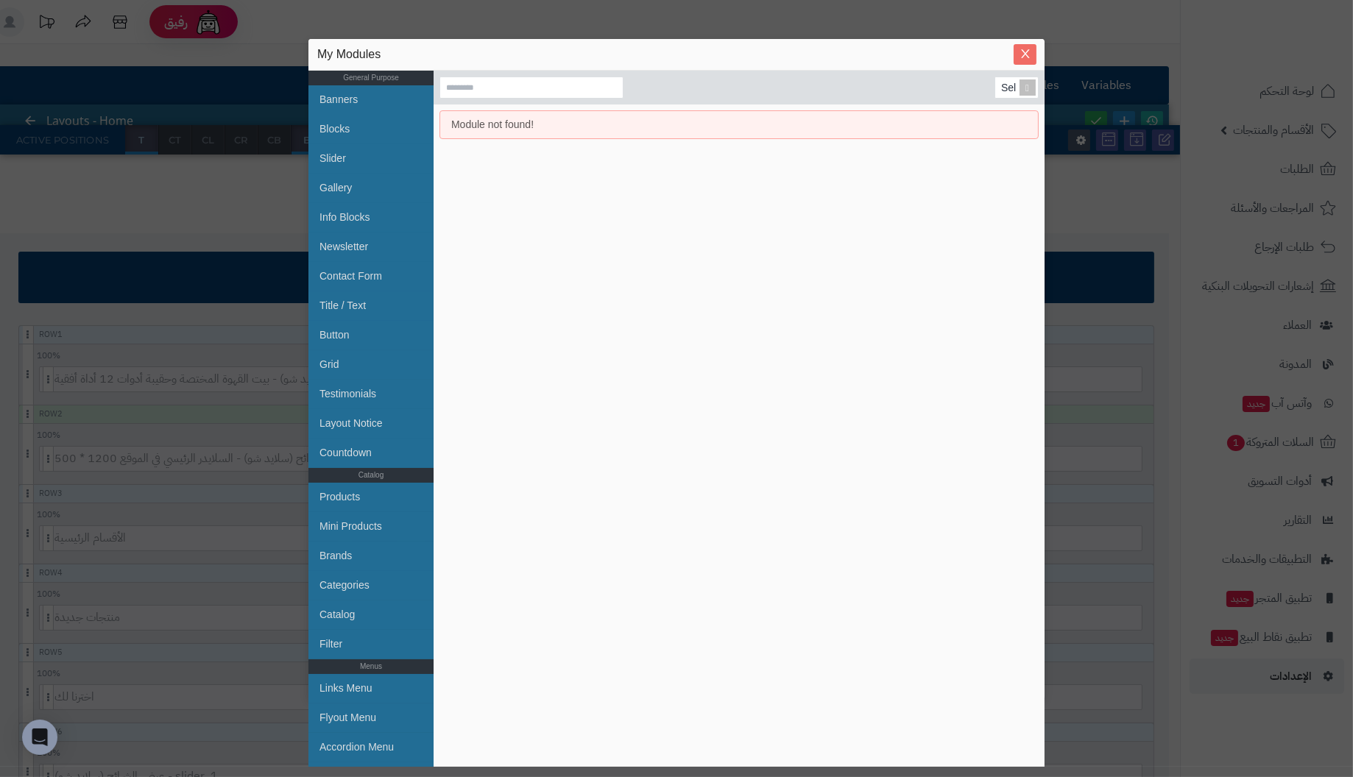
click at [1023, 54] on icon "Close" at bounding box center [1026, 54] width 12 height 12
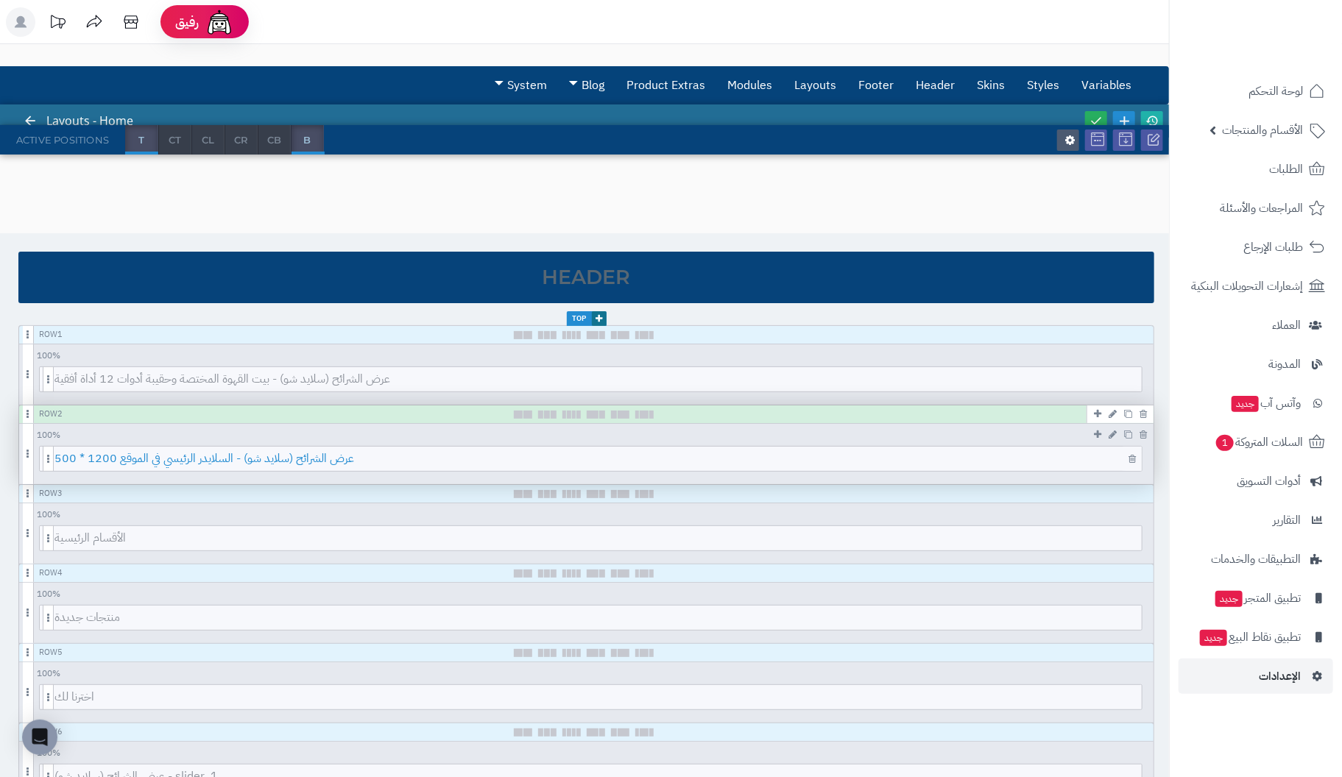
click at [959, 456] on span "عرض الشرائح (سلايد شو) - السلايدر الرئيسي في الموقع 1200 * 500" at bounding box center [597, 459] width 1087 height 24
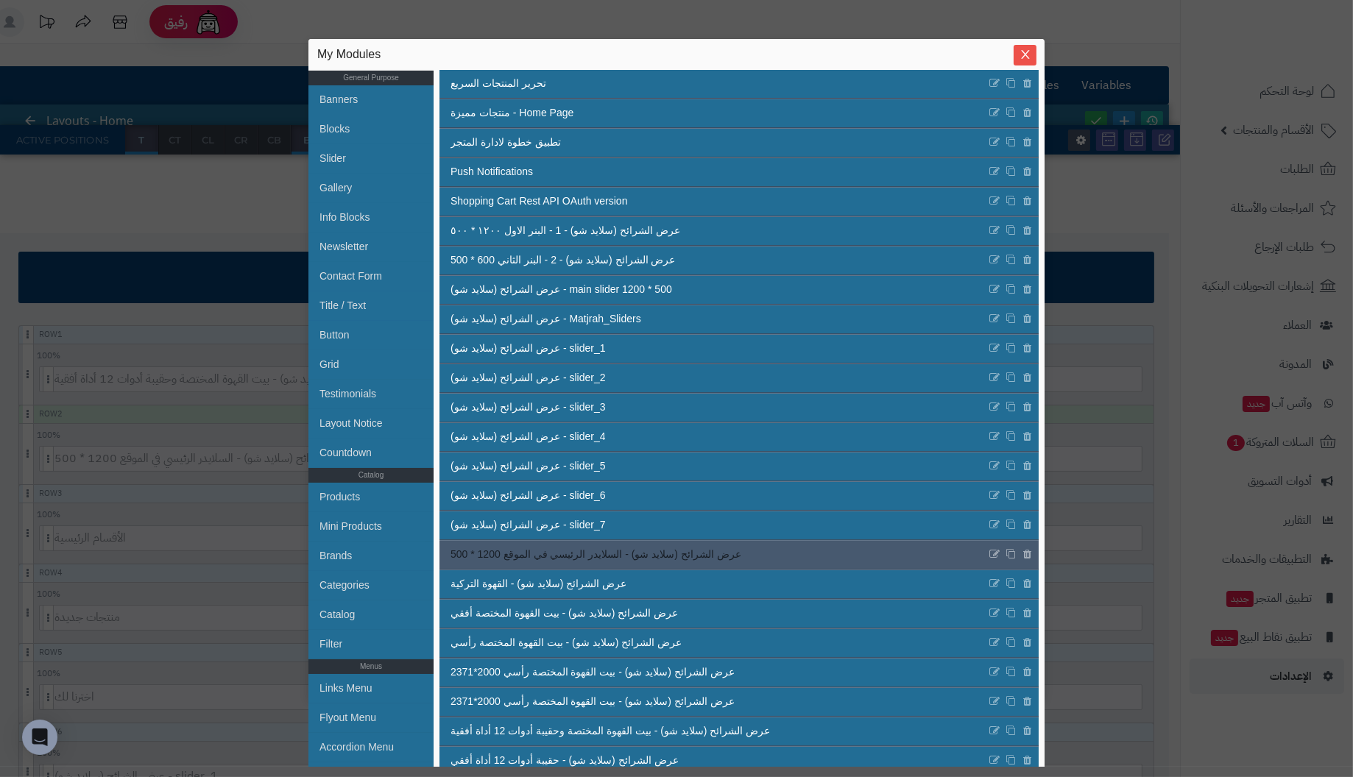
scroll to position [220, 0]
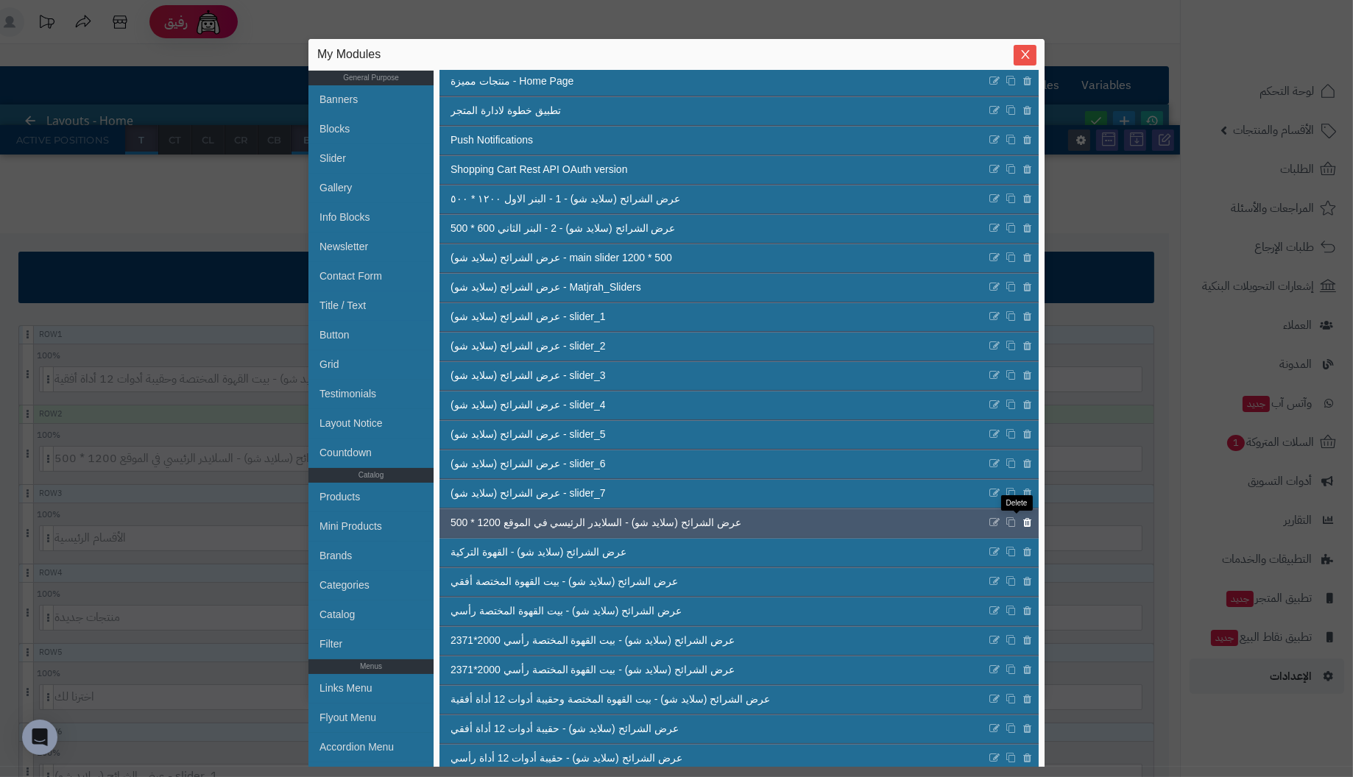
click at [1023, 520] on icon at bounding box center [1028, 523] width 10 height 13
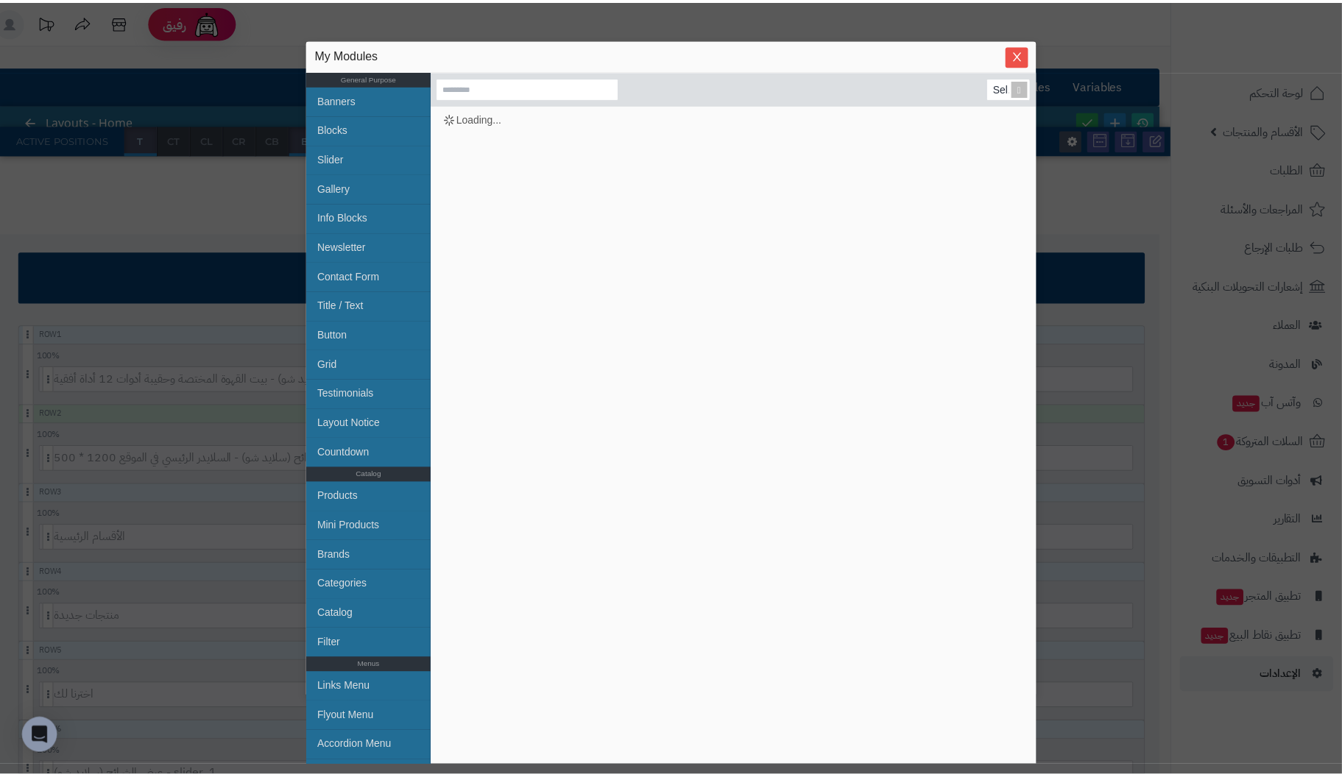
scroll to position [0, 0]
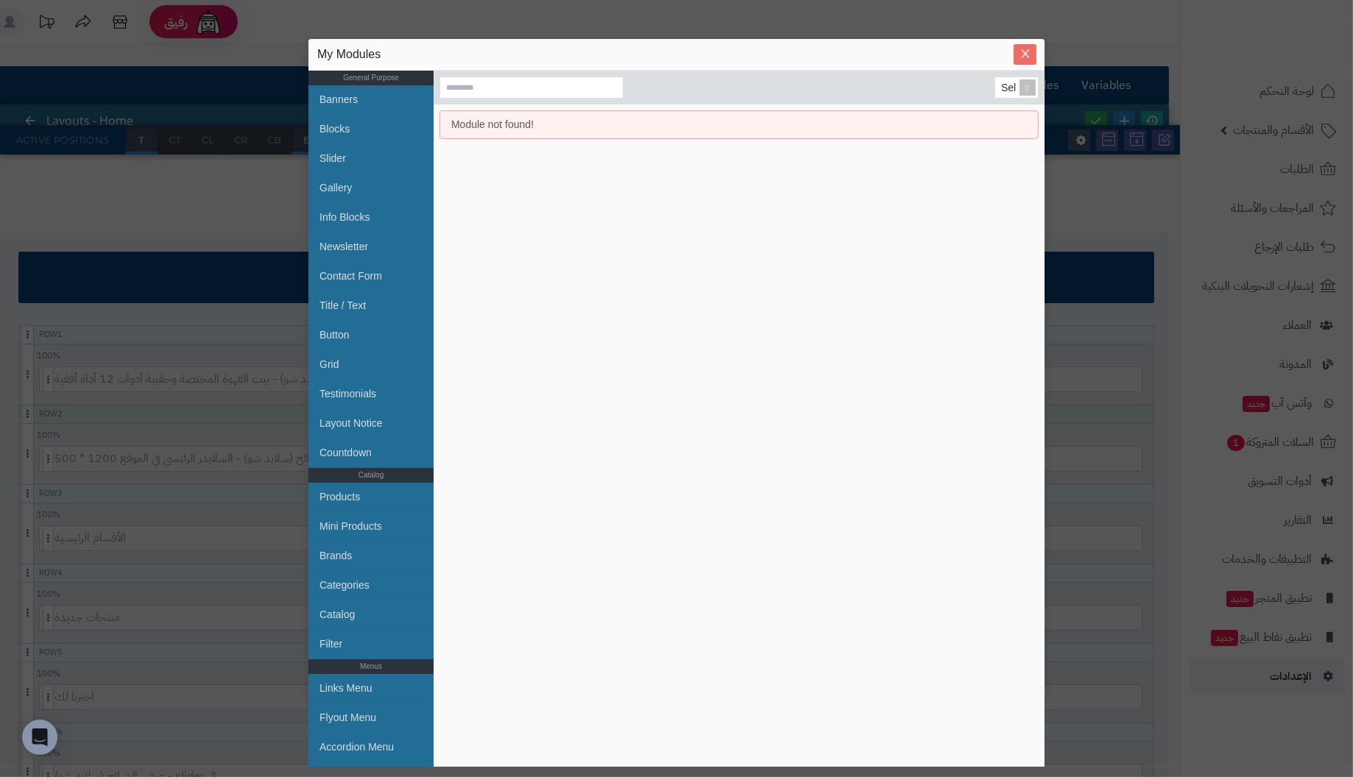
click at [1026, 46] on button "Close" at bounding box center [1025, 54] width 23 height 21
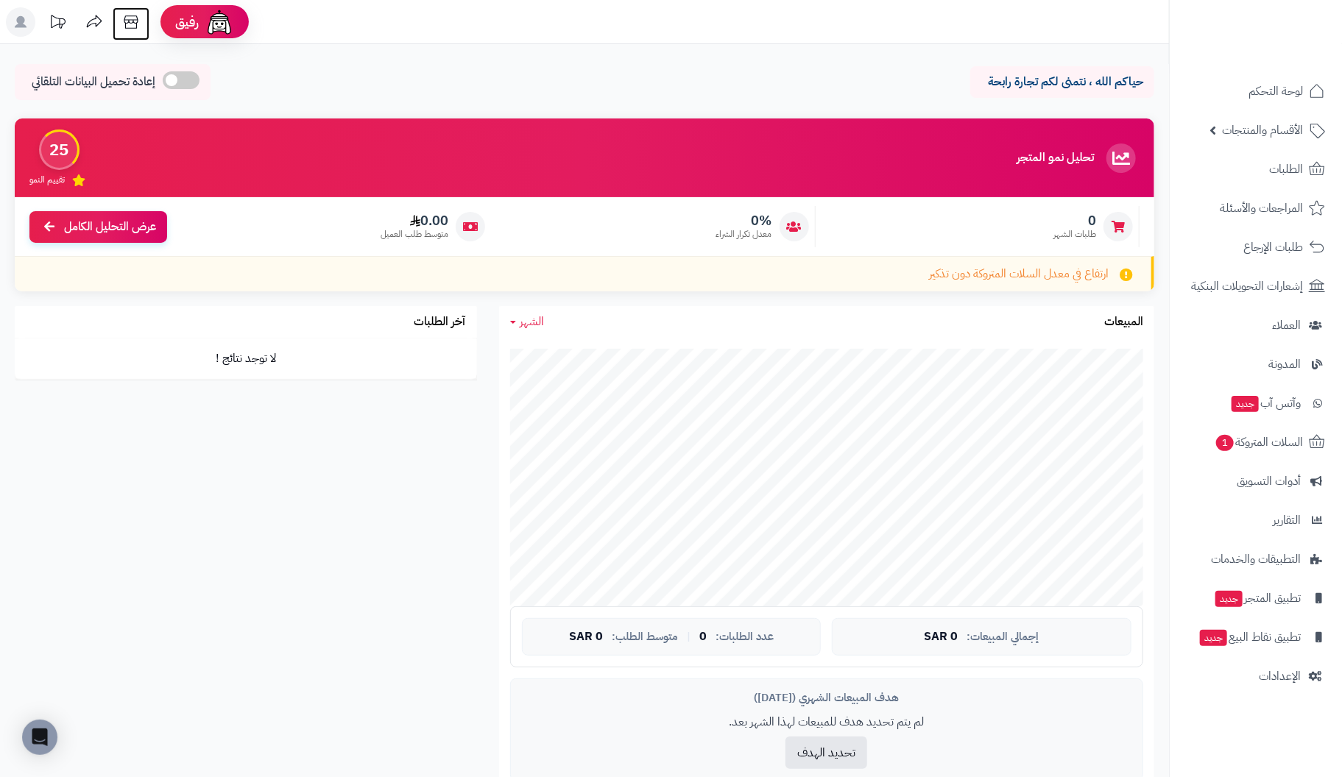
click at [130, 23] on icon at bounding box center [131, 21] width 14 height 13
